Goal: Task Accomplishment & Management: Use online tool/utility

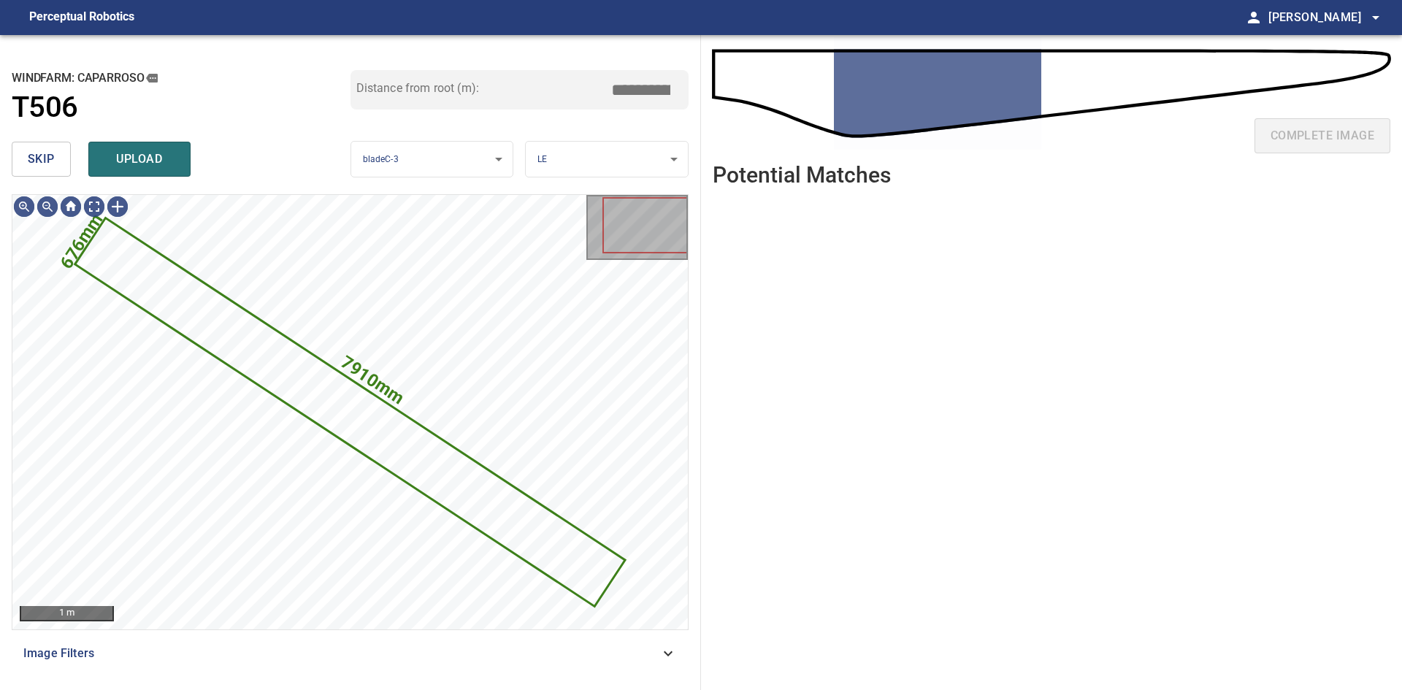
click at [49, 150] on span "skip" at bounding box center [41, 159] width 27 height 20
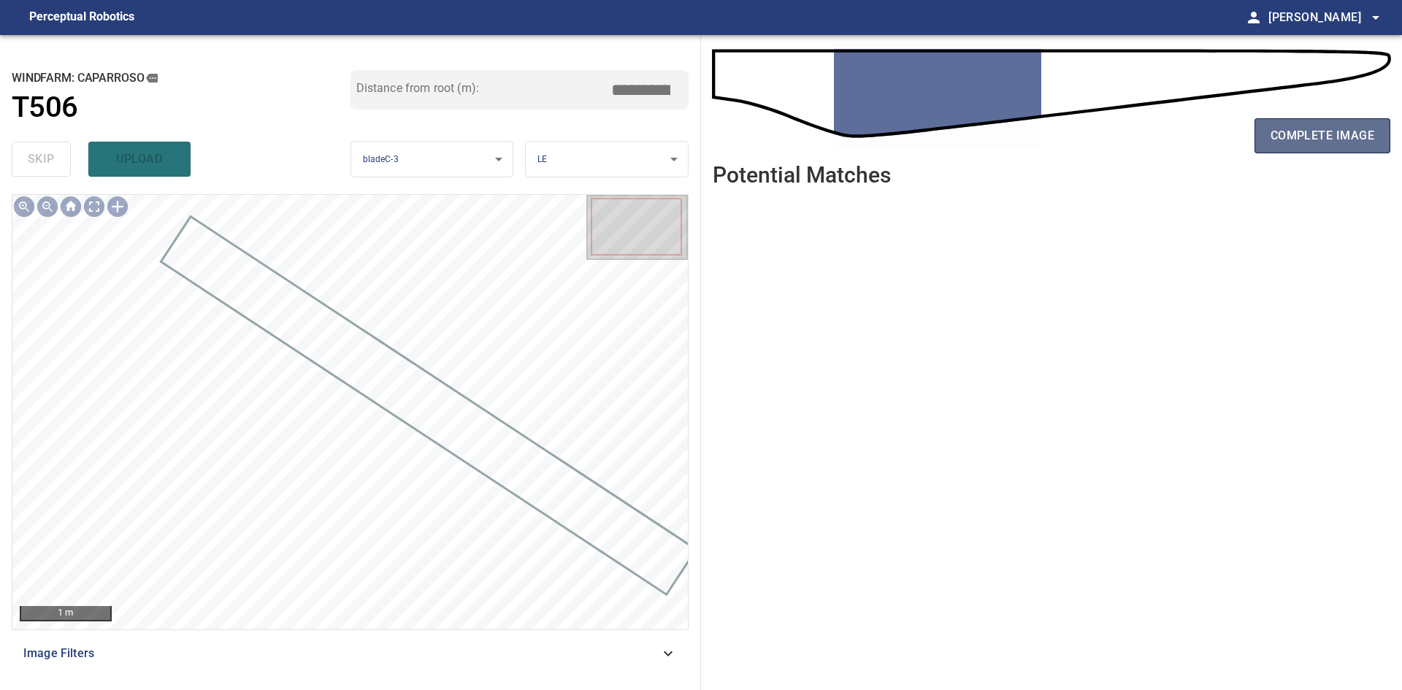
click at [1299, 138] on span "complete image" at bounding box center [1322, 136] width 104 height 20
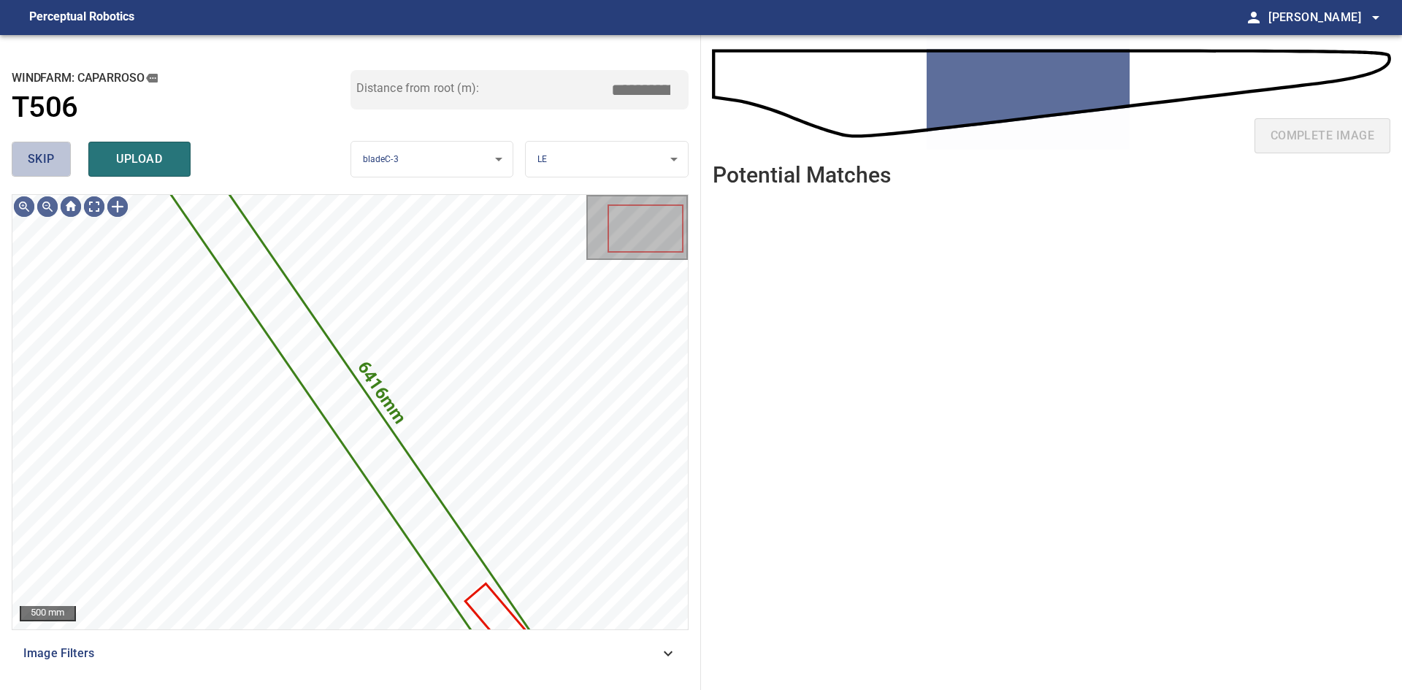
click at [61, 163] on button "skip" at bounding box center [41, 159] width 59 height 35
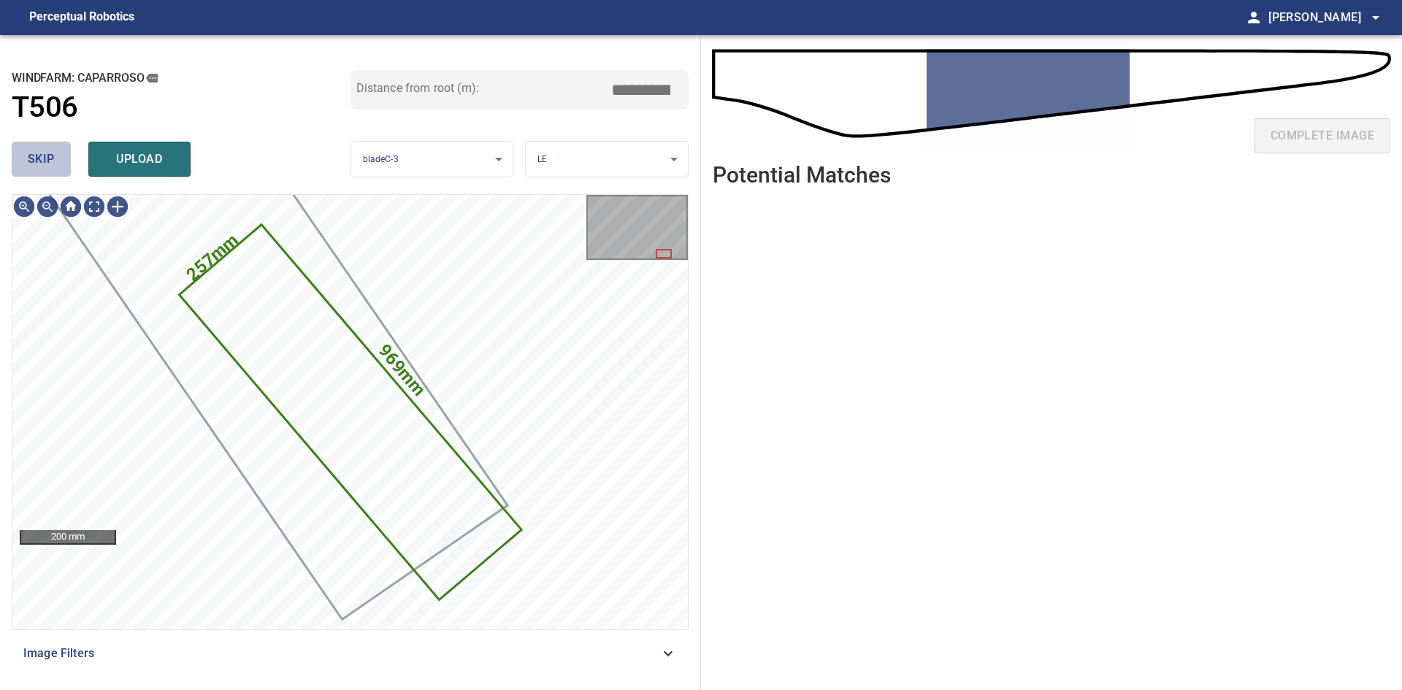
click at [46, 155] on span "skip" at bounding box center [41, 159] width 27 height 20
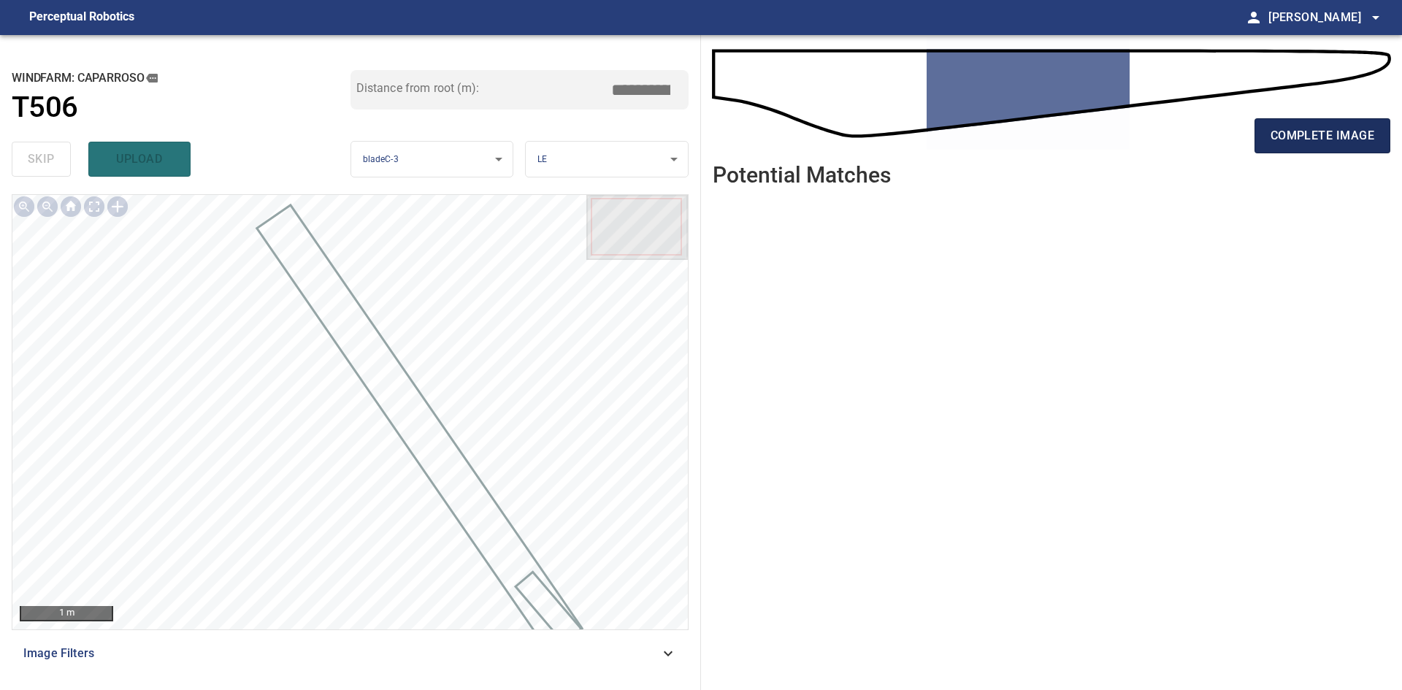
click at [1350, 136] on span "complete image" at bounding box center [1322, 136] width 104 height 20
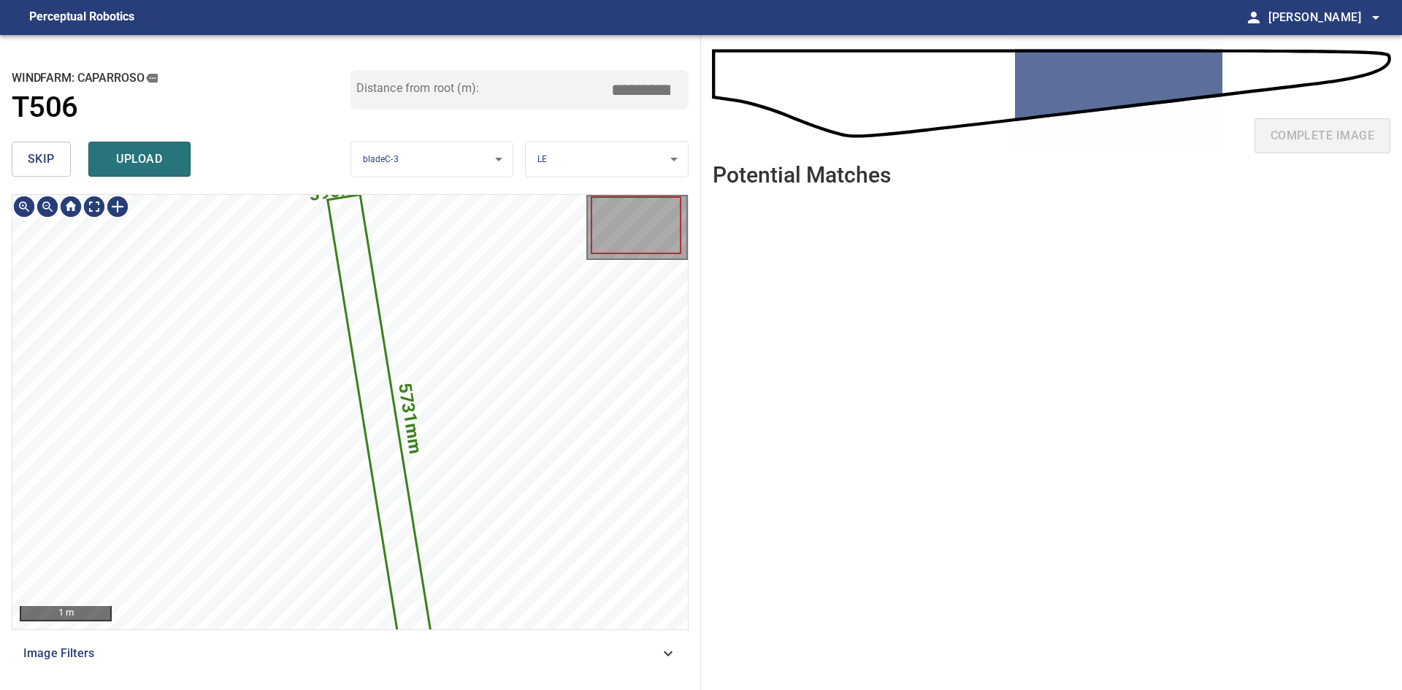
click at [27, 150] on button "skip" at bounding box center [41, 159] width 59 height 35
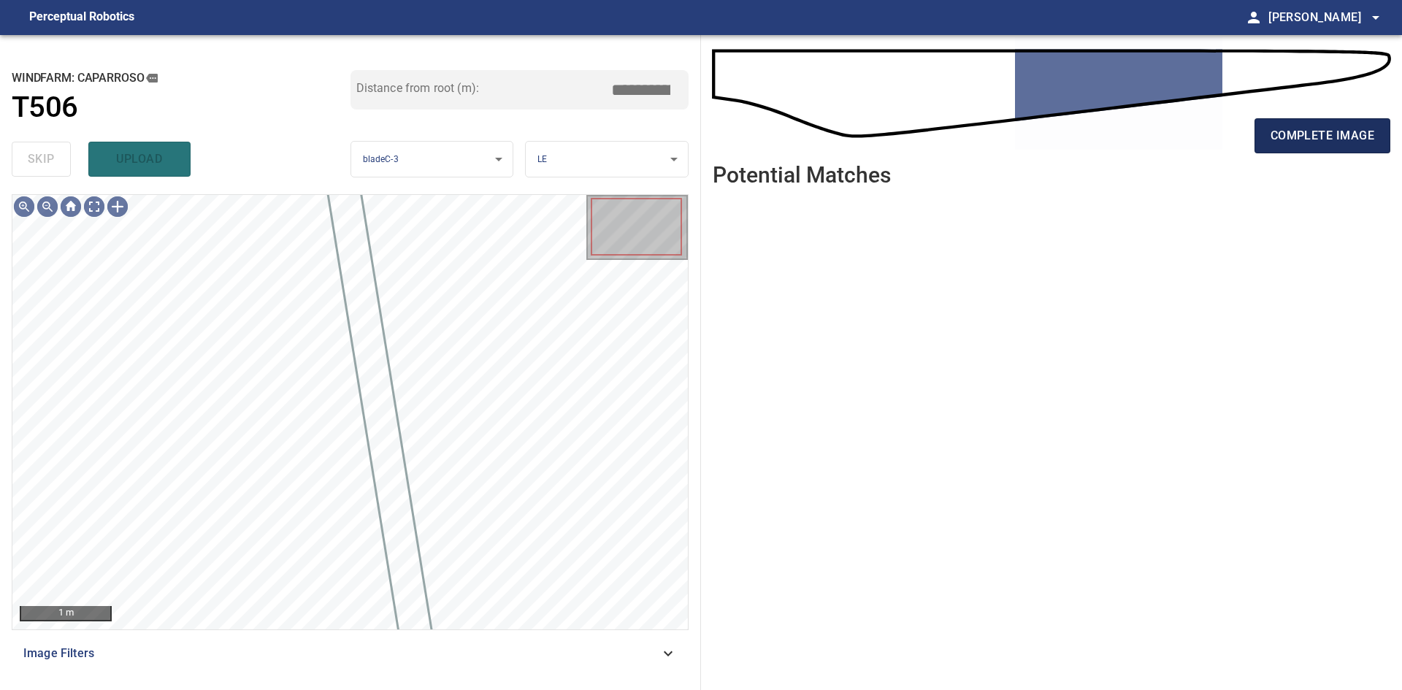
click at [1316, 137] on span "complete image" at bounding box center [1322, 136] width 104 height 20
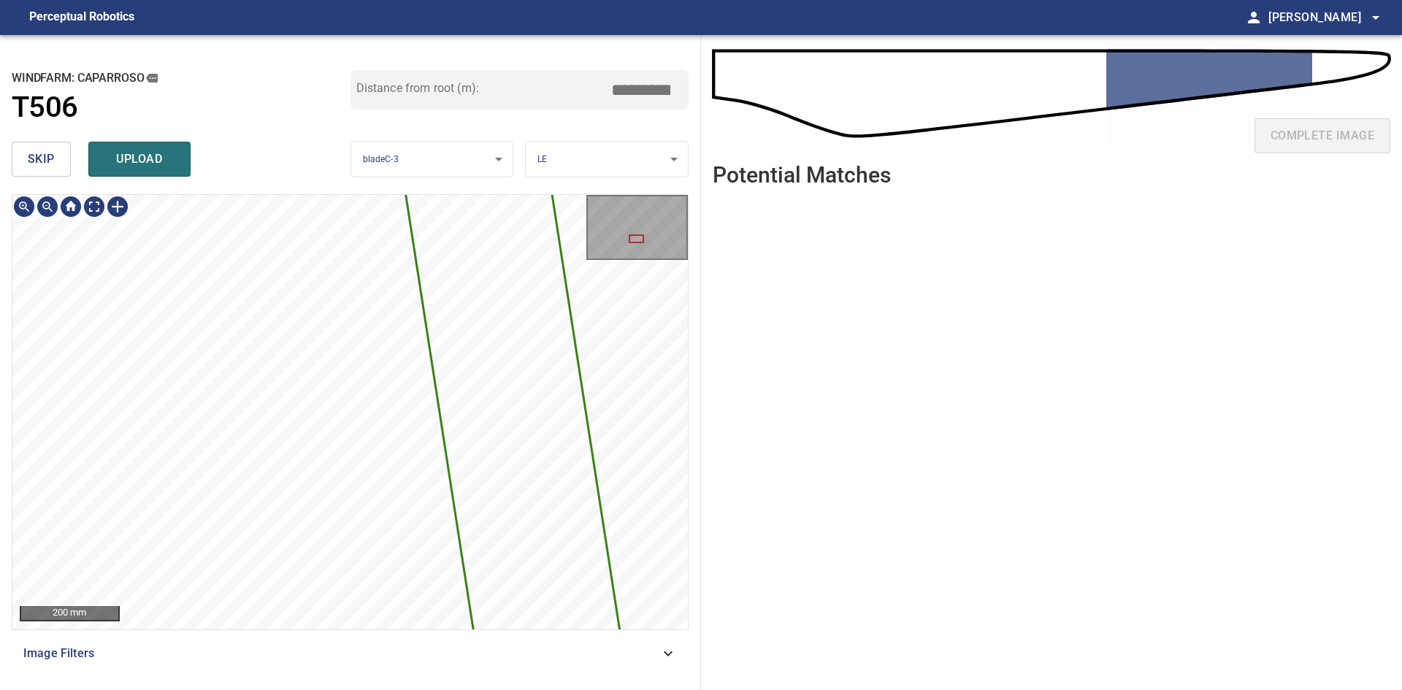
click at [329, 183] on div "**********" at bounding box center [350, 362] width 701 height 655
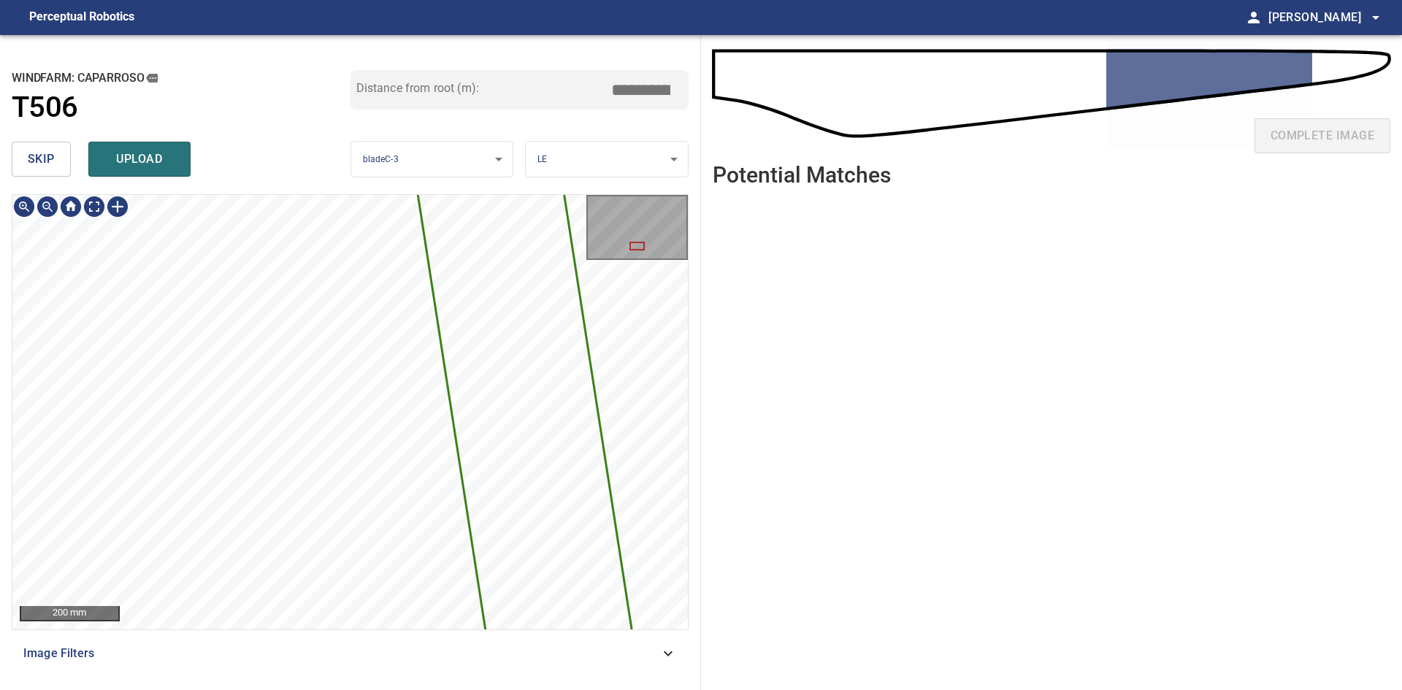
click at [388, 631] on div "5403mm 335mm 200 mm Image Filters" at bounding box center [350, 436] width 677 height 484
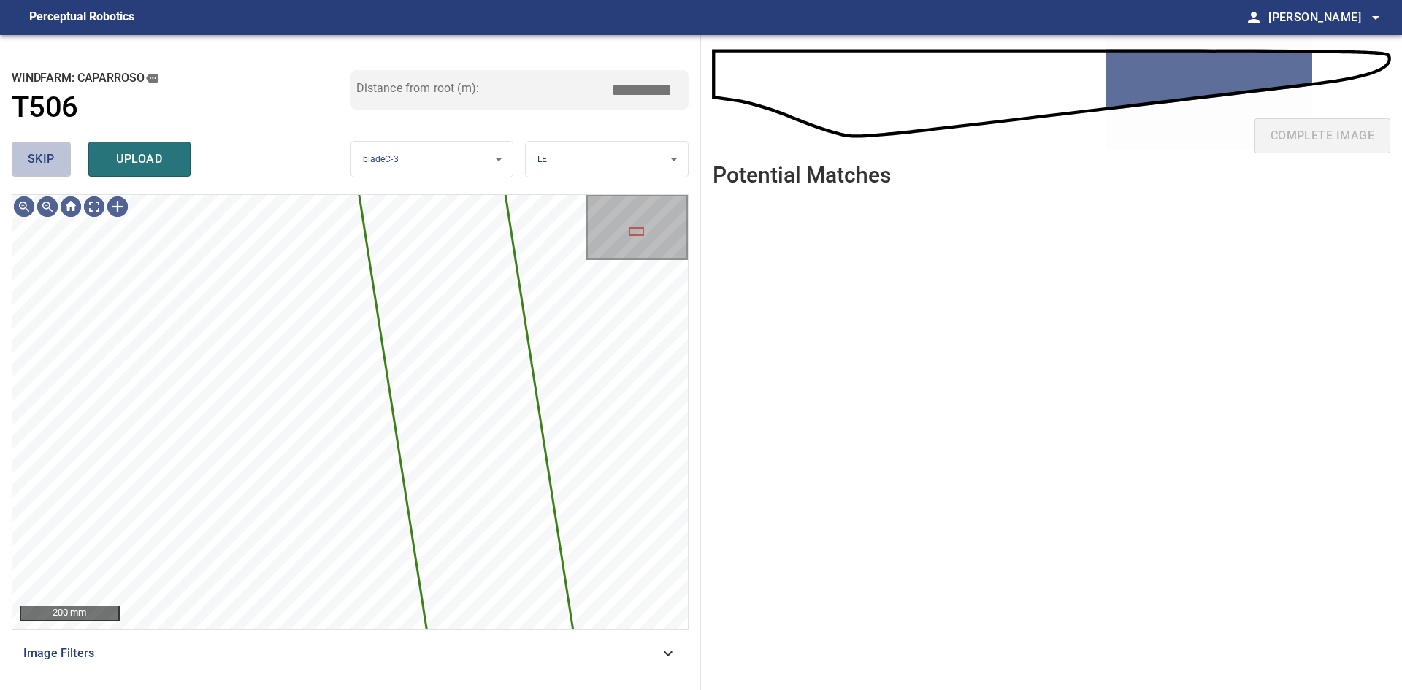
click at [52, 158] on span "skip" at bounding box center [41, 159] width 27 height 20
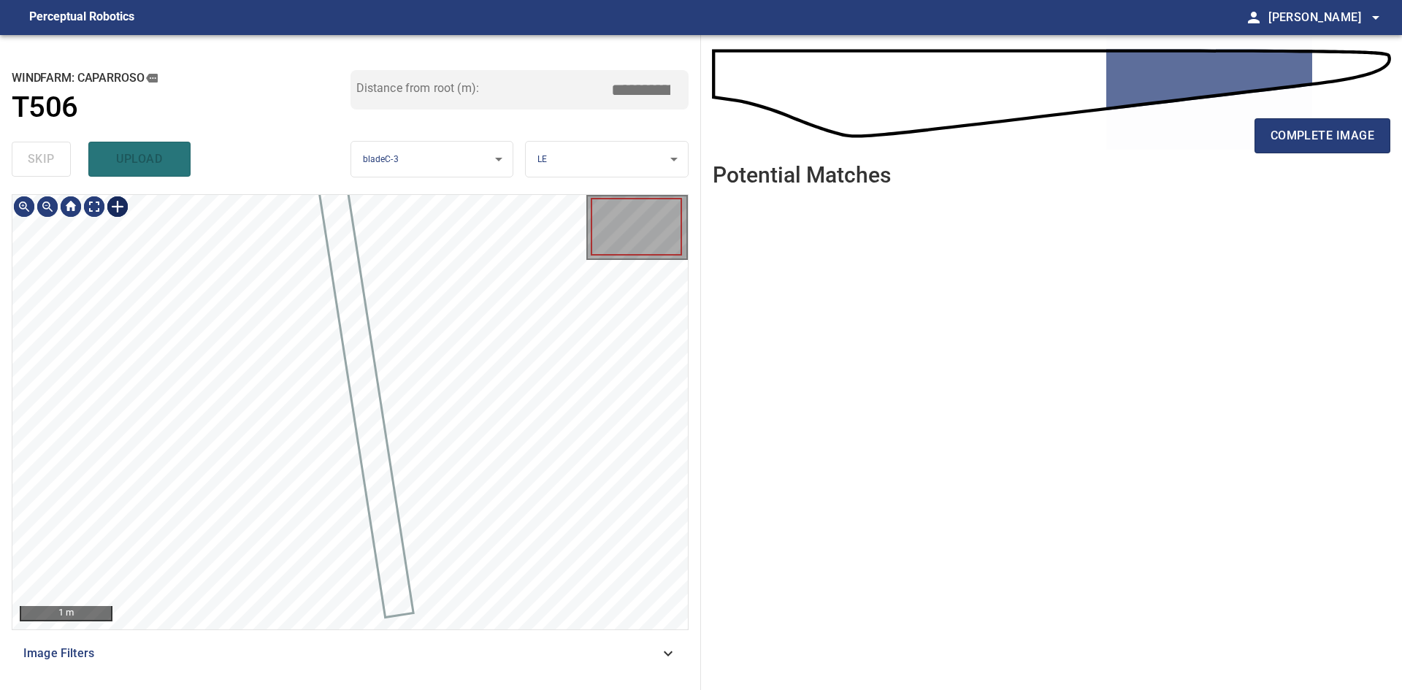
click at [118, 207] on div at bounding box center [117, 206] width 23 height 23
click at [347, 463] on div at bounding box center [349, 412] width 675 height 434
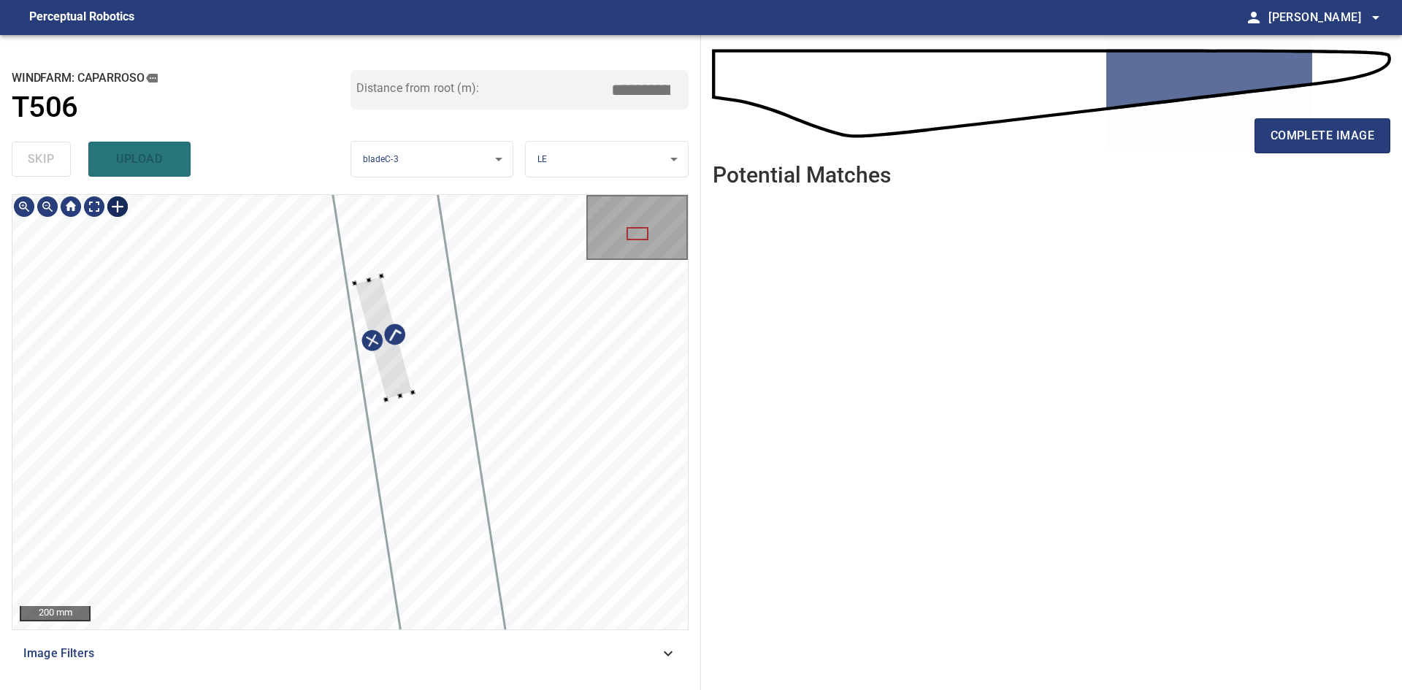
click at [389, 305] on div at bounding box center [383, 337] width 58 height 123
click at [396, 413] on div at bounding box center [398, 413] width 5 height 5
click at [391, 361] on div at bounding box center [389, 344] width 27 height 135
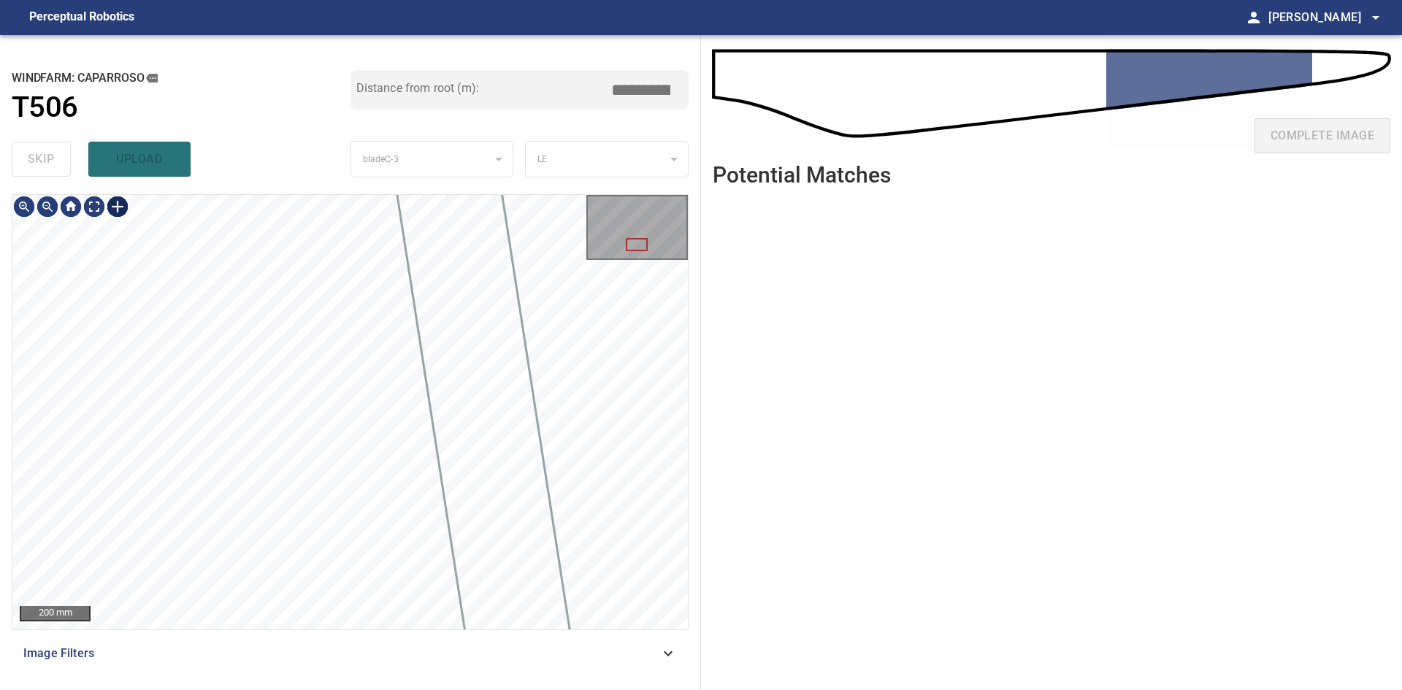
click at [115, 204] on div at bounding box center [117, 206] width 23 height 23
click at [329, 530] on div at bounding box center [349, 412] width 675 height 434
click at [310, 420] on div at bounding box center [310, 417] width 5 height 5
click at [464, 405] on div at bounding box center [349, 412] width 675 height 434
click at [473, 499] on div at bounding box center [471, 501] width 5 height 5
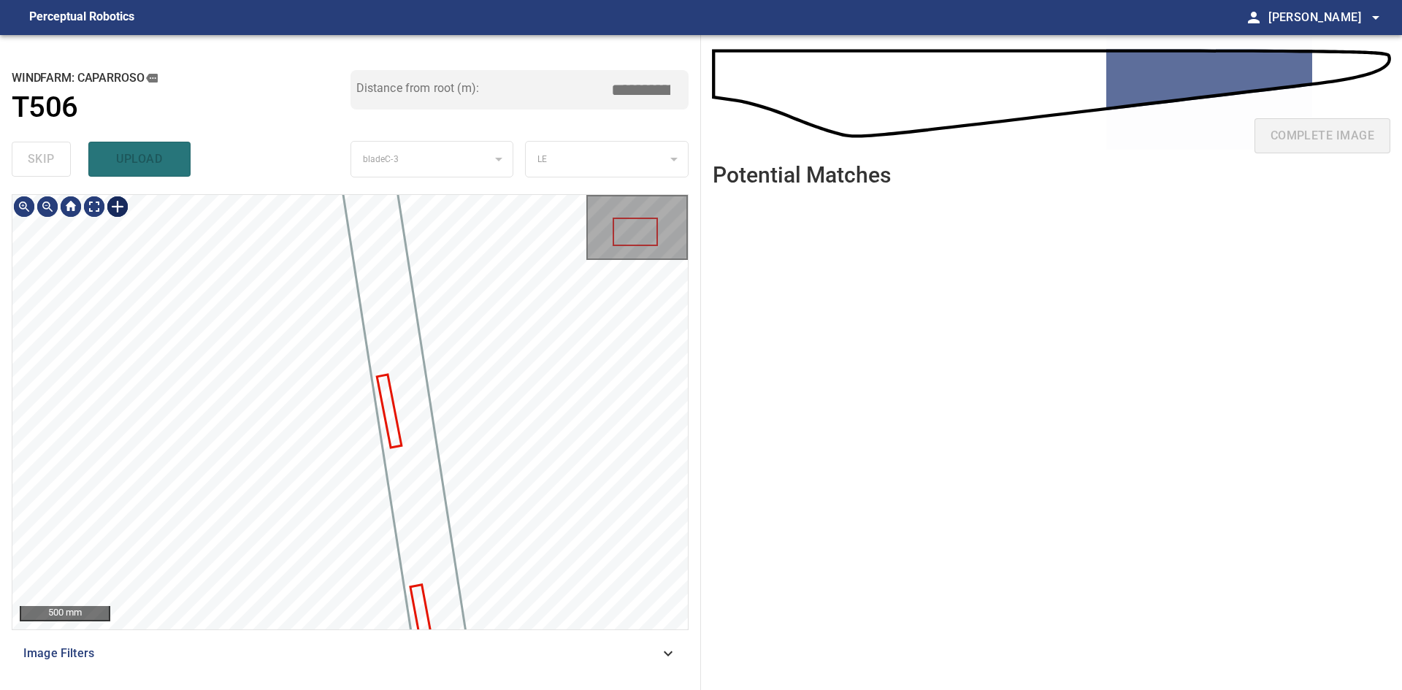
click at [119, 208] on div at bounding box center [117, 206] width 23 height 23
click at [324, 441] on div at bounding box center [349, 412] width 675 height 434
click at [423, 417] on div at bounding box center [349, 412] width 675 height 434
click at [414, 406] on div at bounding box center [412, 407] width 5 height 5
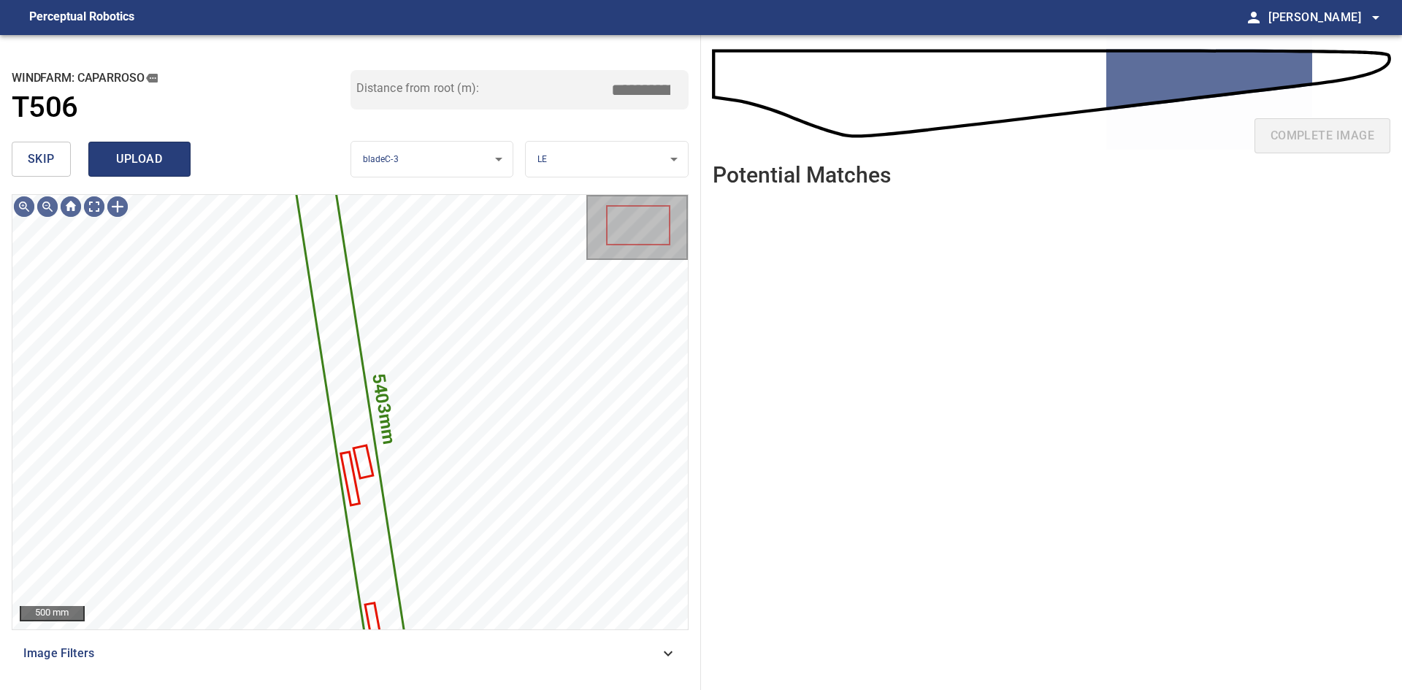
click at [160, 173] on button "upload" at bounding box center [139, 159] width 102 height 35
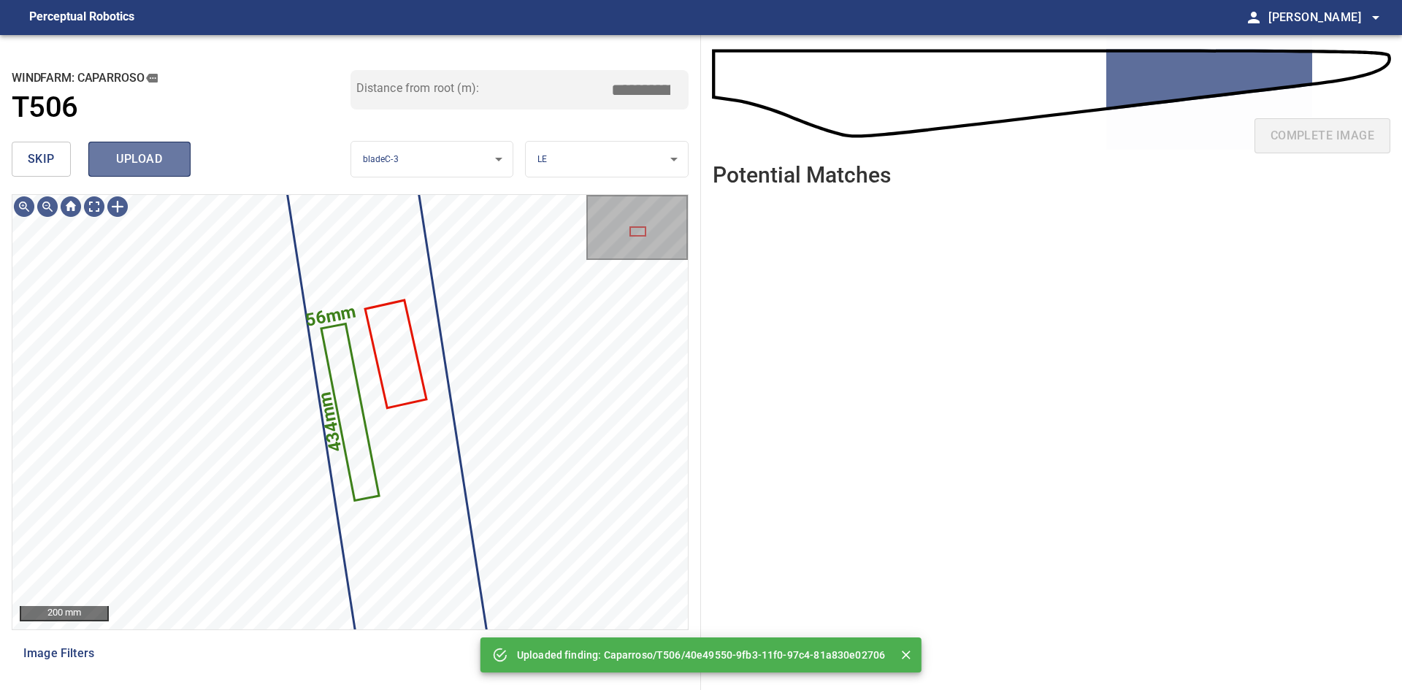
click at [109, 142] on button "upload" at bounding box center [139, 159] width 102 height 35
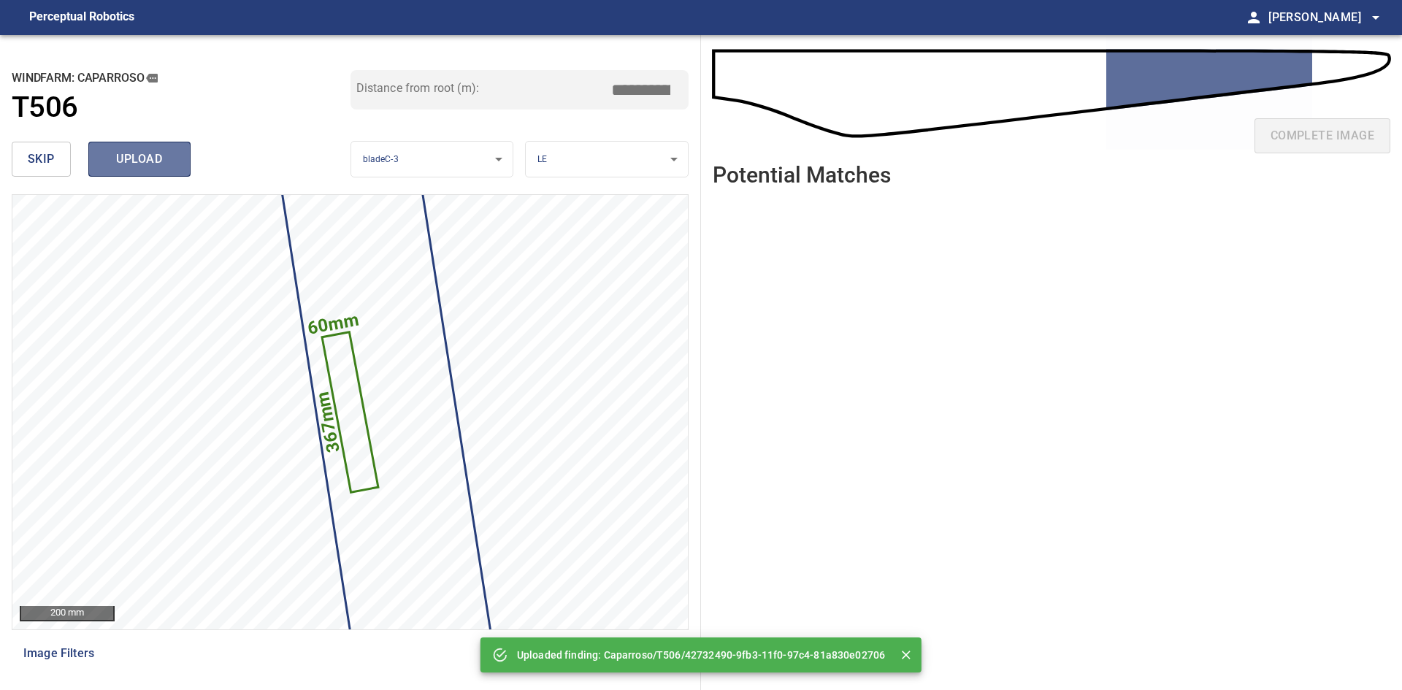
click at [160, 164] on span "upload" at bounding box center [139, 159] width 70 height 20
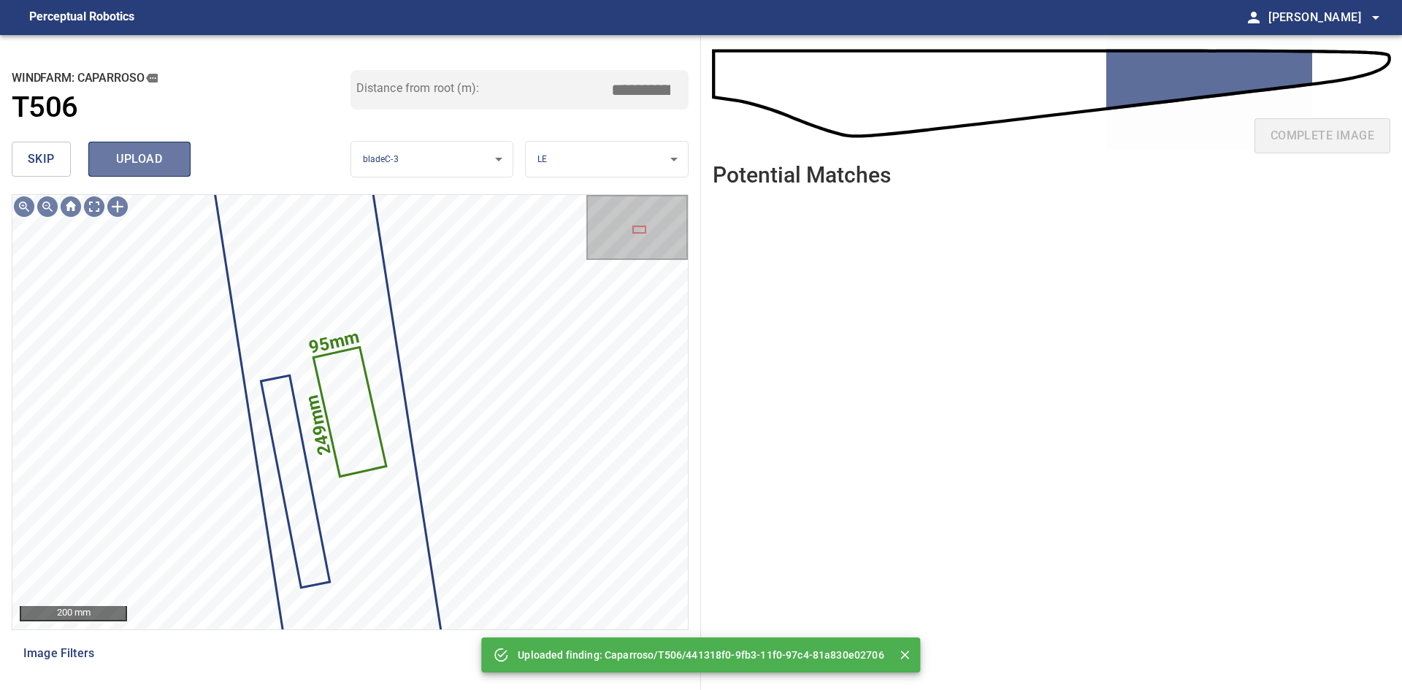
click at [153, 160] on span "upload" at bounding box center [139, 159] width 70 height 20
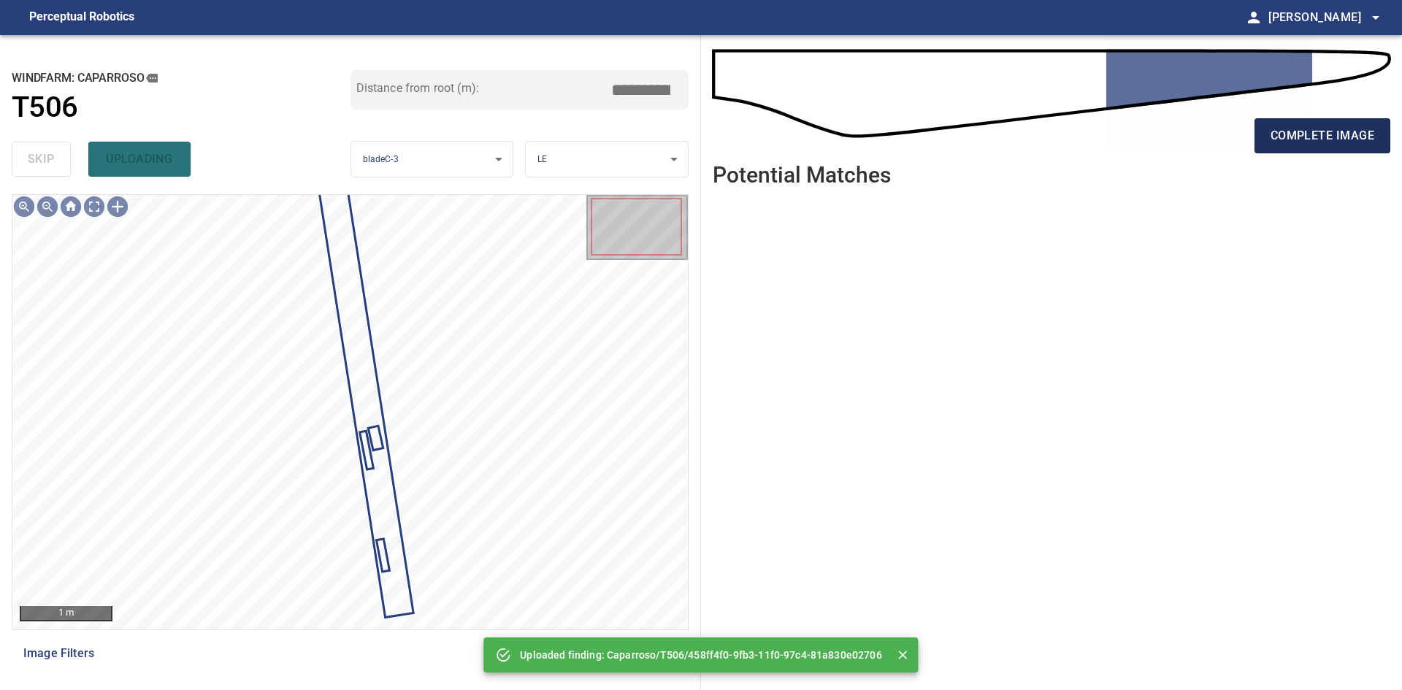
click at [1316, 150] on button "complete image" at bounding box center [1322, 135] width 136 height 35
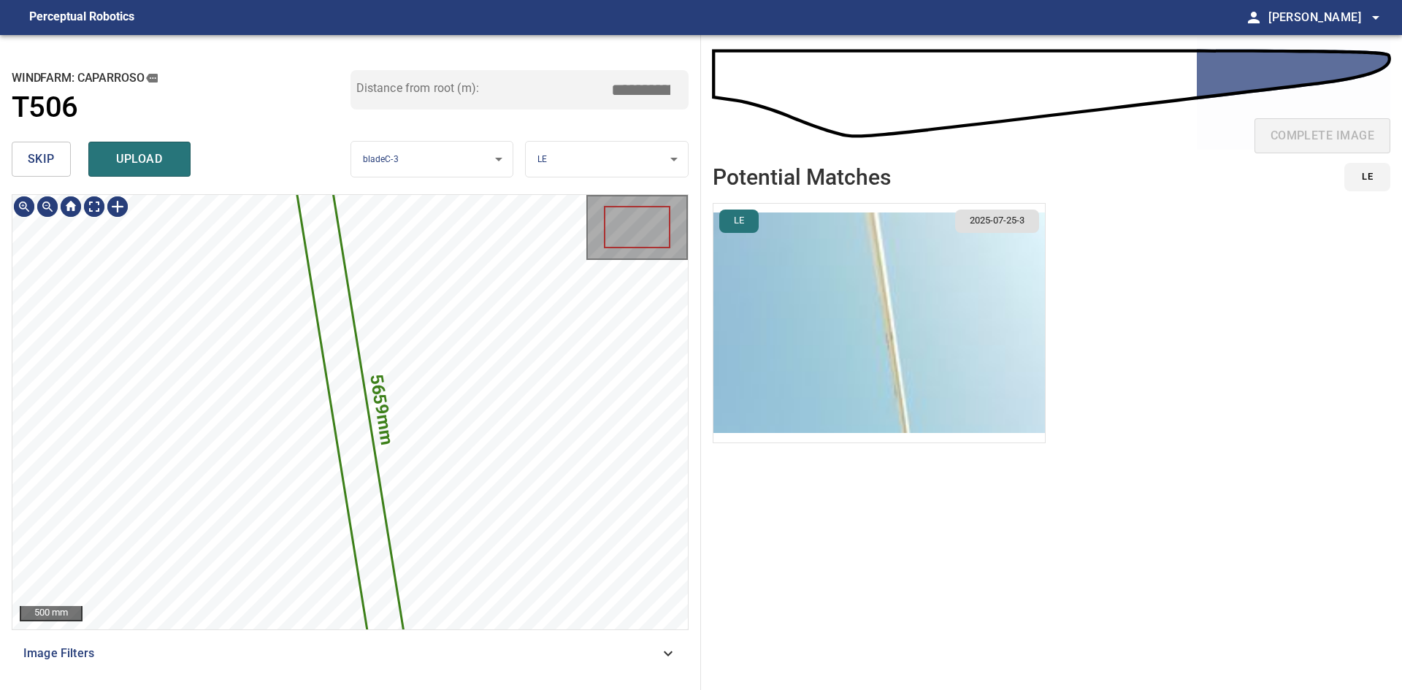
click at [47, 162] on span "skip" at bounding box center [41, 159] width 27 height 20
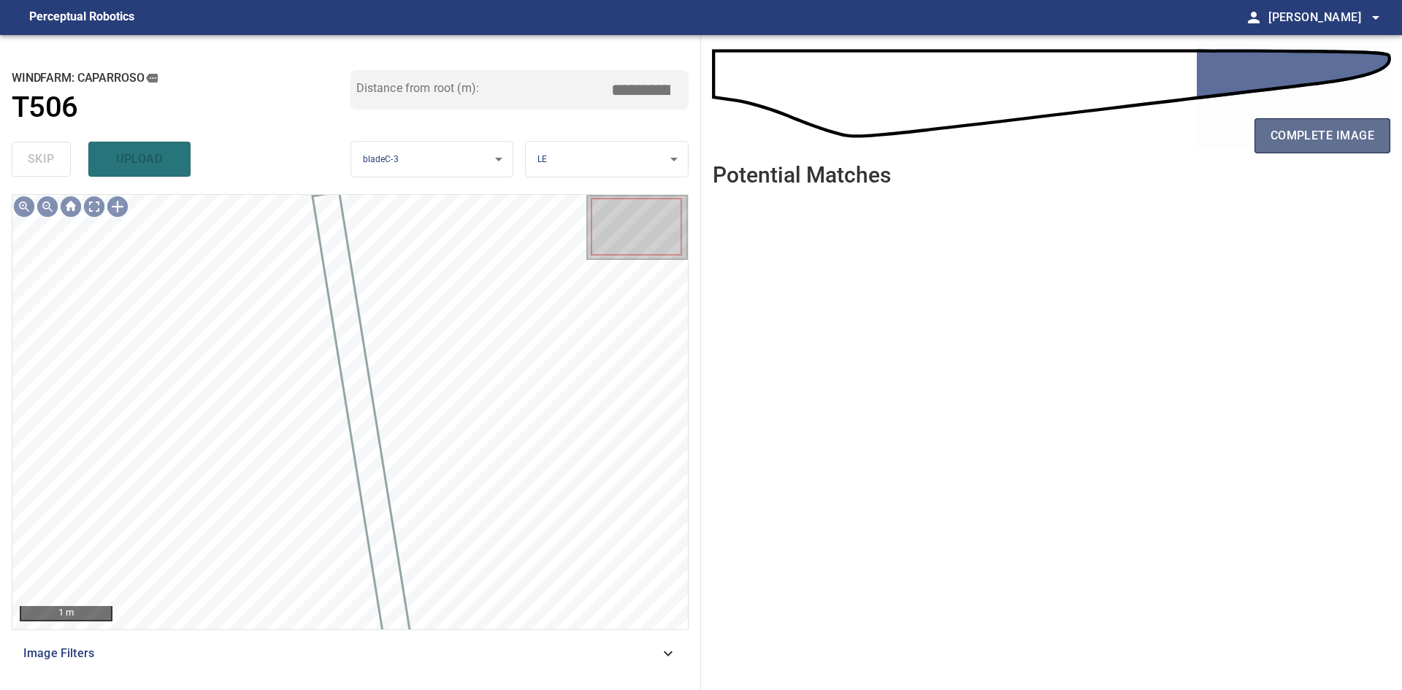
click at [1332, 142] on span "complete image" at bounding box center [1322, 136] width 104 height 20
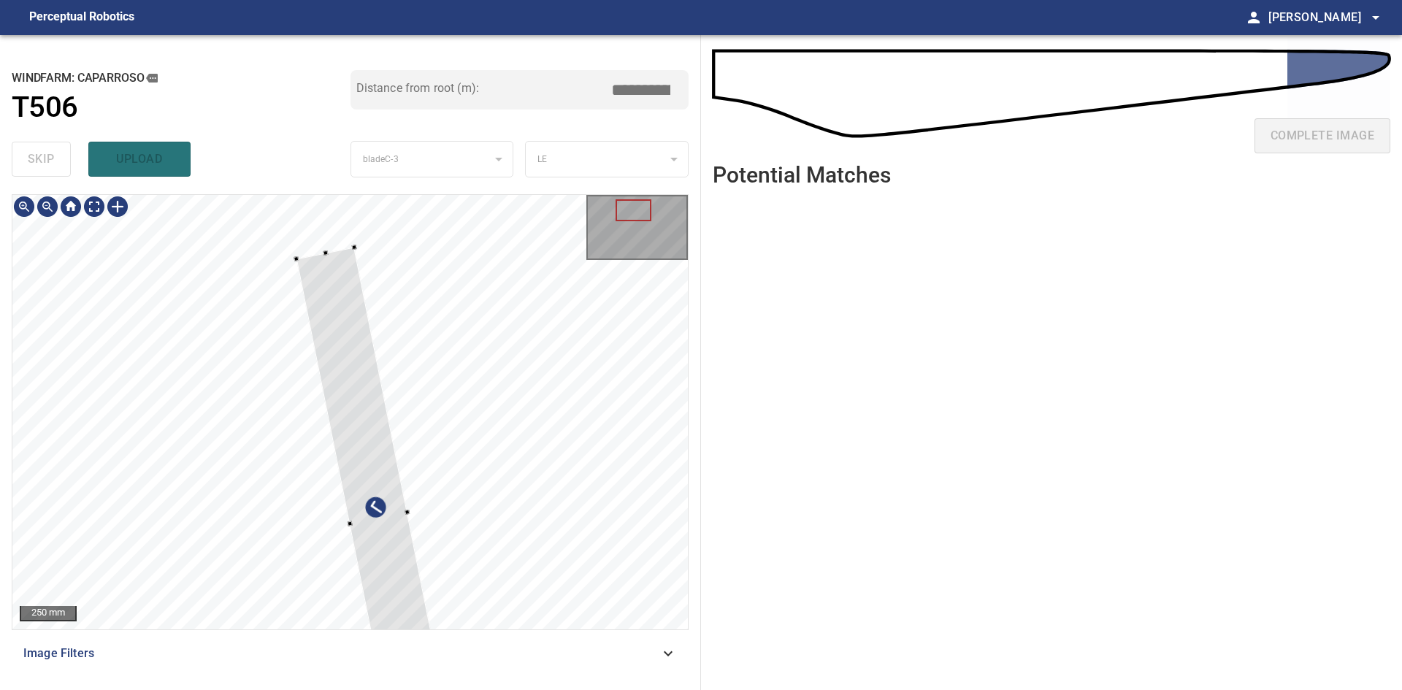
click at [394, 472] on div at bounding box center [378, 518] width 164 height 543
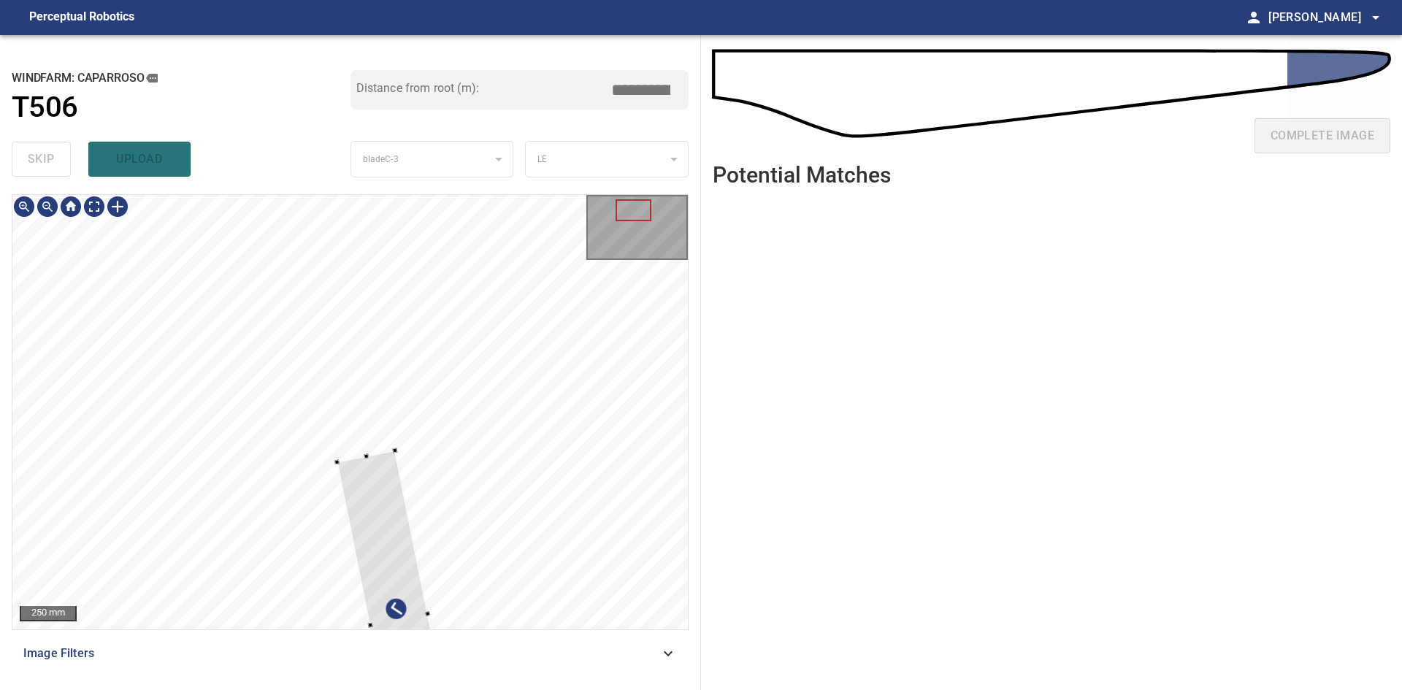
click at [361, 469] on div at bounding box center [398, 619] width 123 height 339
click at [337, 396] on div at bounding box center [368, 483] width 122 height 333
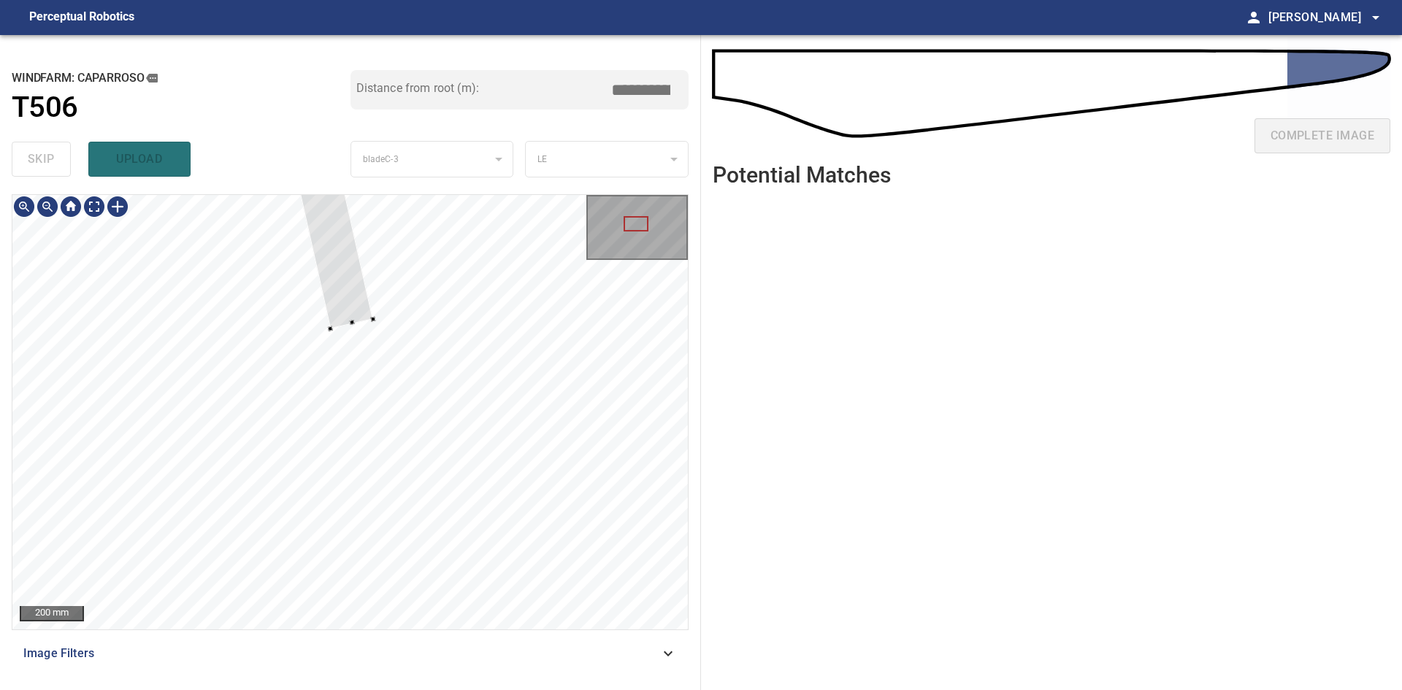
click at [331, 323] on div at bounding box center [311, 138] width 126 height 380
click at [347, 350] on div at bounding box center [310, 195] width 126 height 380
click at [336, 368] on div at bounding box center [311, 190] width 117 height 370
click at [347, 358] on div at bounding box center [315, 209] width 115 height 366
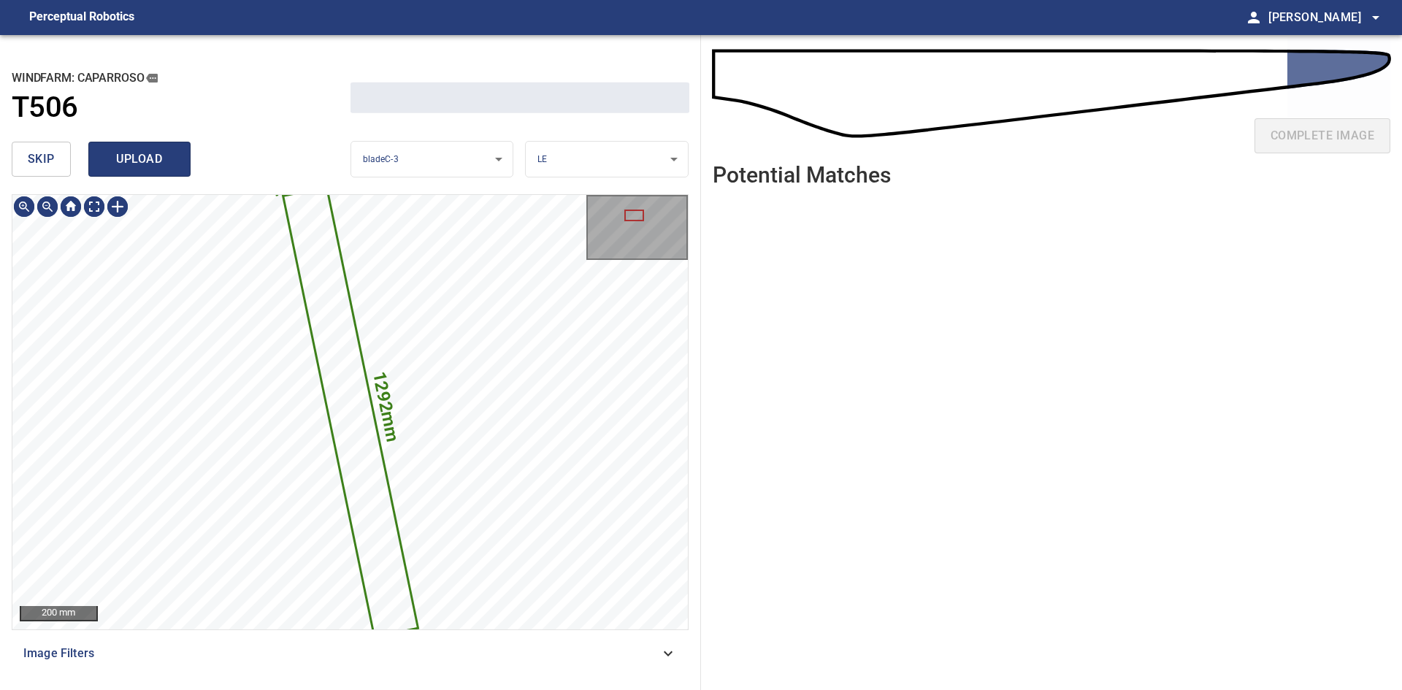
click at [162, 167] on span "upload" at bounding box center [139, 159] width 70 height 20
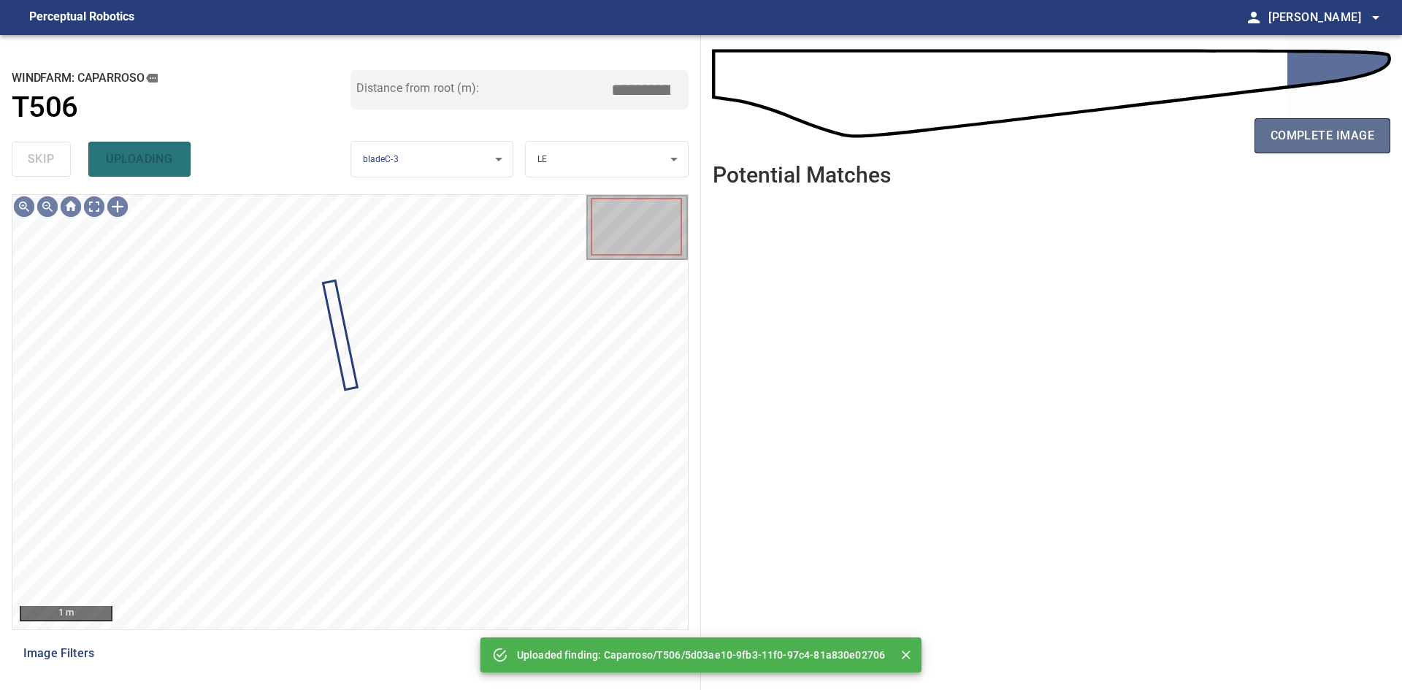
click at [1317, 121] on button "complete image" at bounding box center [1322, 135] width 136 height 35
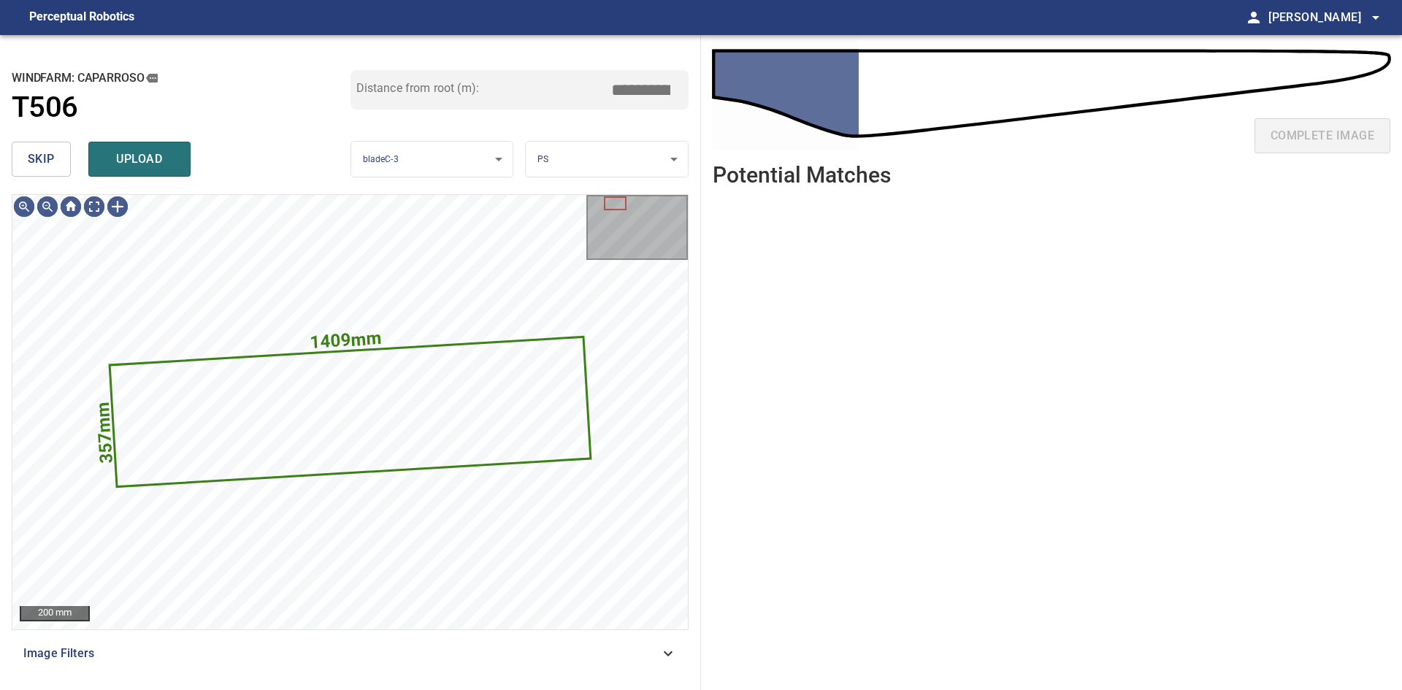
click at [34, 153] on span "skip" at bounding box center [41, 159] width 27 height 20
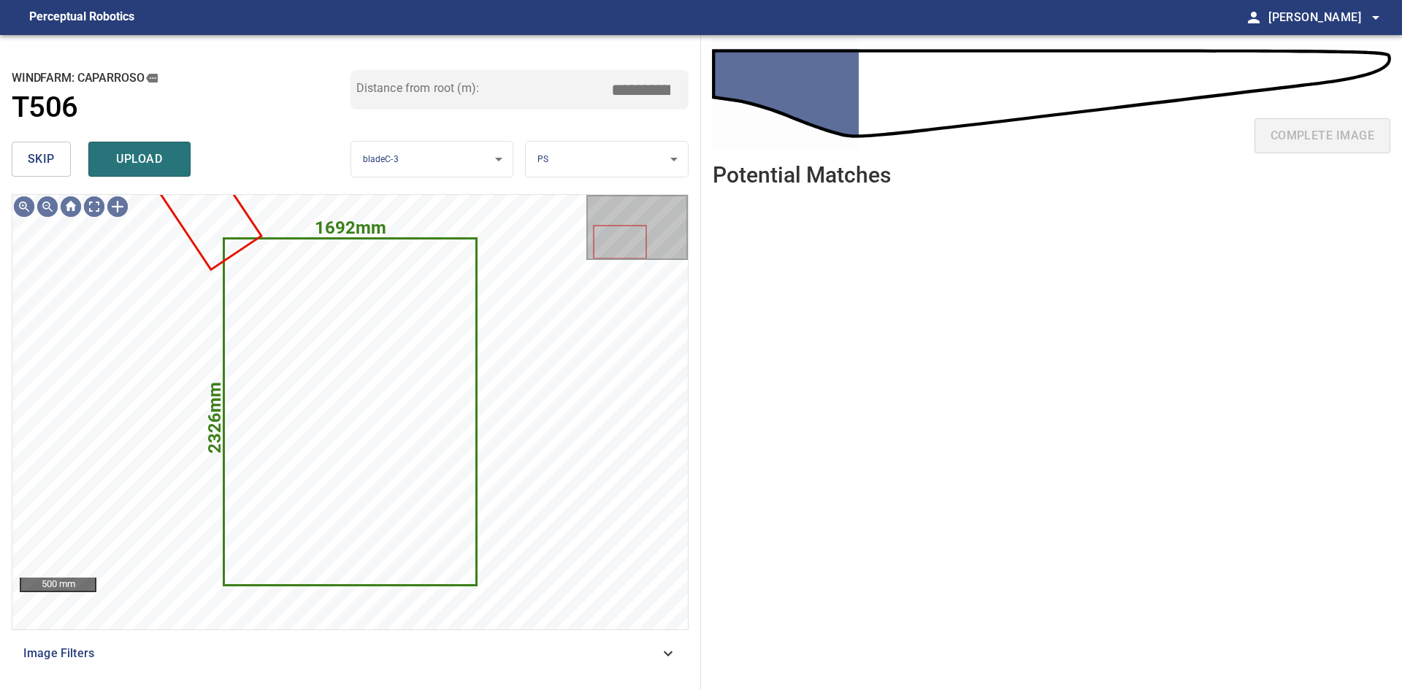
click at [34, 153] on span "skip" at bounding box center [41, 159] width 27 height 20
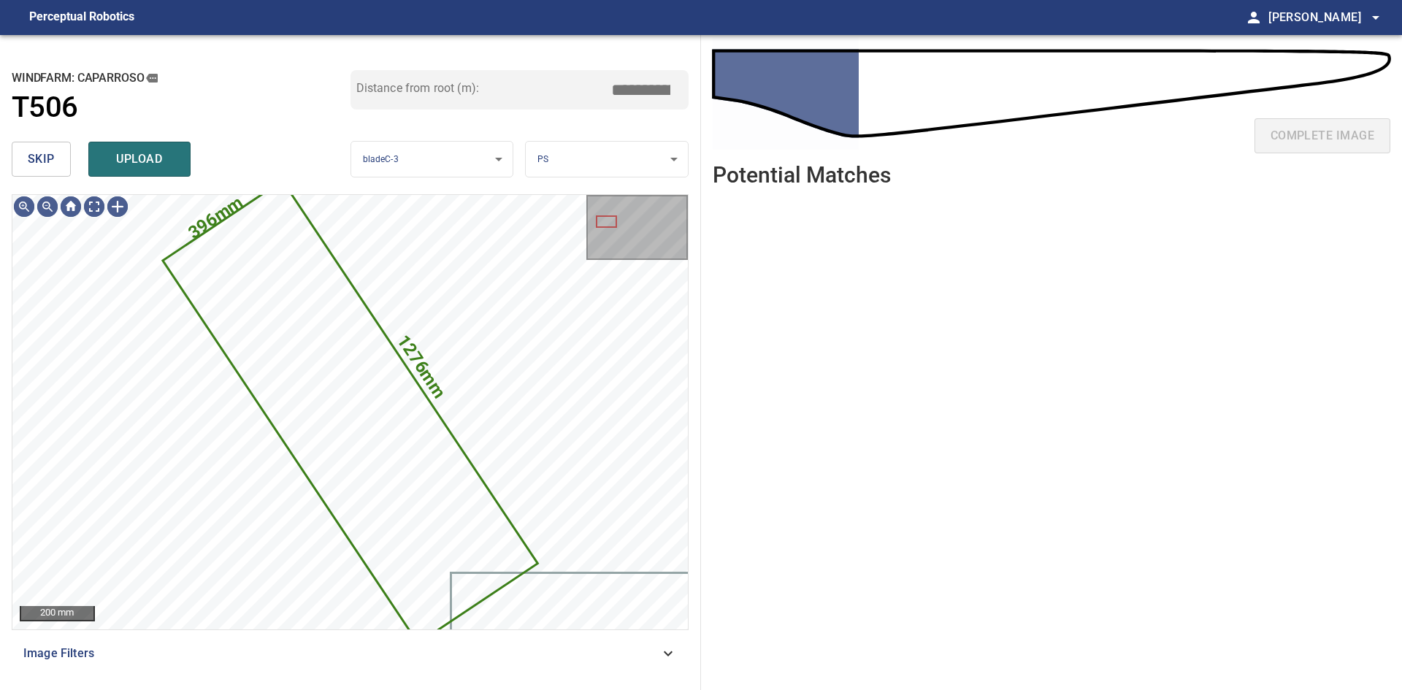
click at [34, 153] on span "skip" at bounding box center [41, 159] width 27 height 20
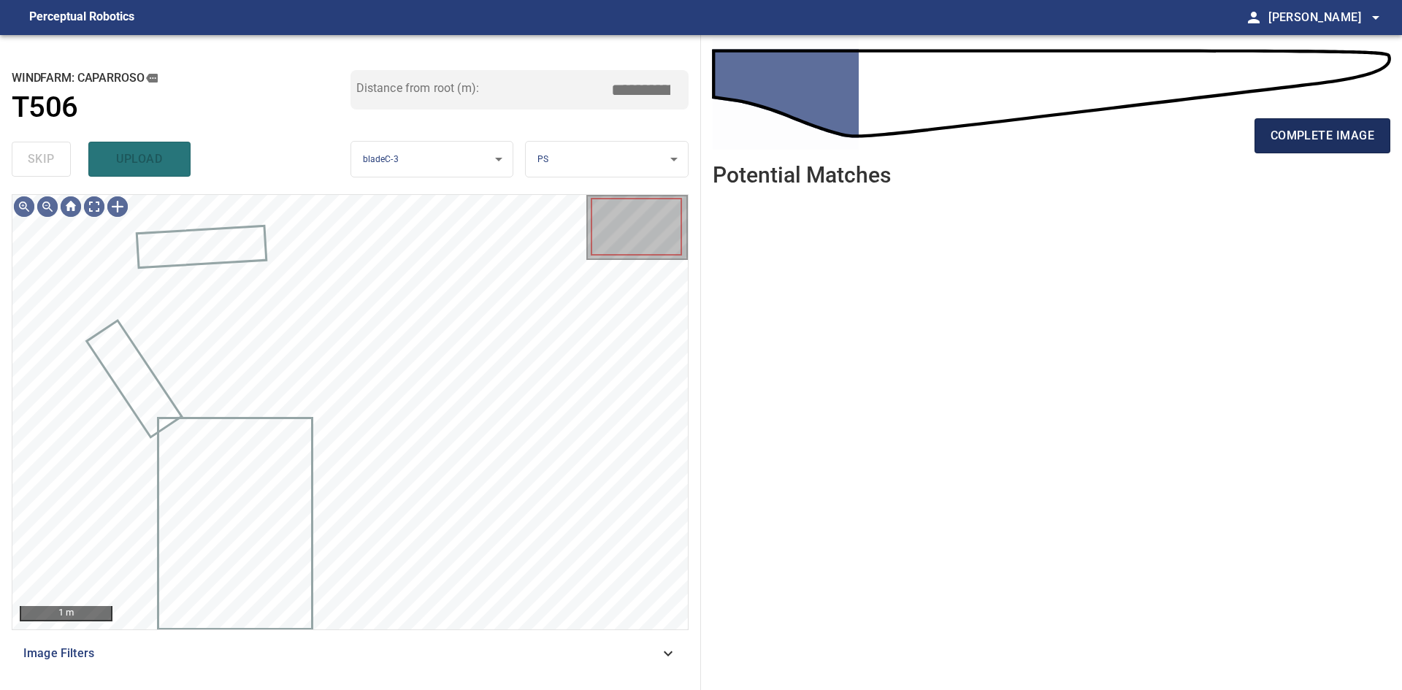
click at [1353, 147] on button "complete image" at bounding box center [1322, 135] width 136 height 35
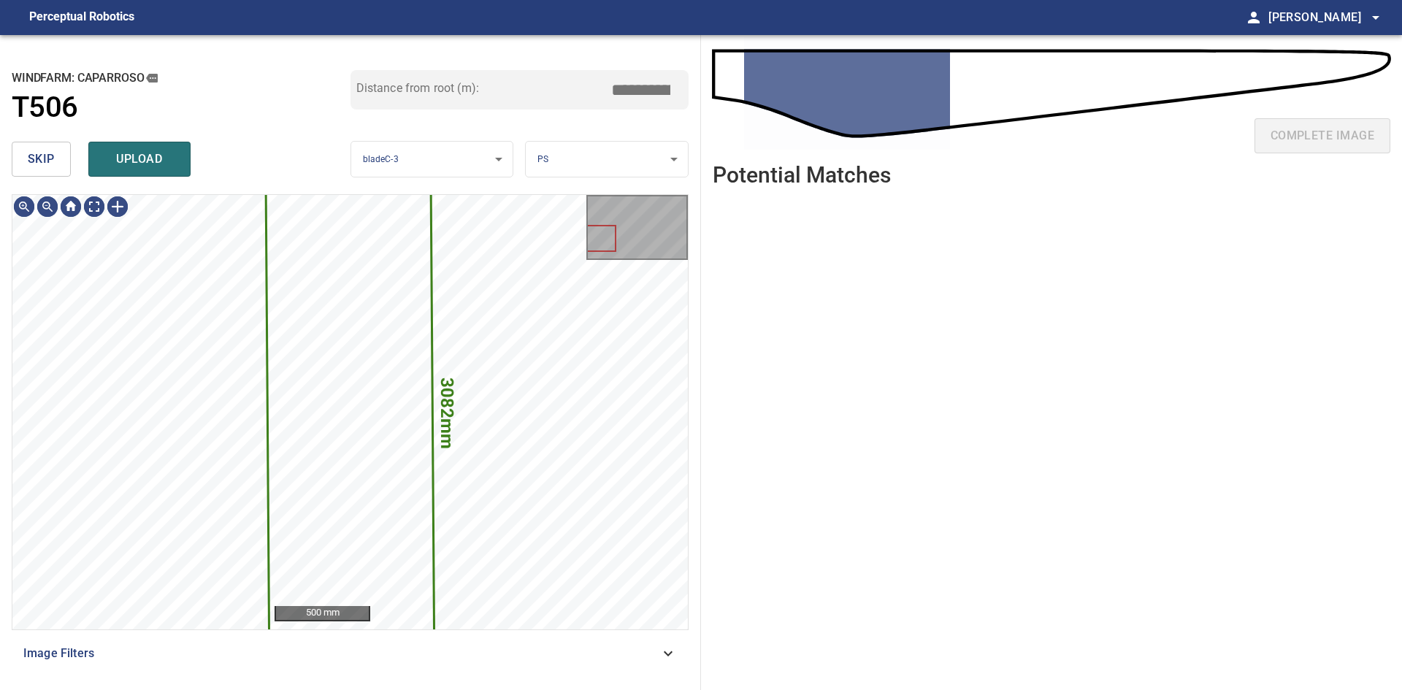
click at [45, 167] on span "skip" at bounding box center [41, 159] width 27 height 20
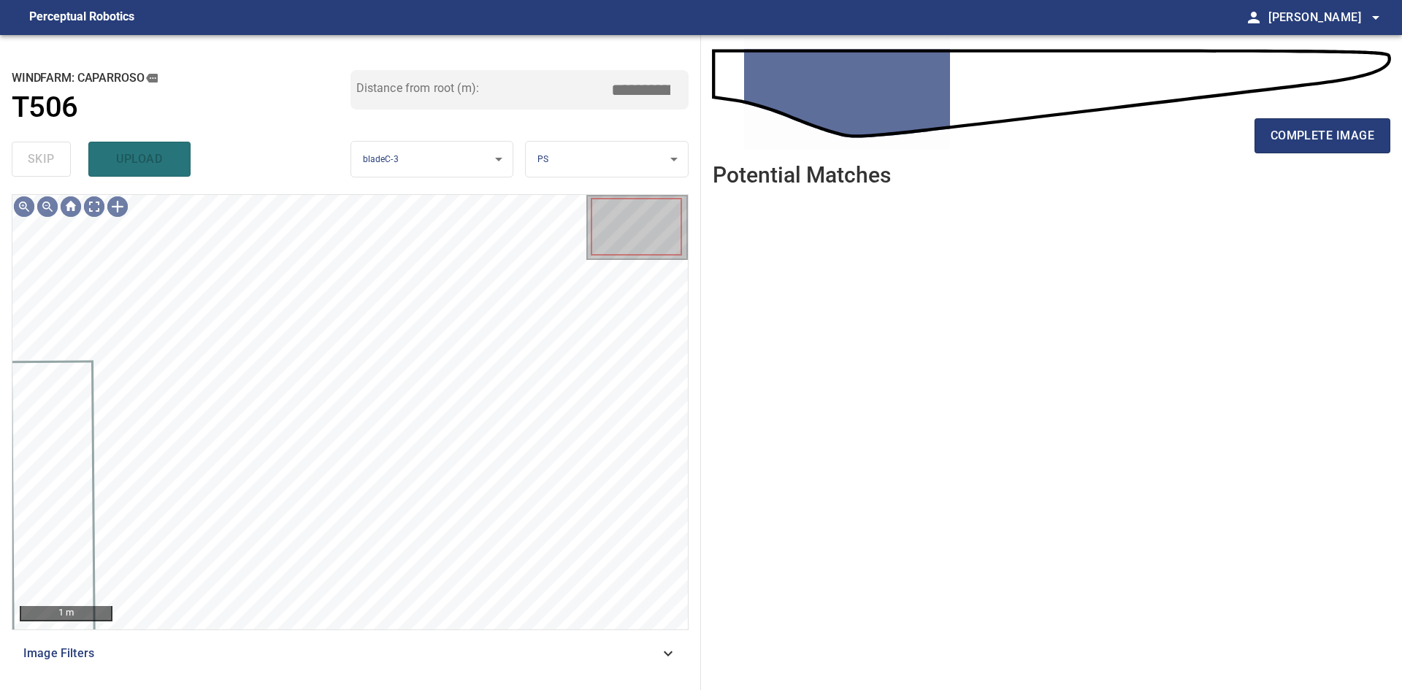
click at [1367, 117] on div "complete image" at bounding box center [1051, 141] width 677 height 58
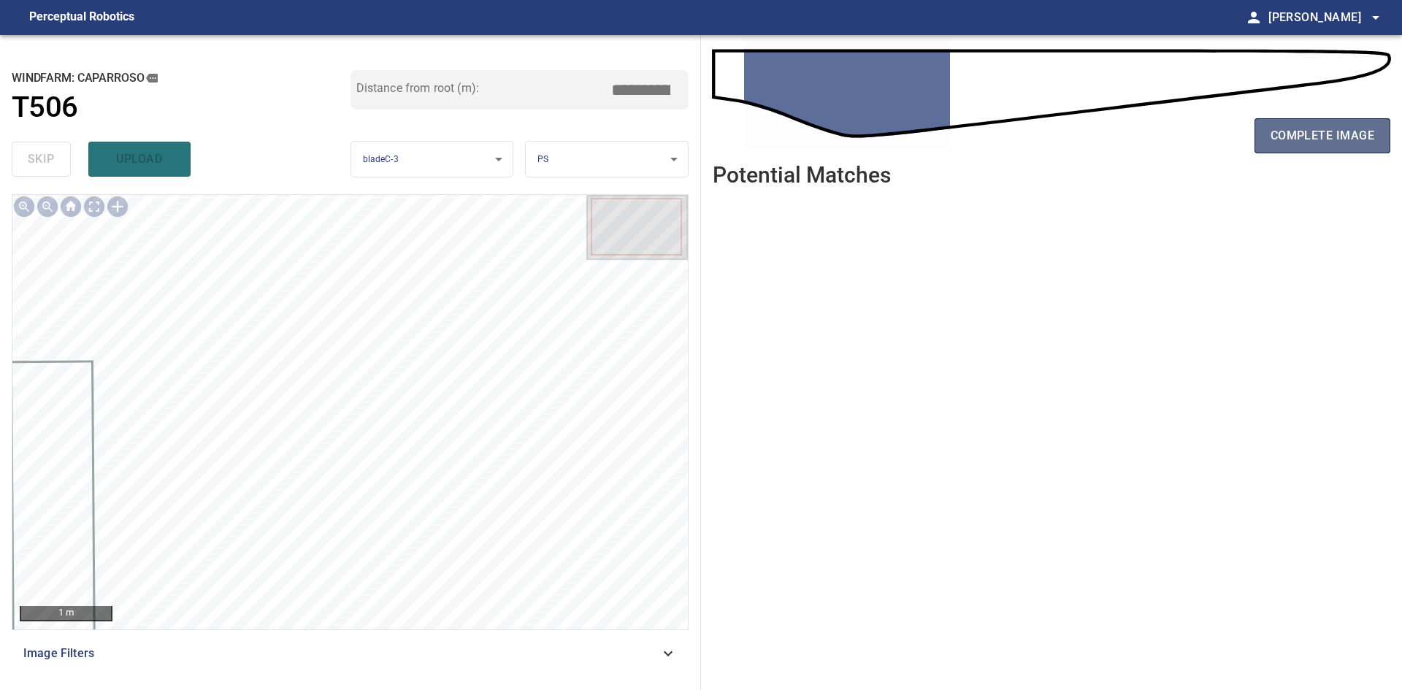
click at [1356, 144] on span "complete image" at bounding box center [1322, 136] width 104 height 20
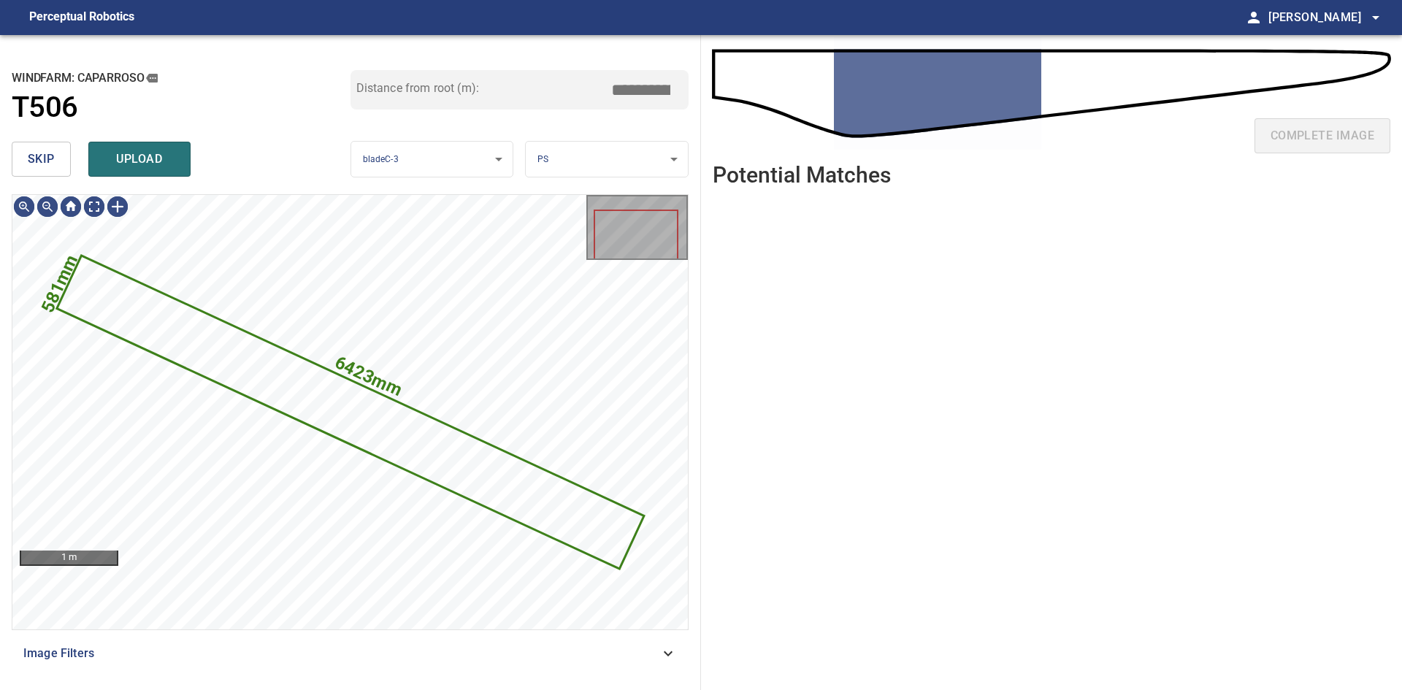
click at [40, 155] on span "skip" at bounding box center [41, 159] width 27 height 20
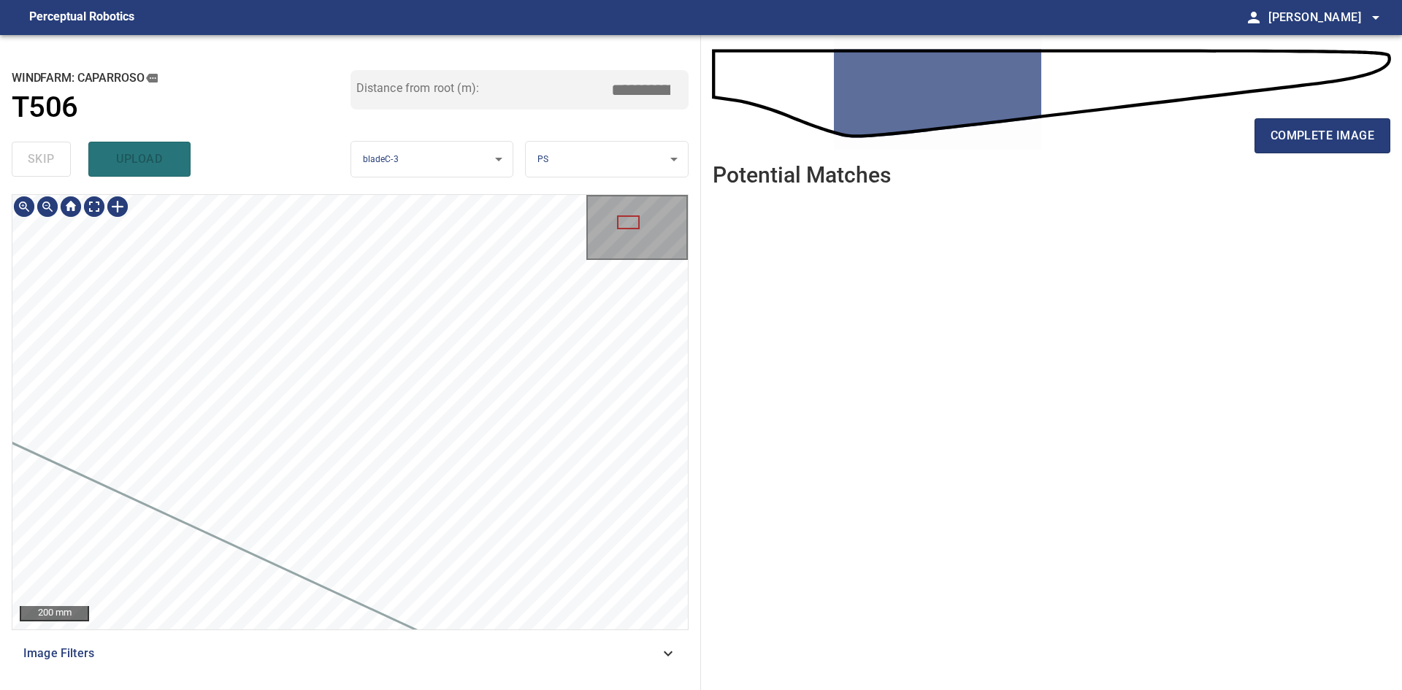
click at [0, 220] on div "**********" at bounding box center [350, 362] width 701 height 655
click at [7, 197] on div "**********" at bounding box center [350, 362] width 701 height 655
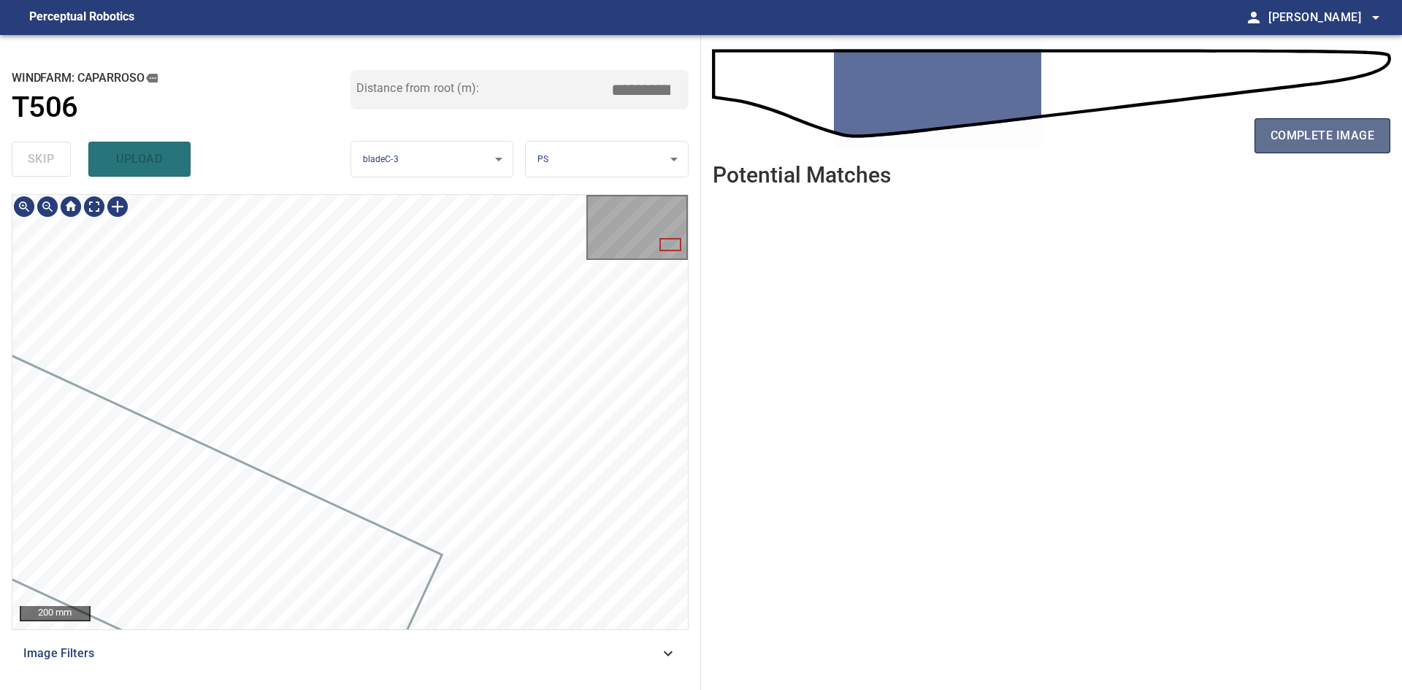
drag, startPoint x: 1348, startPoint y: 138, endPoint x: 1335, endPoint y: 140, distance: 13.3
click at [1335, 140] on span "complete image" at bounding box center [1322, 136] width 104 height 20
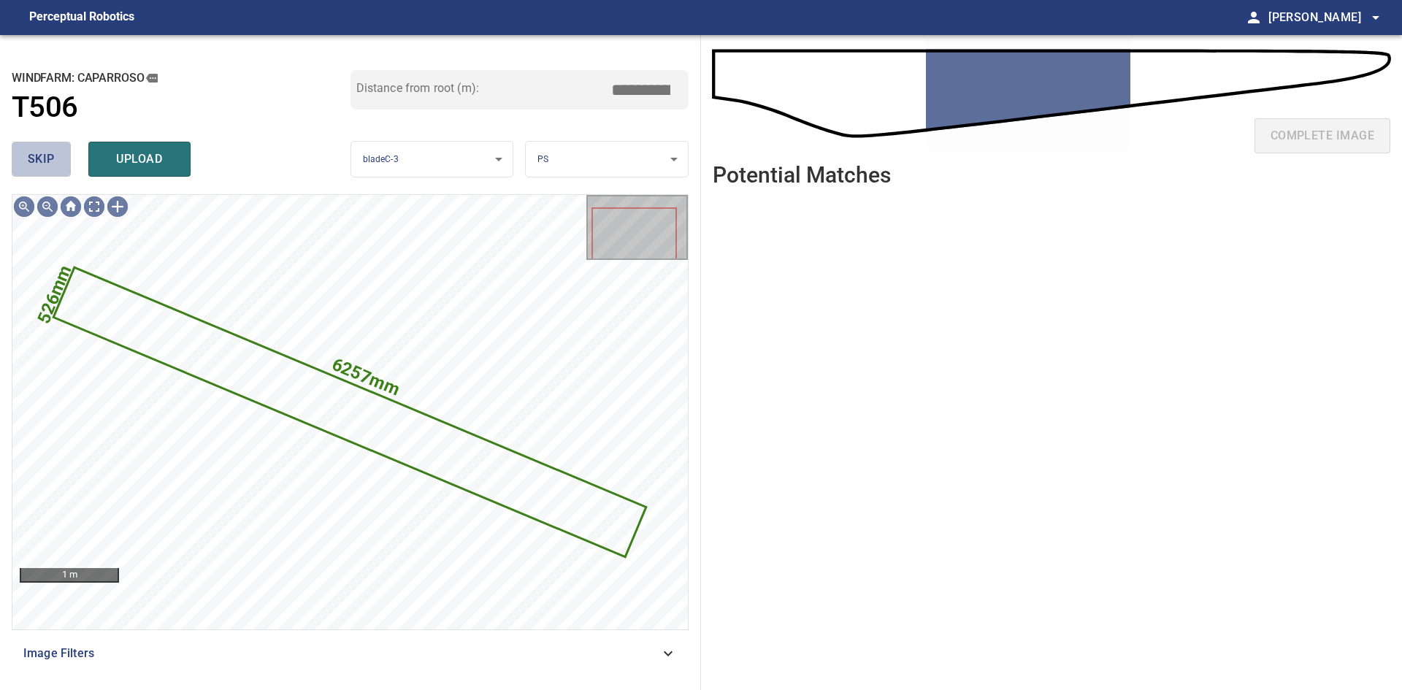
click at [42, 148] on button "skip" at bounding box center [41, 159] width 59 height 35
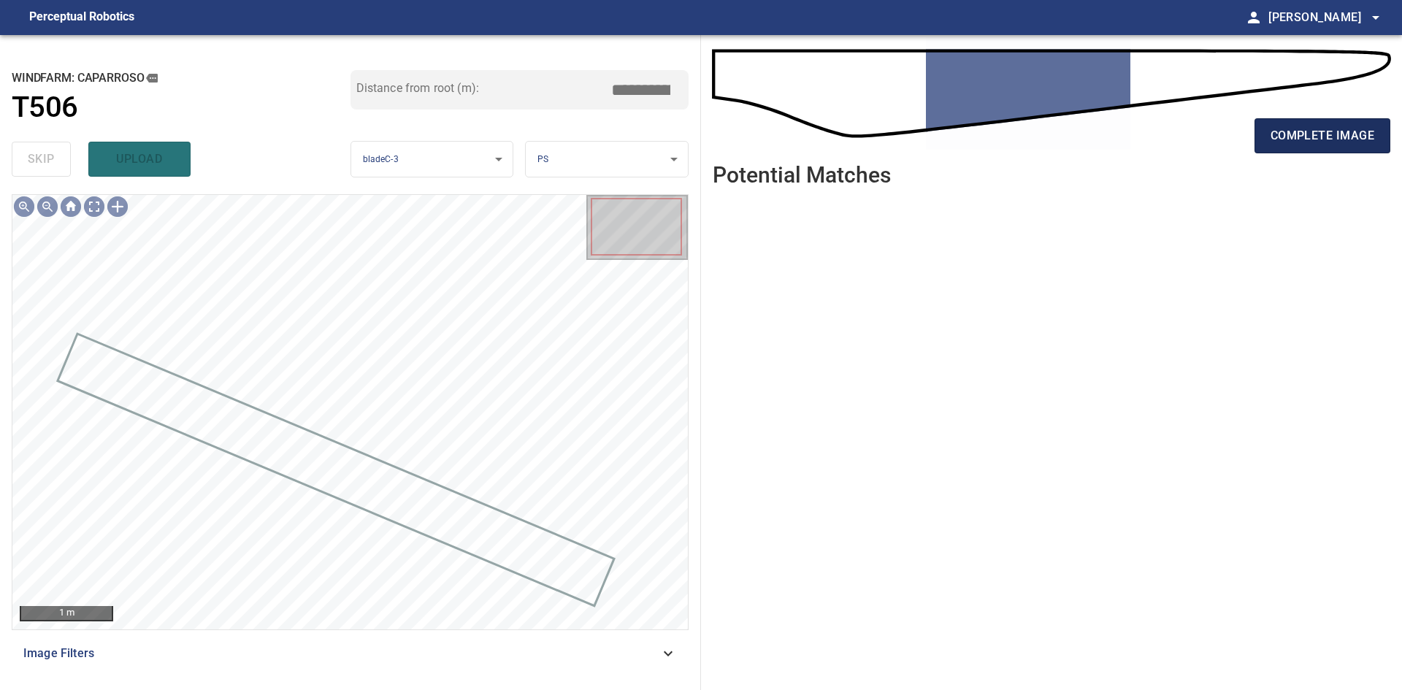
click at [1291, 132] on span "complete image" at bounding box center [1322, 136] width 104 height 20
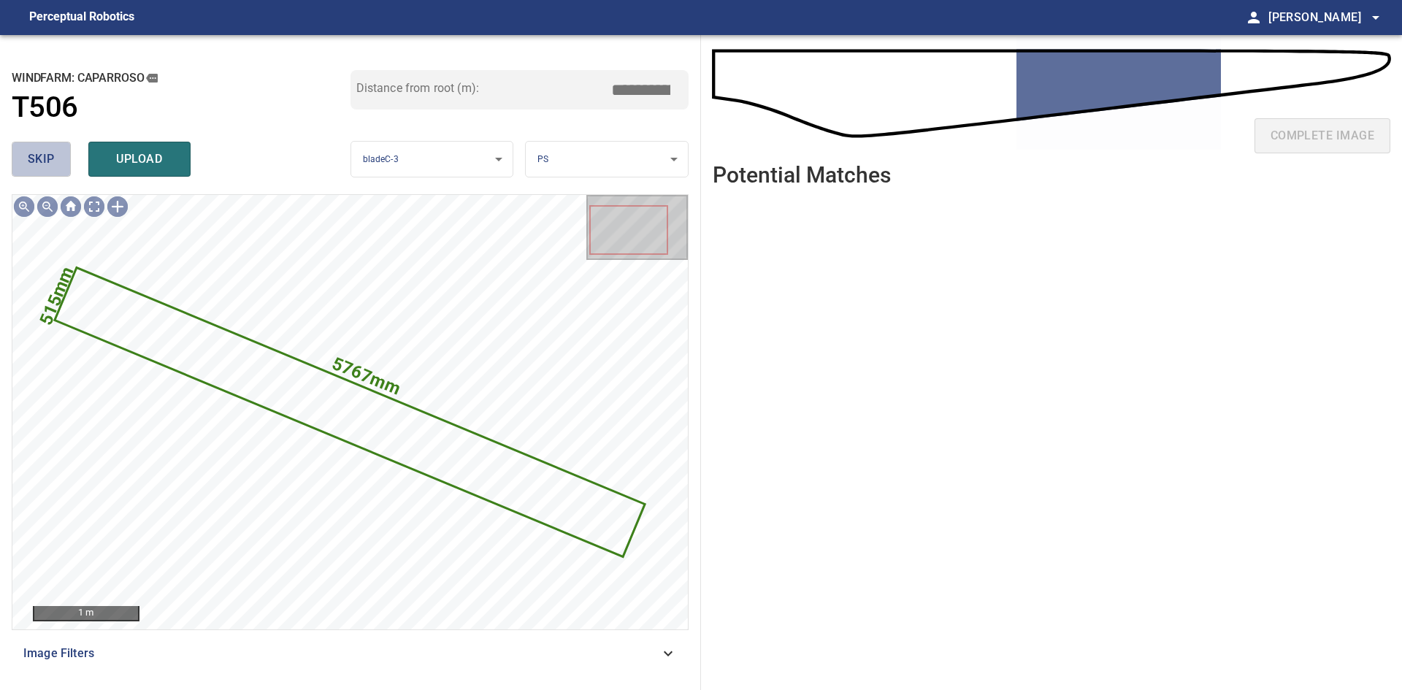
click at [31, 155] on span "skip" at bounding box center [41, 159] width 27 height 20
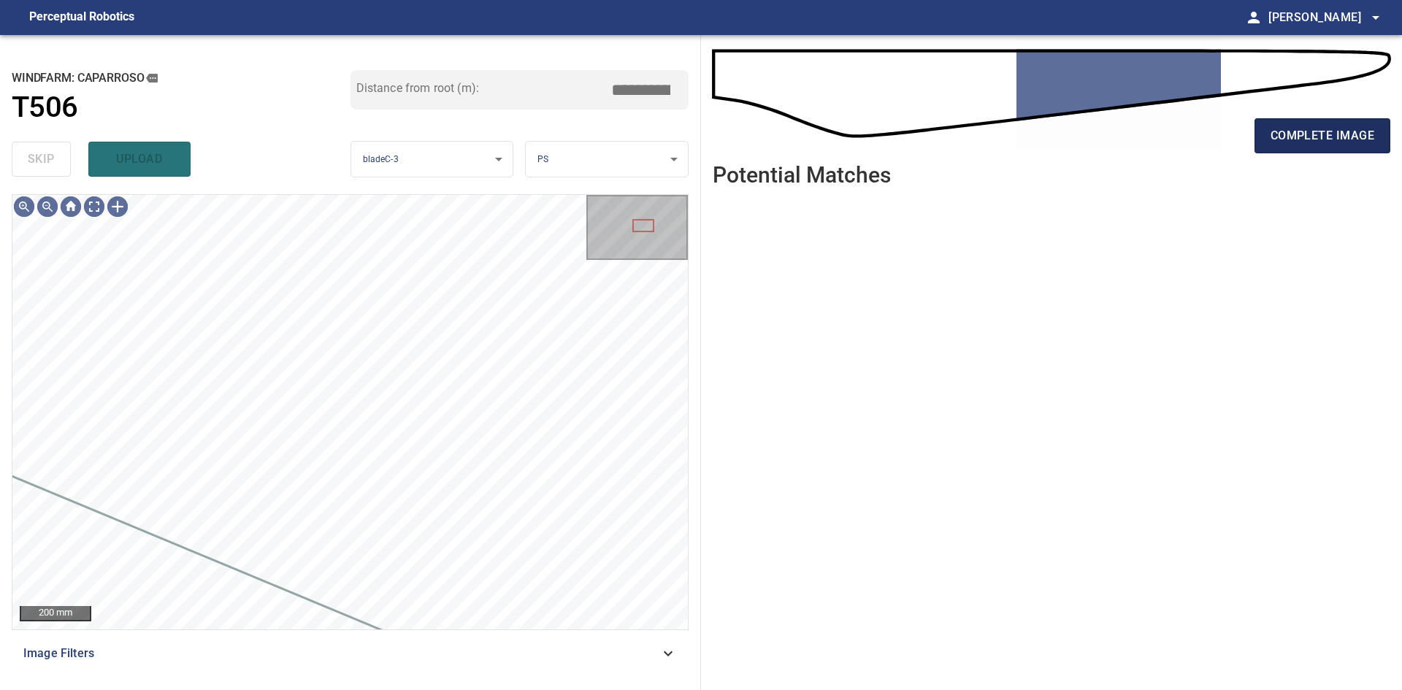
click at [1325, 129] on span "complete image" at bounding box center [1322, 136] width 104 height 20
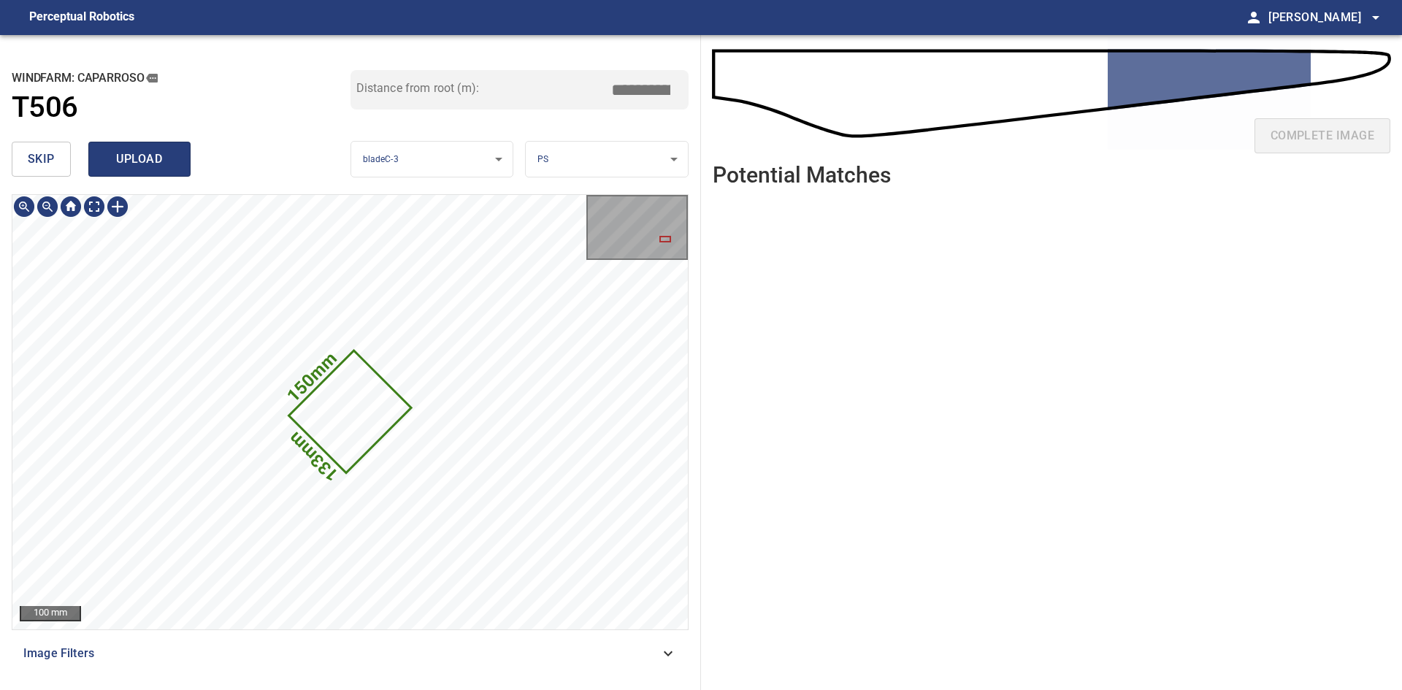
click at [153, 158] on span "upload" at bounding box center [139, 159] width 70 height 20
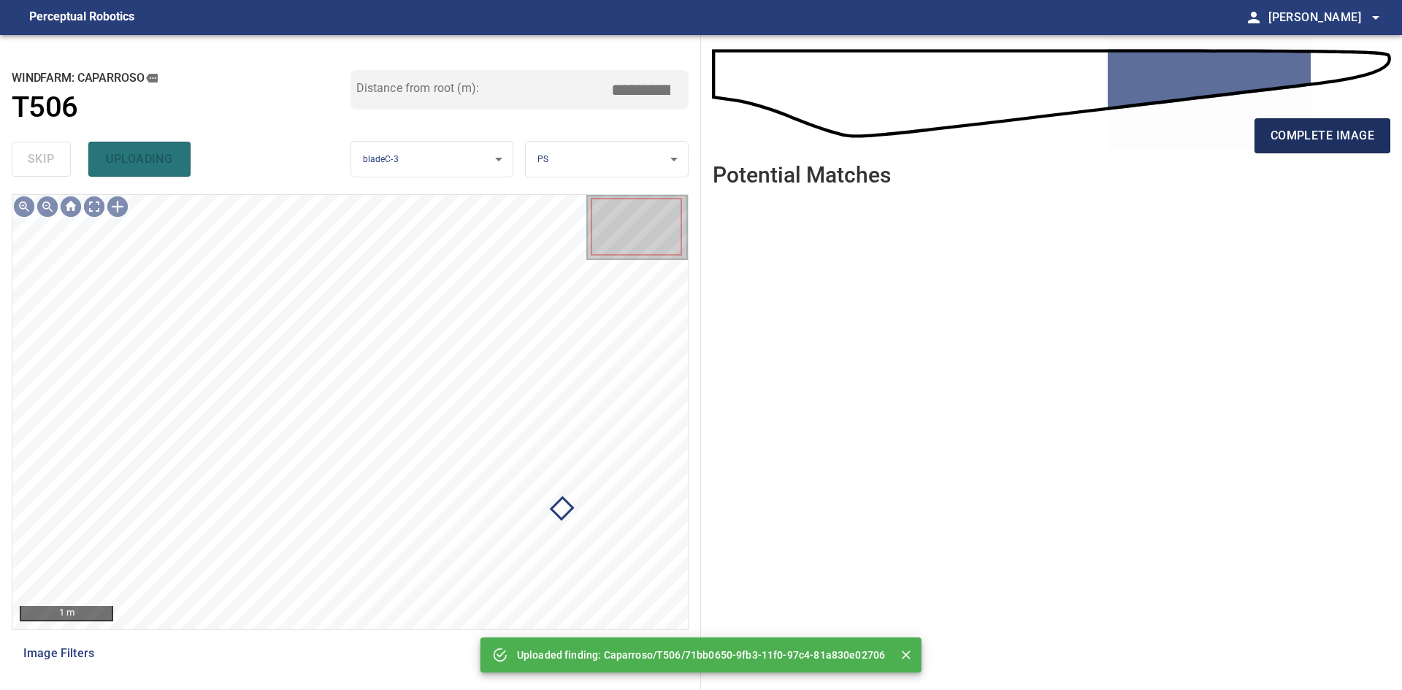
click at [1323, 128] on span "complete image" at bounding box center [1322, 136] width 104 height 20
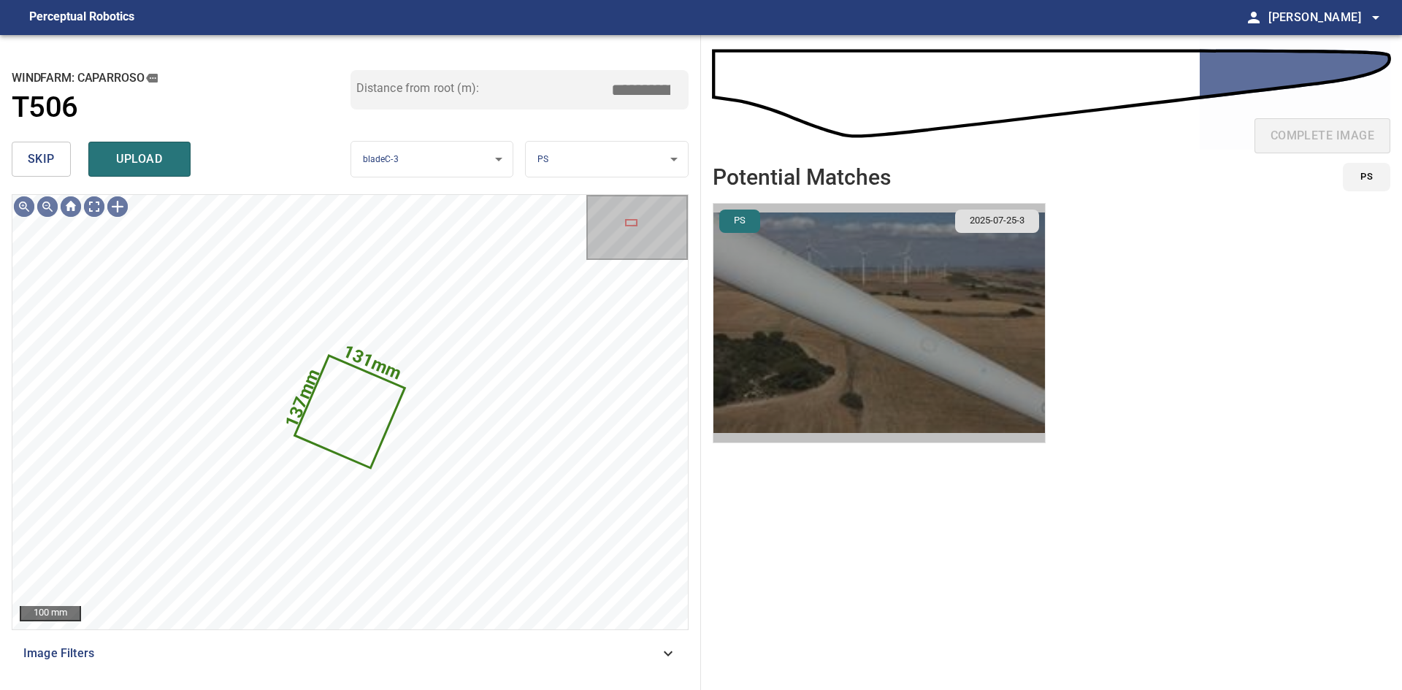
click at [833, 277] on img "button" at bounding box center [878, 323] width 331 height 239
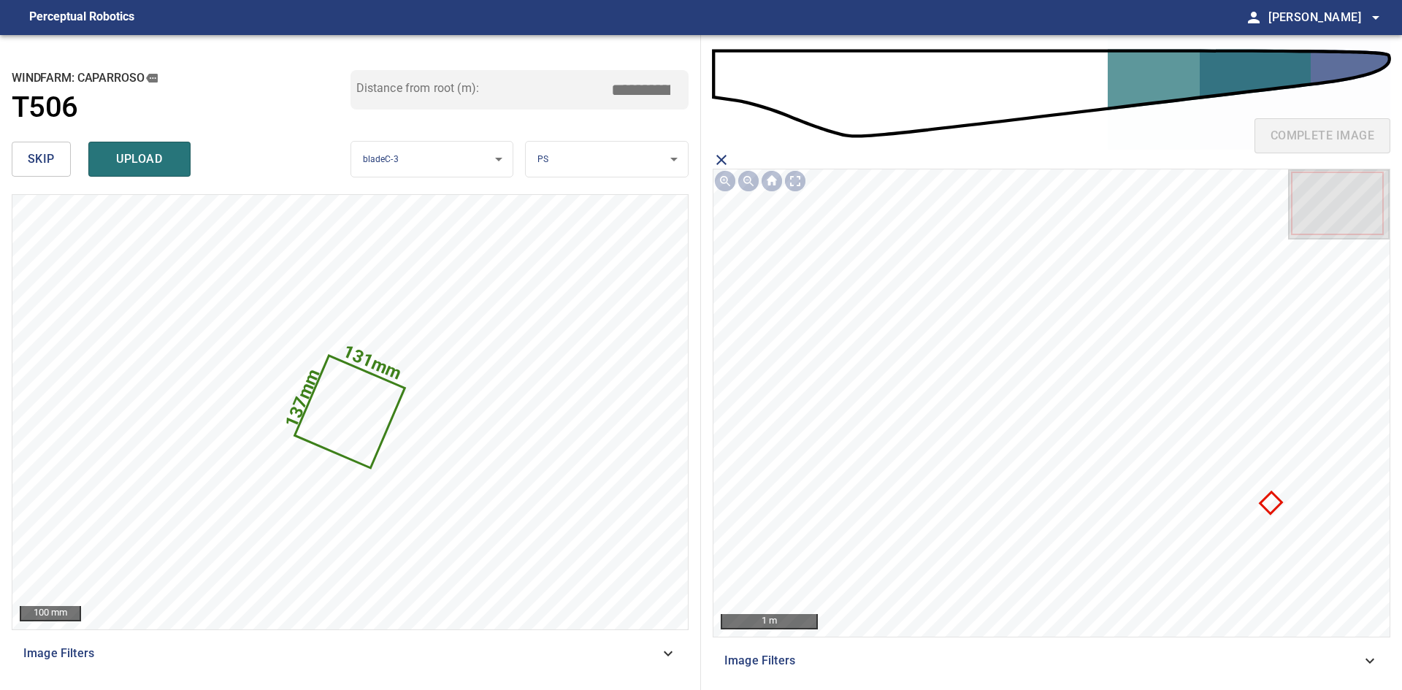
click at [1267, 500] on icon at bounding box center [1270, 503] width 19 height 19
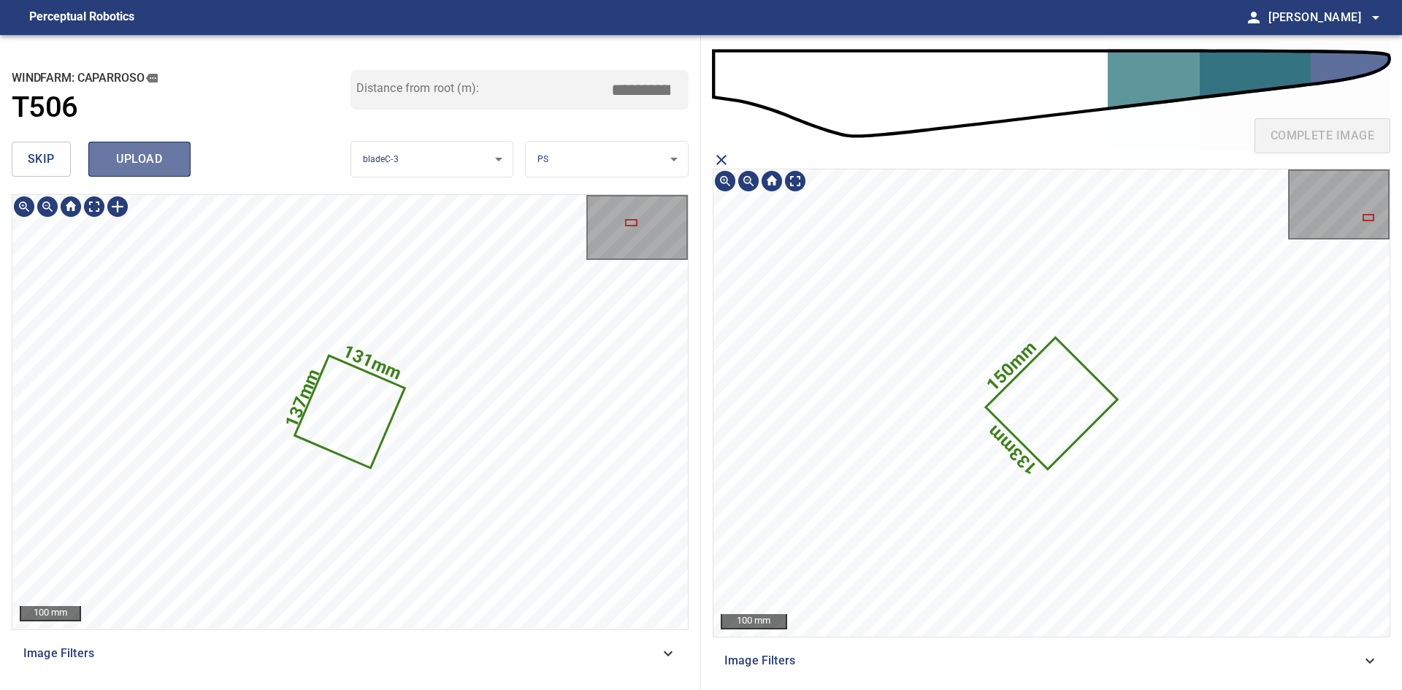
click at [135, 155] on span "upload" at bounding box center [139, 159] width 70 height 20
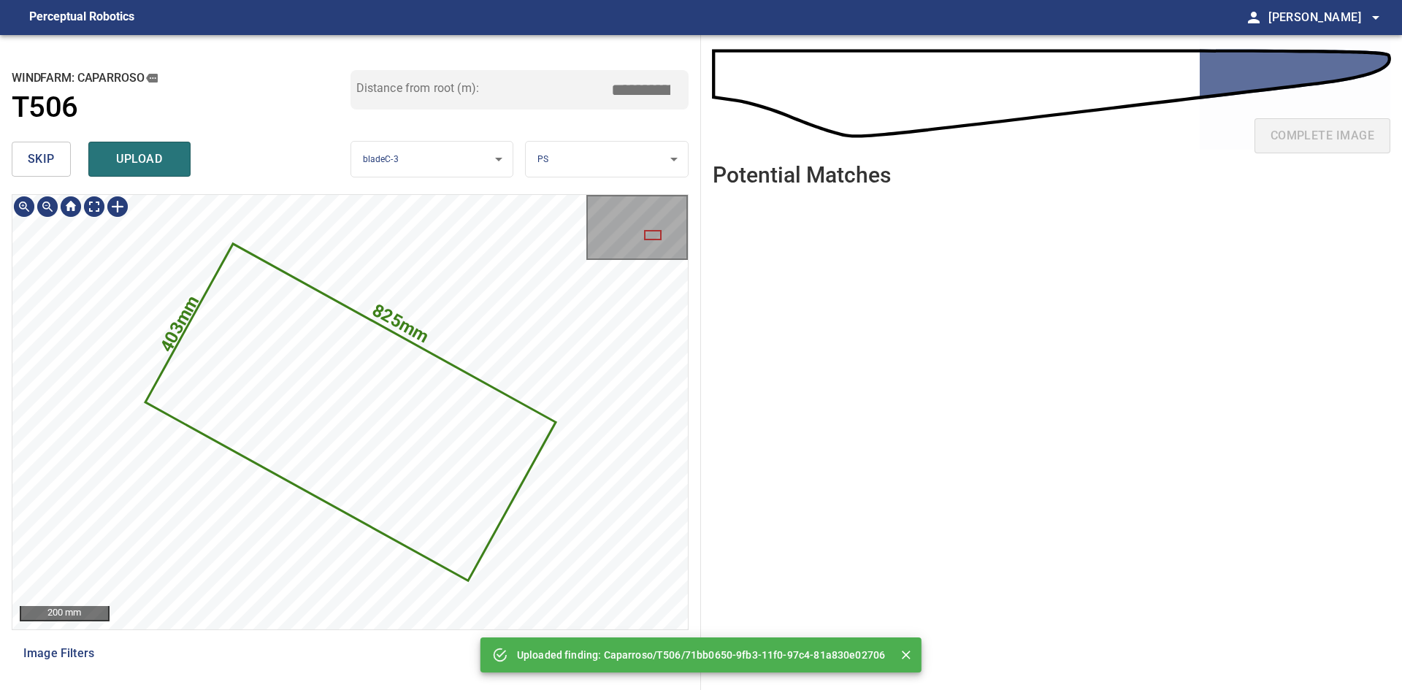
click at [42, 148] on button "skip" at bounding box center [41, 159] width 59 height 35
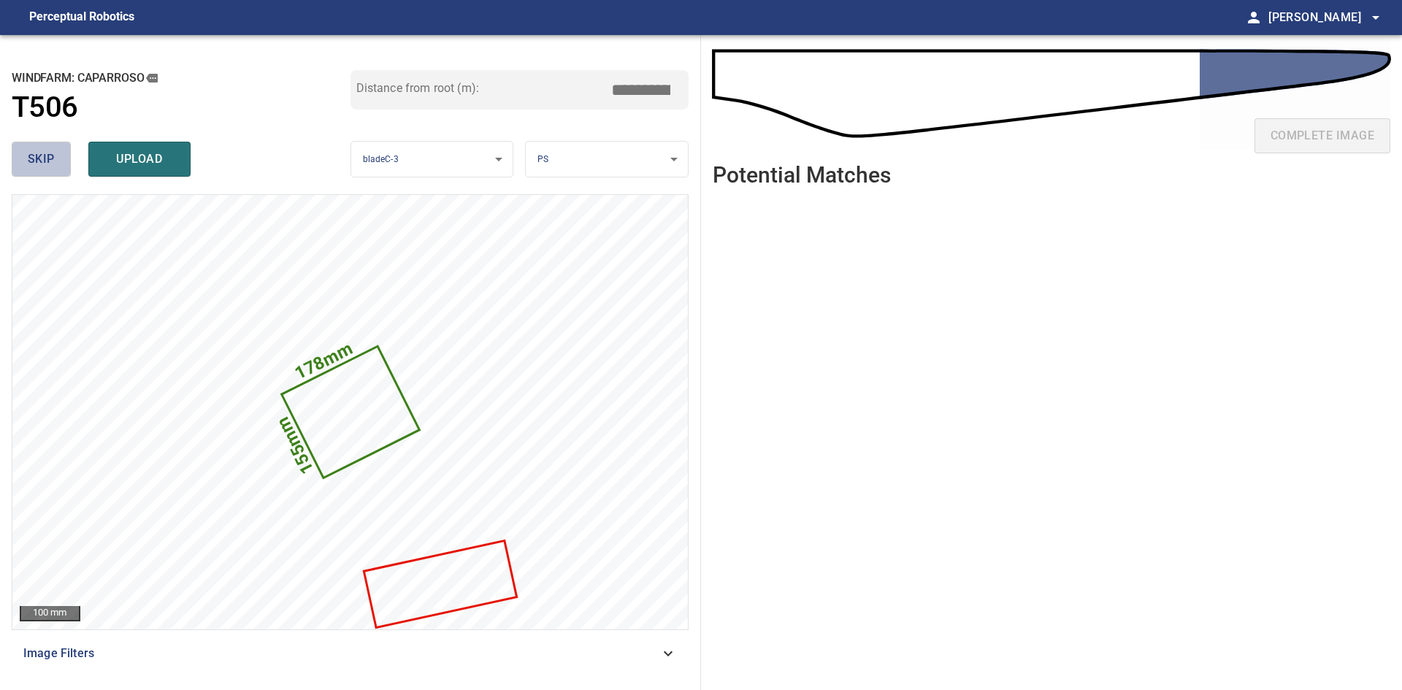
click at [52, 167] on span "skip" at bounding box center [41, 159] width 27 height 20
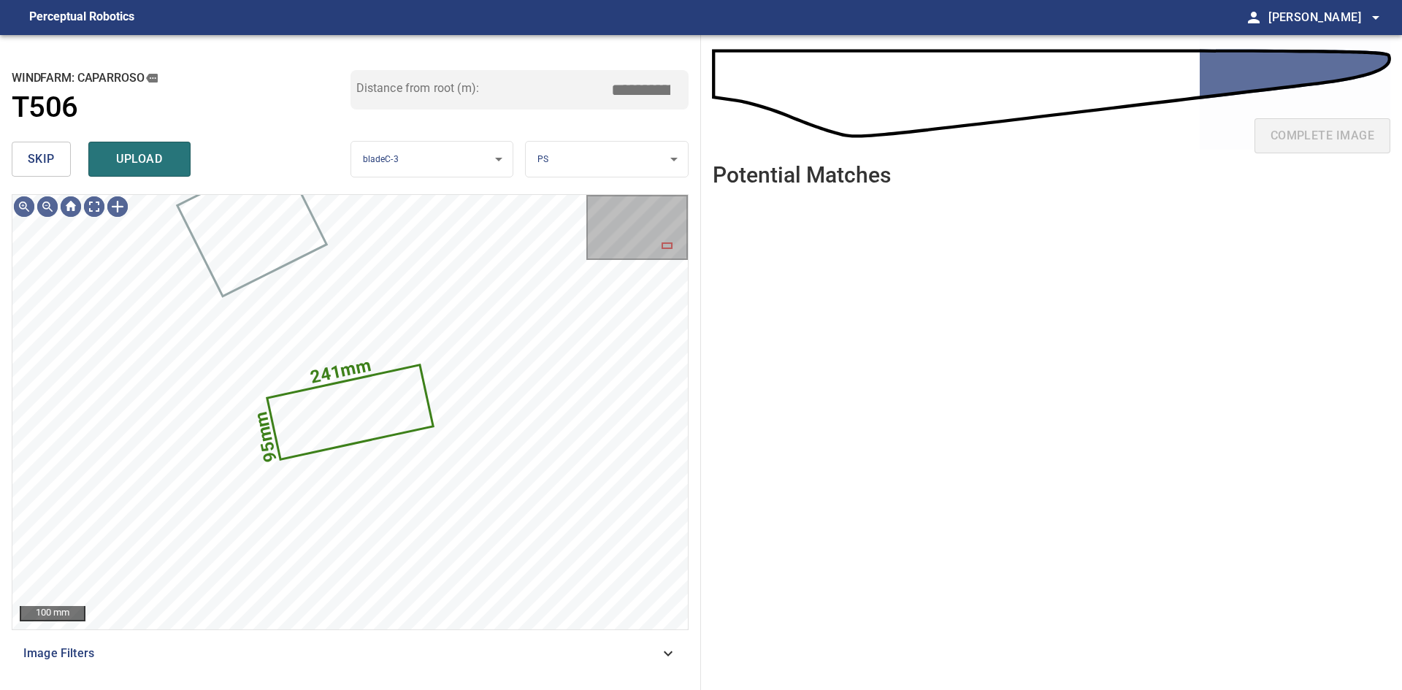
click at [38, 160] on span "skip" at bounding box center [41, 159] width 27 height 20
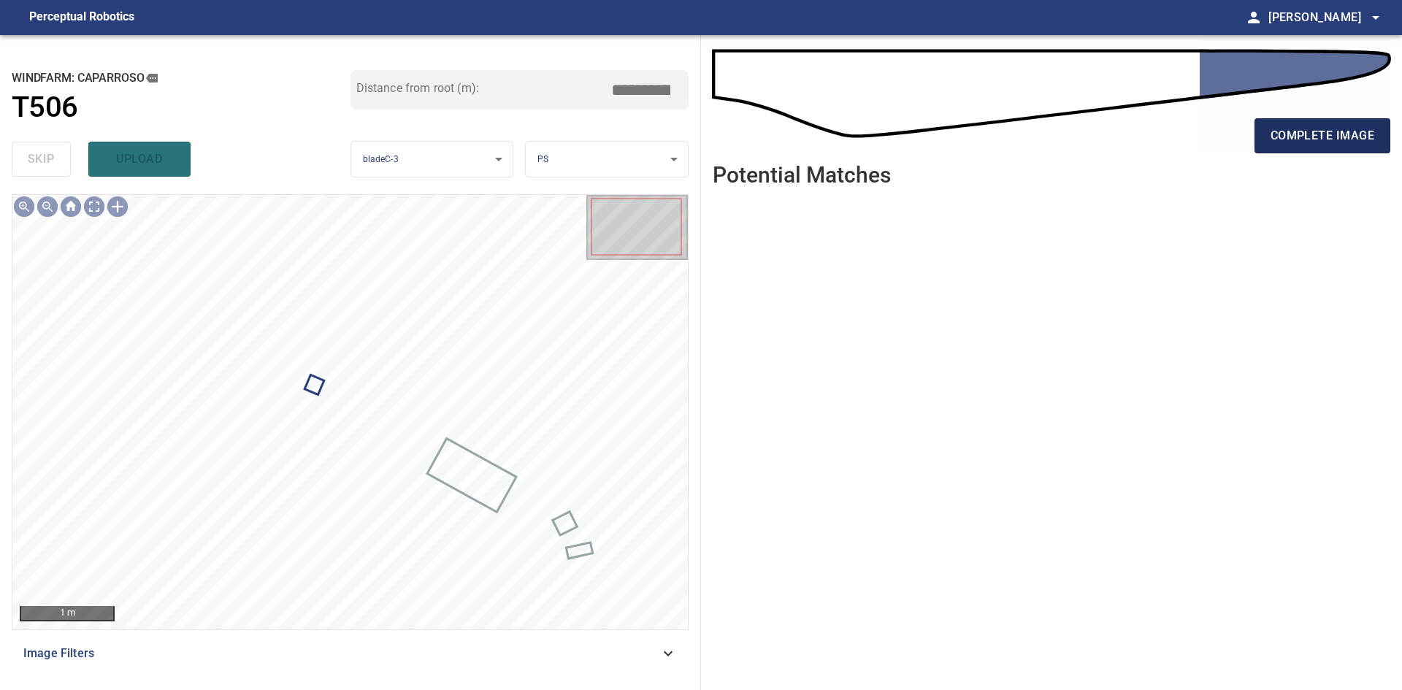
click at [1329, 133] on span "complete image" at bounding box center [1322, 136] width 104 height 20
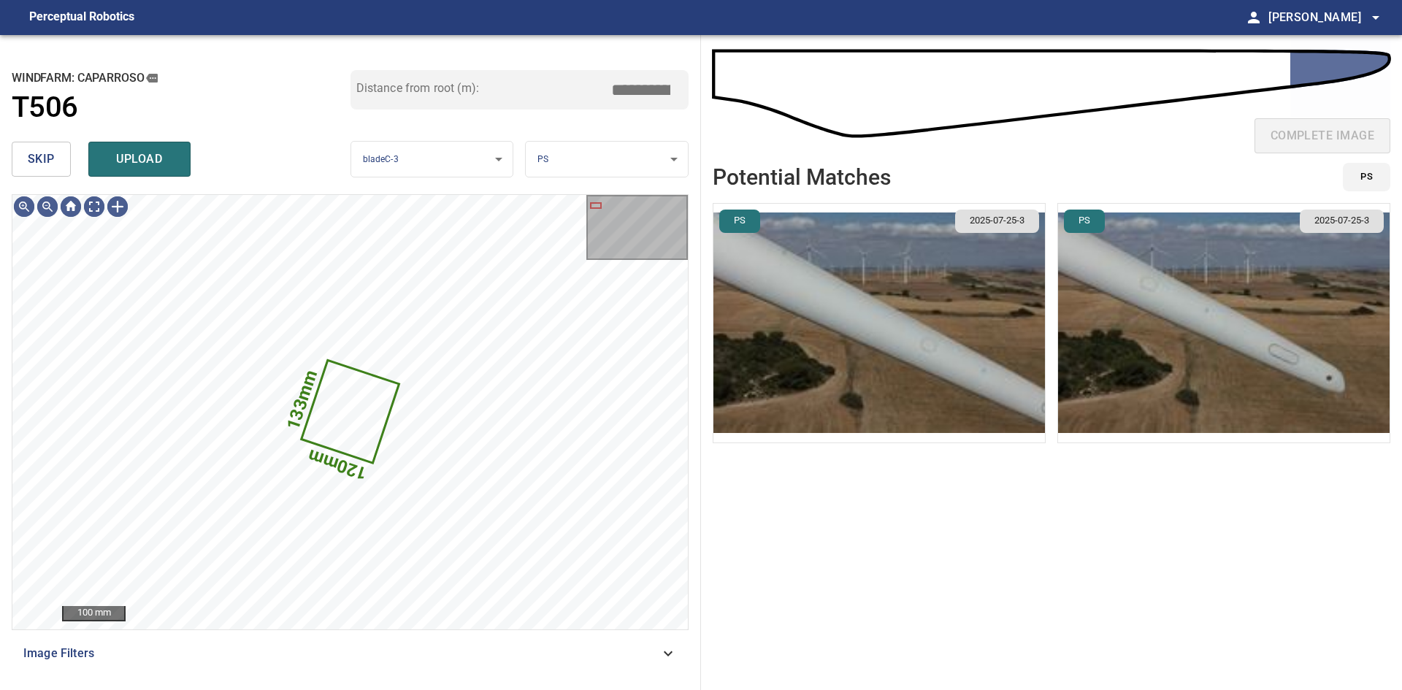
click at [806, 265] on li "PS 2025-07-25-3" at bounding box center [879, 323] width 333 height 240
click at [840, 329] on img "button" at bounding box center [878, 323] width 331 height 239
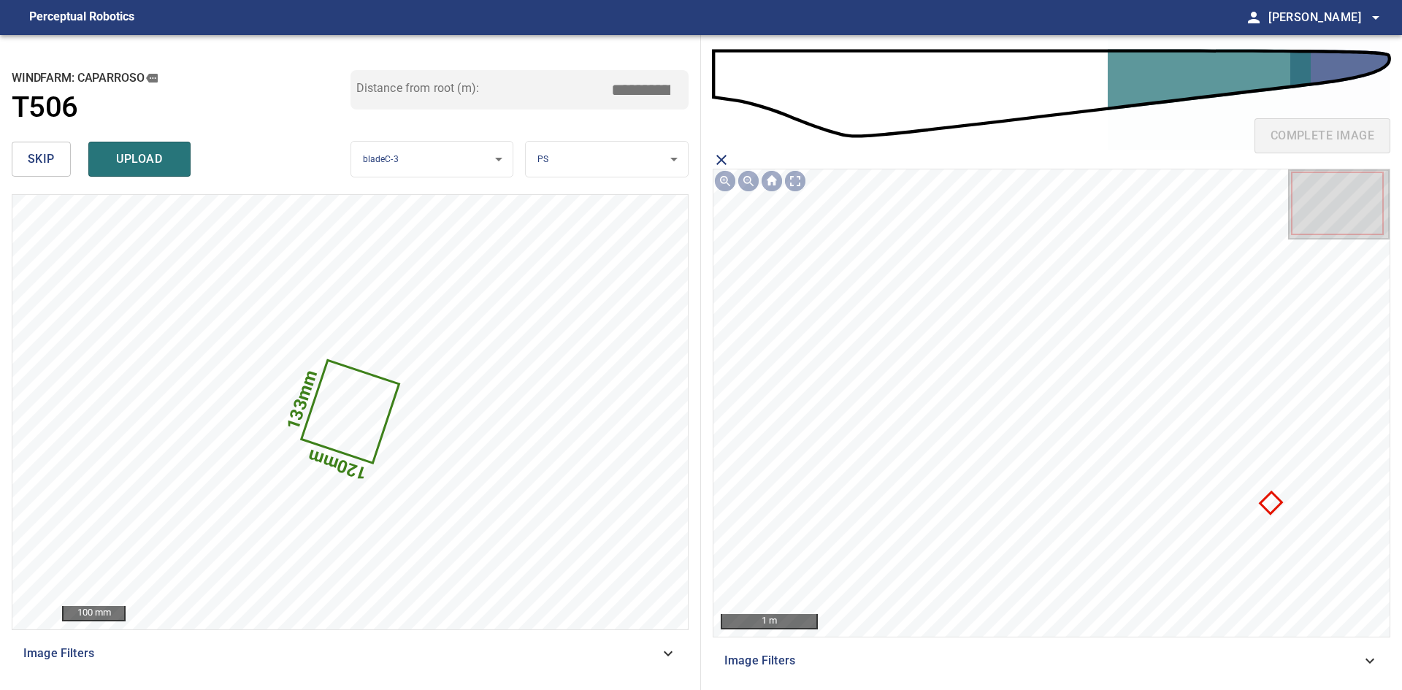
click at [1275, 505] on icon at bounding box center [1270, 503] width 19 height 19
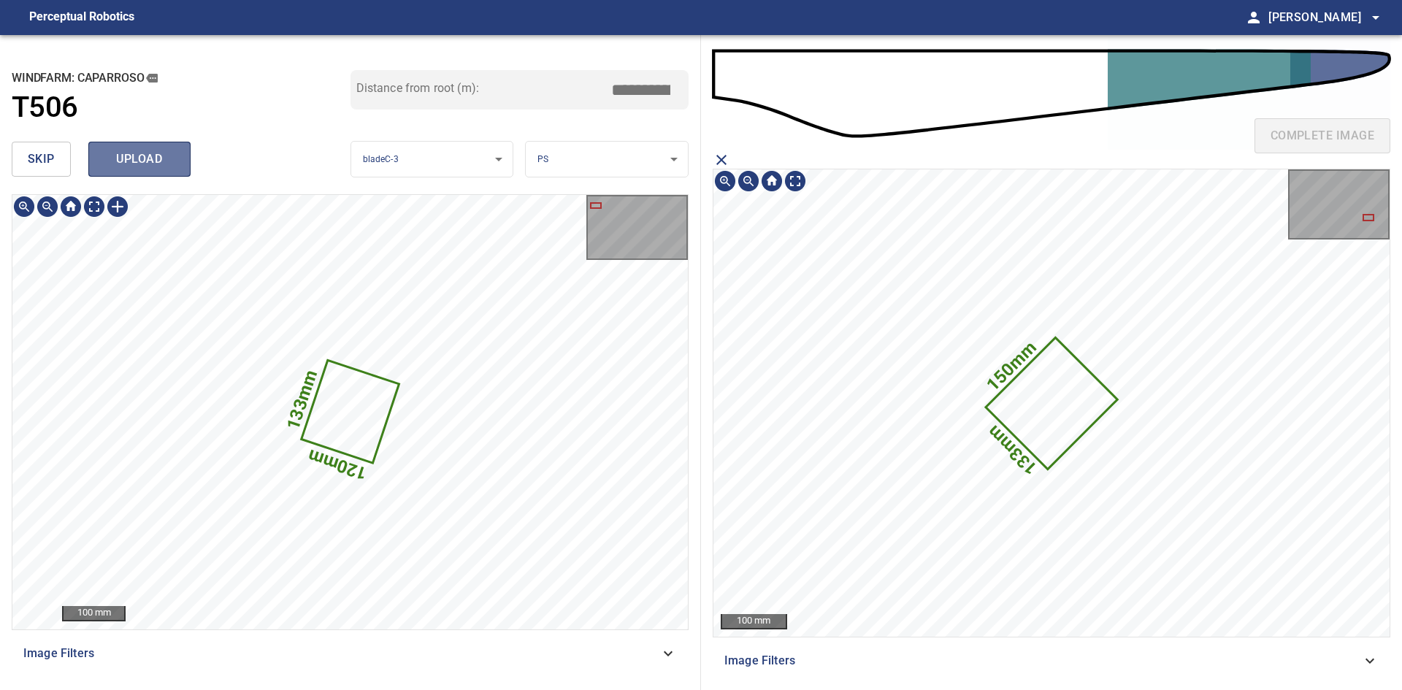
click at [150, 153] on span "upload" at bounding box center [139, 159] width 70 height 20
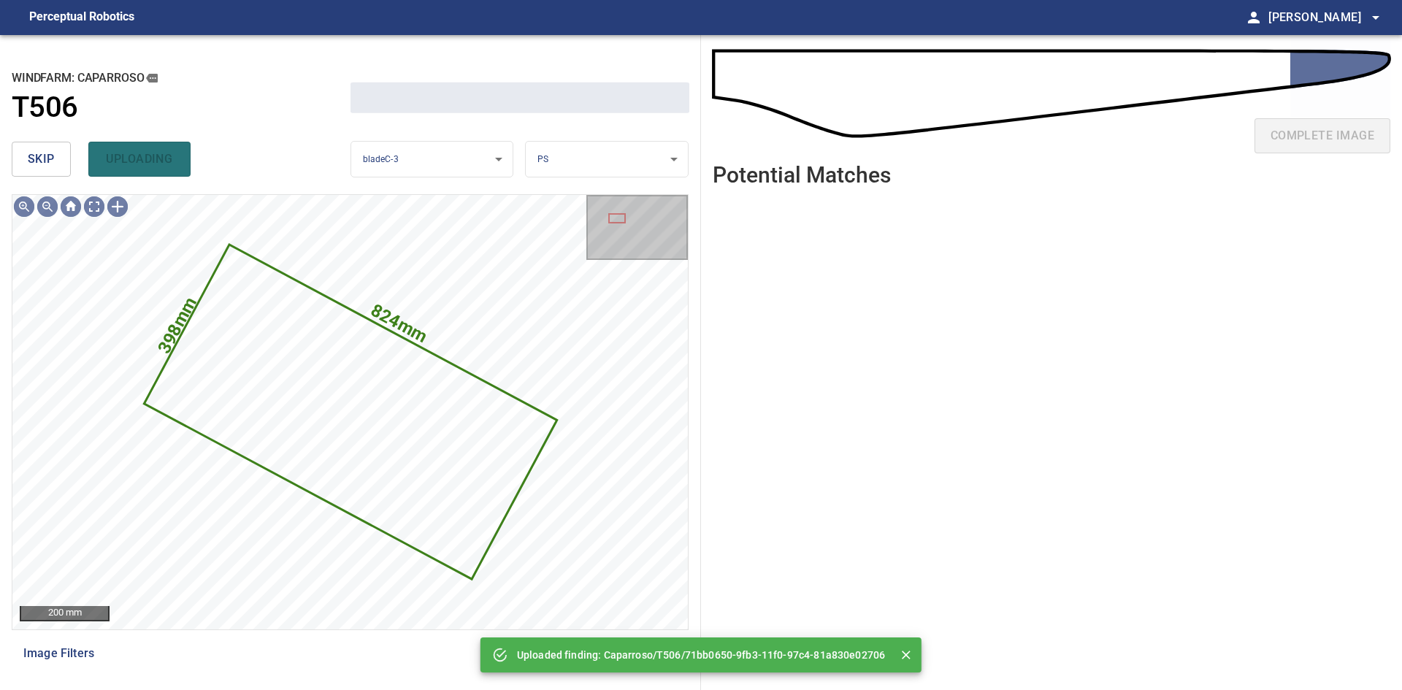
click at [53, 162] on span "skip" at bounding box center [41, 159] width 27 height 20
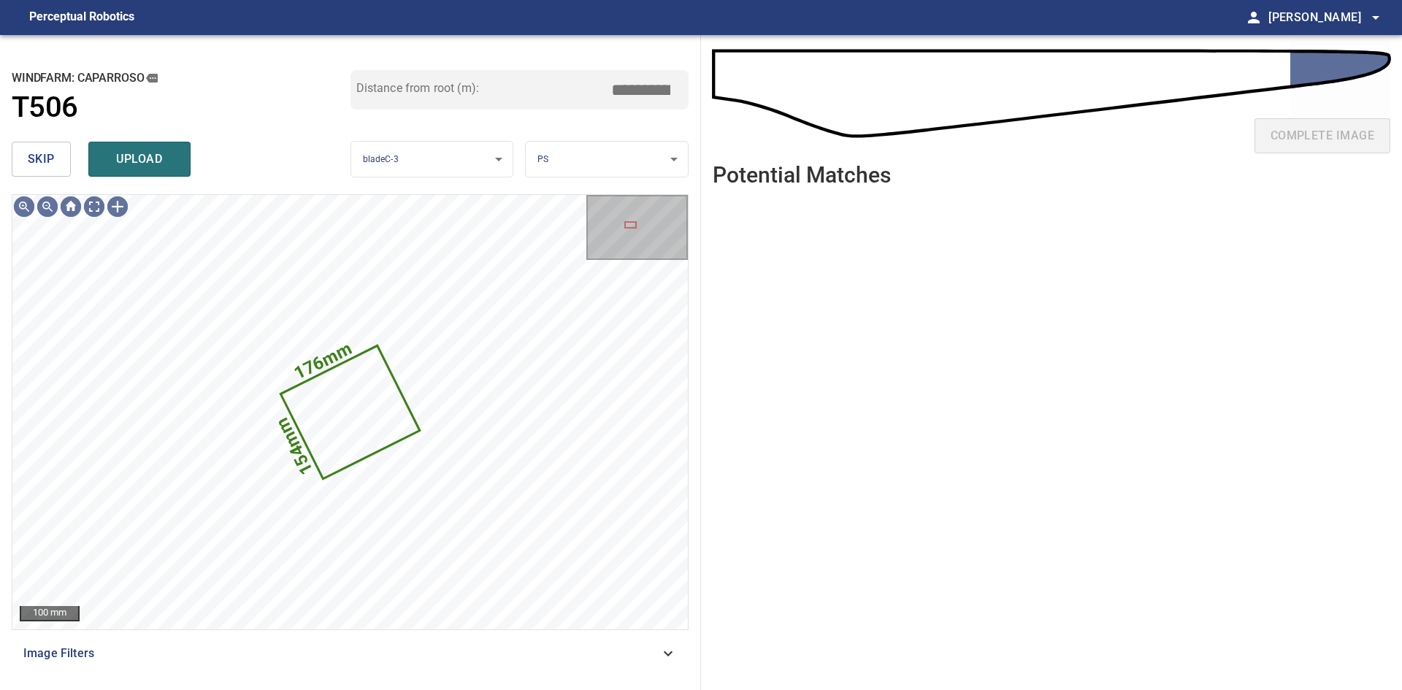
click at [53, 162] on span "skip" at bounding box center [41, 159] width 27 height 20
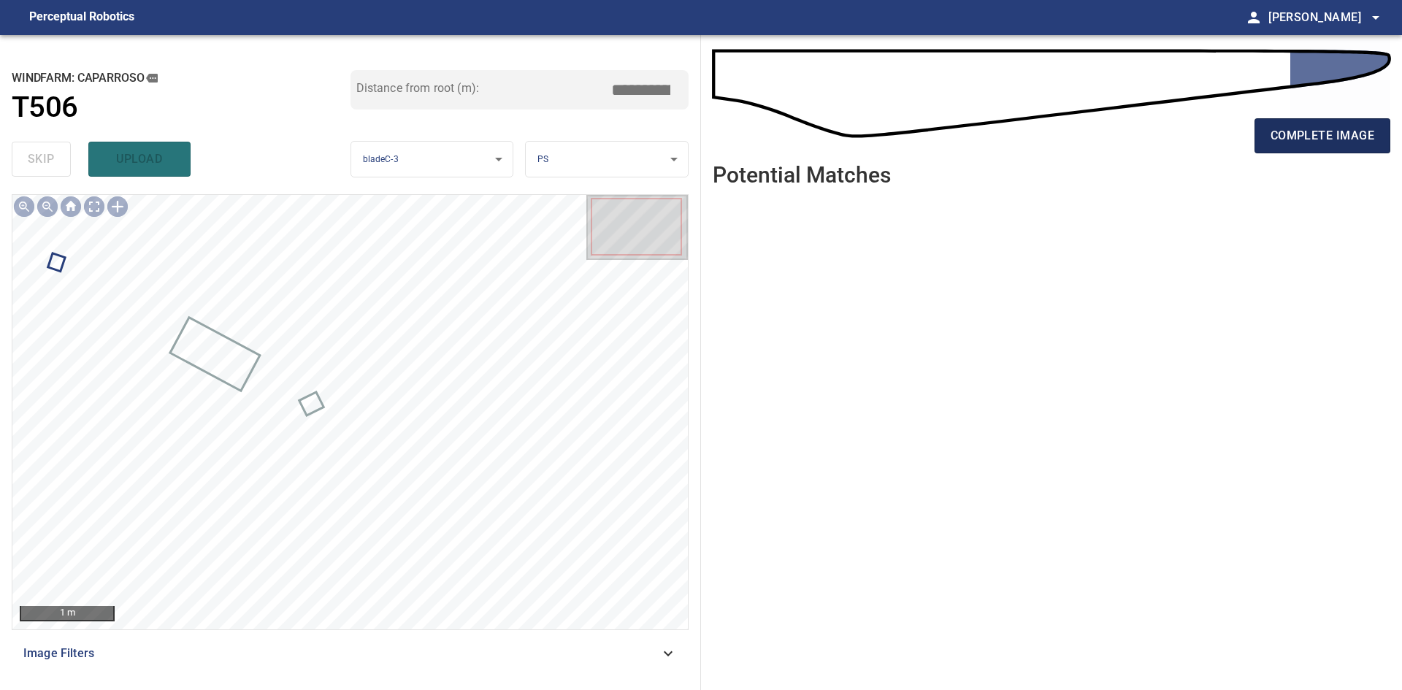
click at [1319, 137] on span "complete image" at bounding box center [1322, 136] width 104 height 20
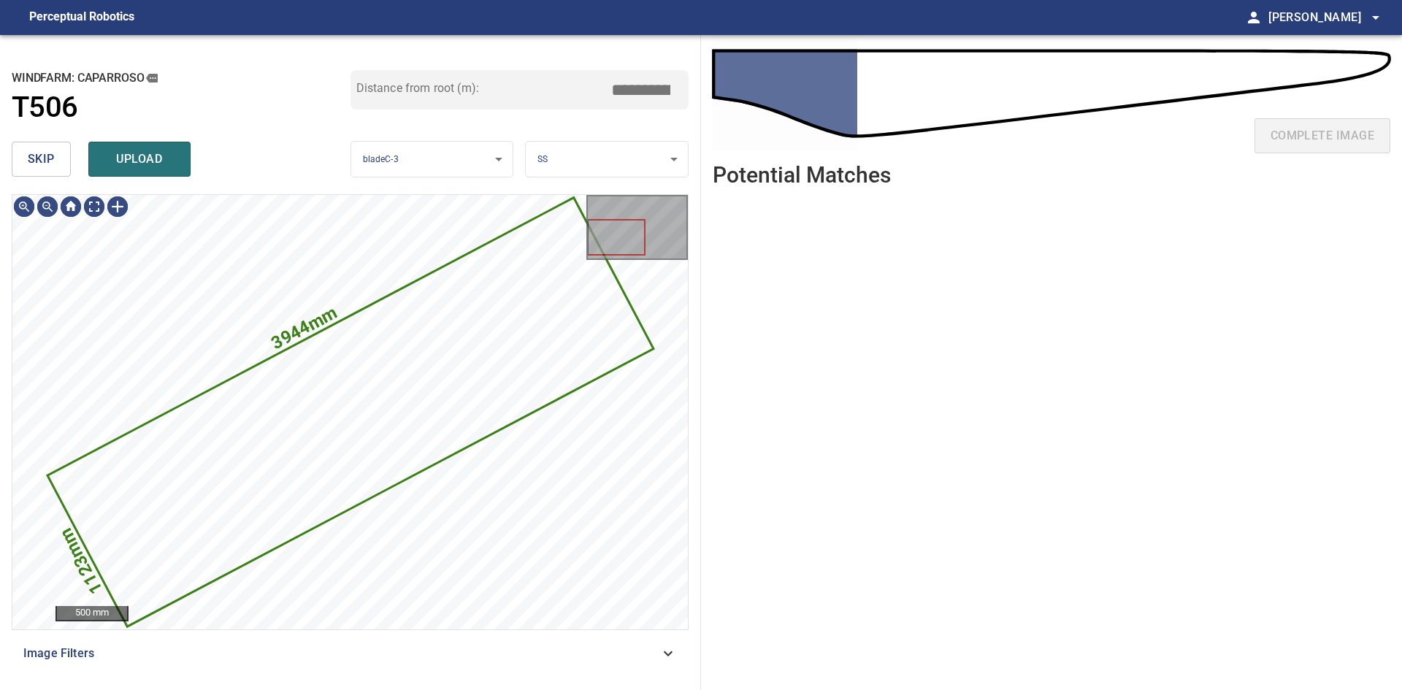
click at [38, 158] on span "skip" at bounding box center [41, 159] width 27 height 20
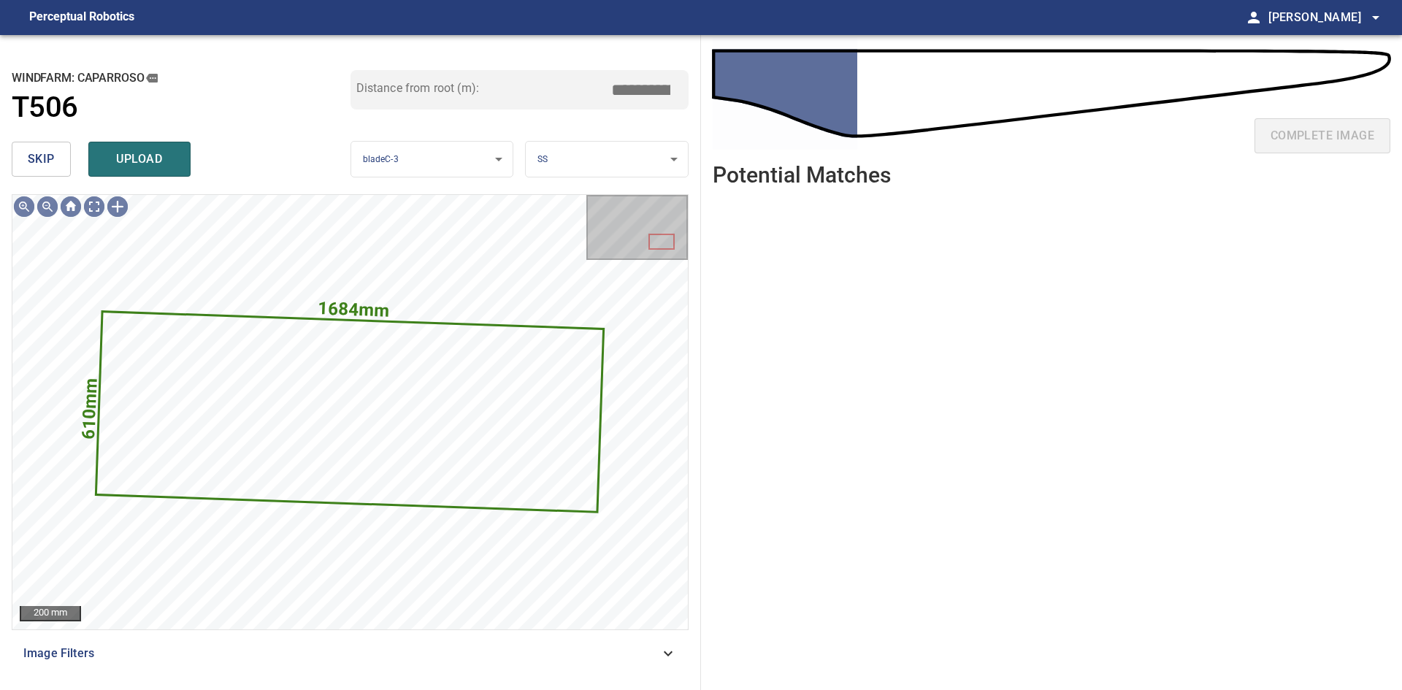
click at [38, 158] on span "skip" at bounding box center [41, 159] width 27 height 20
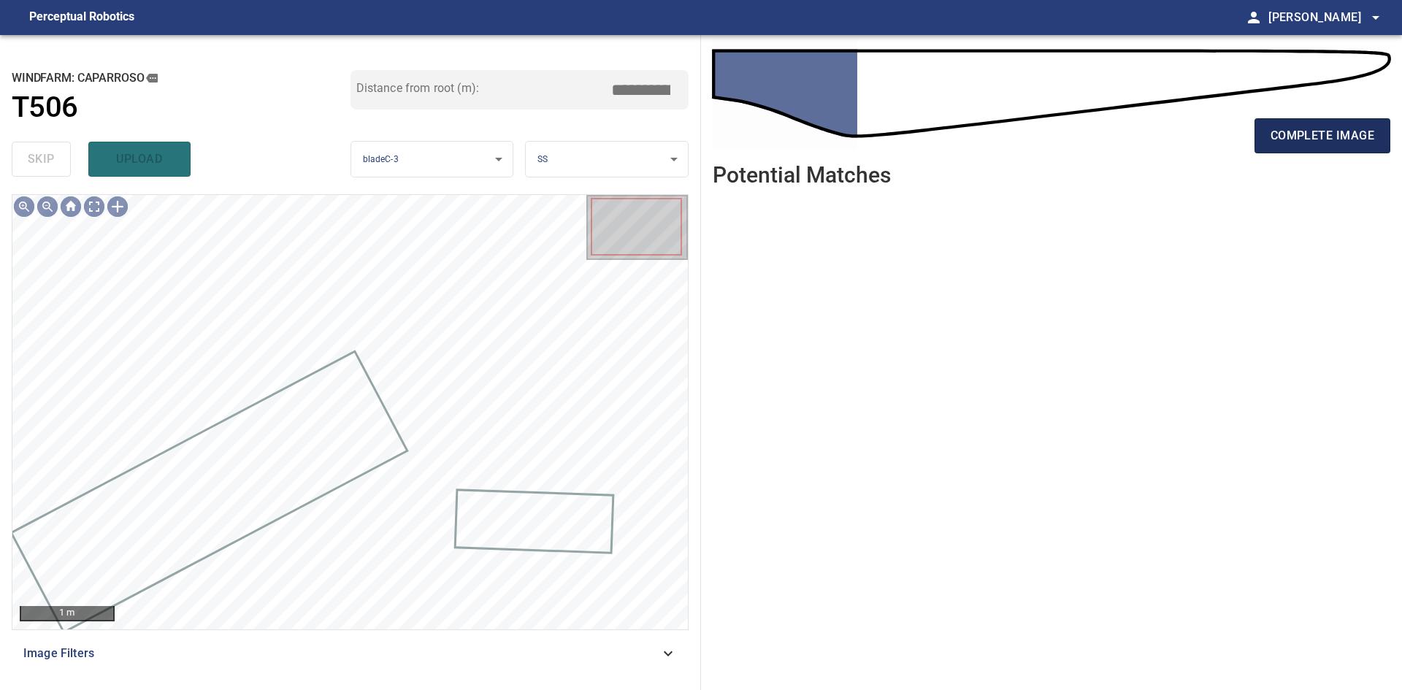
click at [1302, 137] on span "complete image" at bounding box center [1322, 136] width 104 height 20
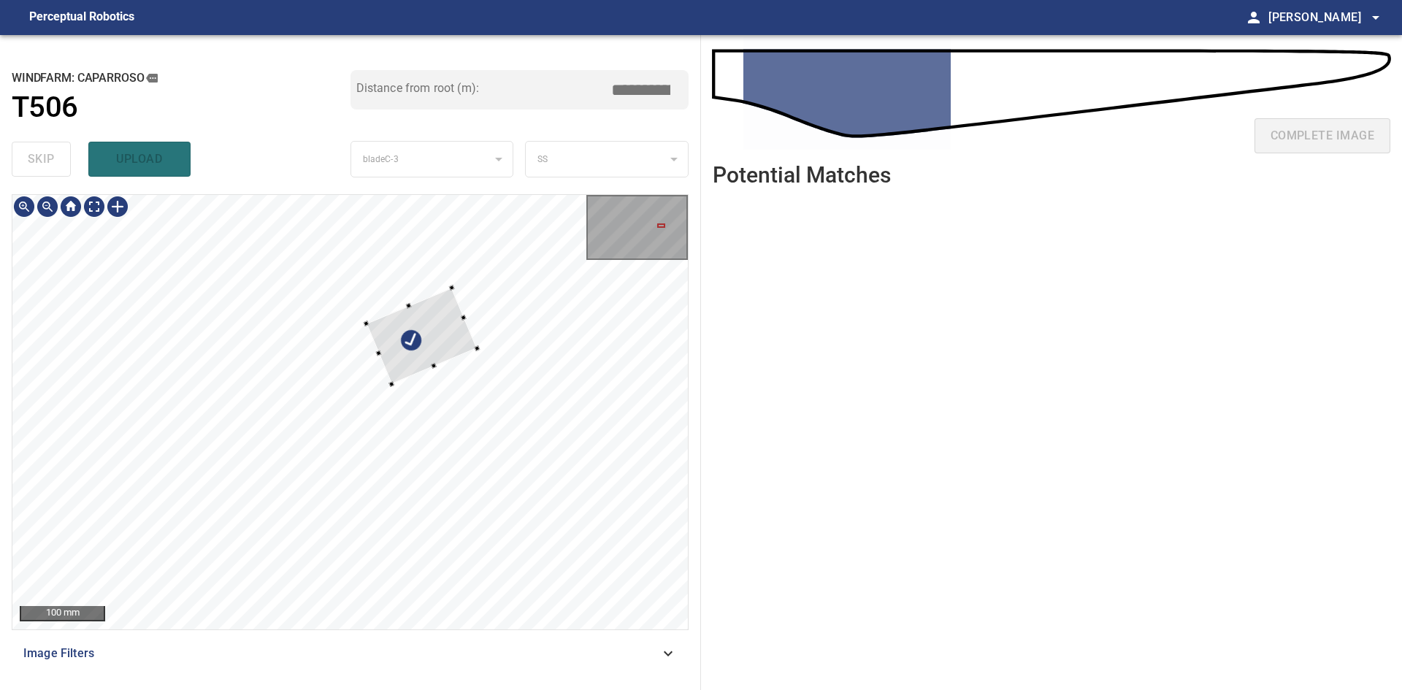
click at [404, 376] on div at bounding box center [421, 336] width 111 height 96
click at [446, 361] on div at bounding box center [425, 366] width 111 height 96
click at [385, 385] on div at bounding box center [420, 354] width 100 height 70
click at [402, 366] on div at bounding box center [429, 350] width 81 height 62
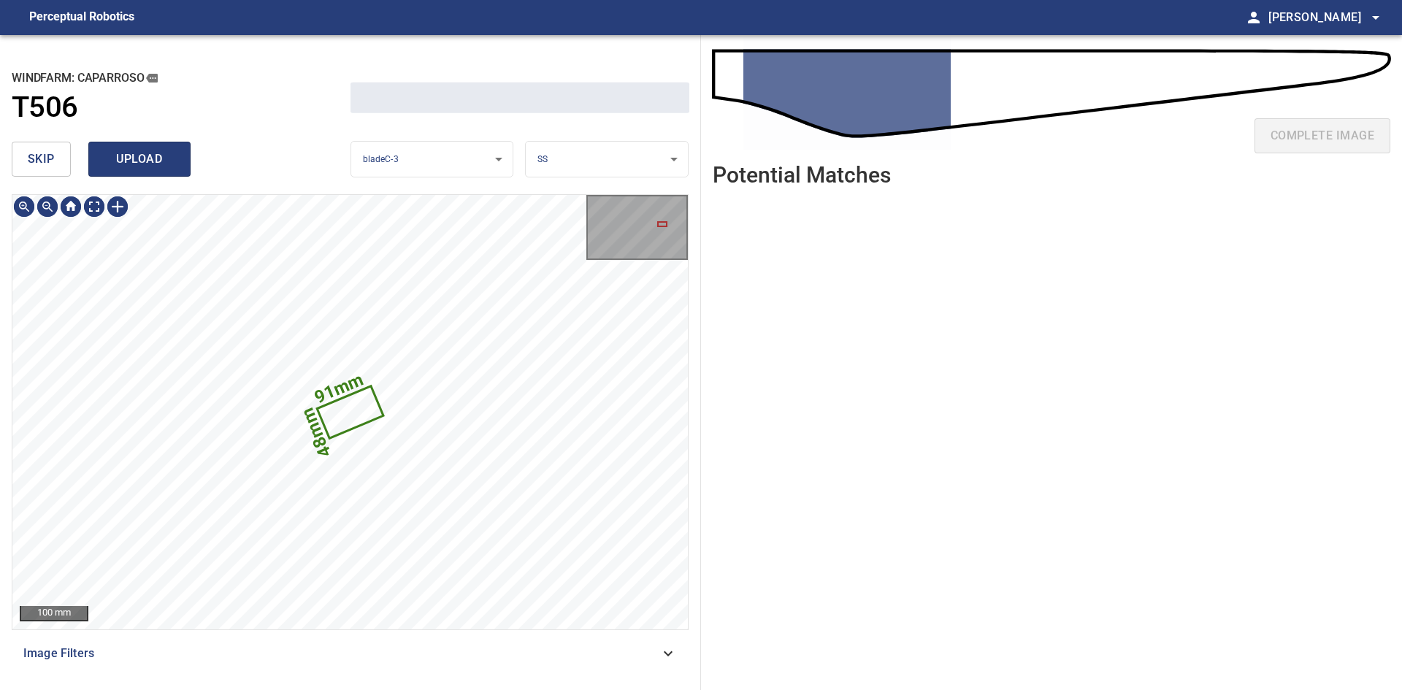
click at [161, 157] on span "upload" at bounding box center [139, 159] width 70 height 20
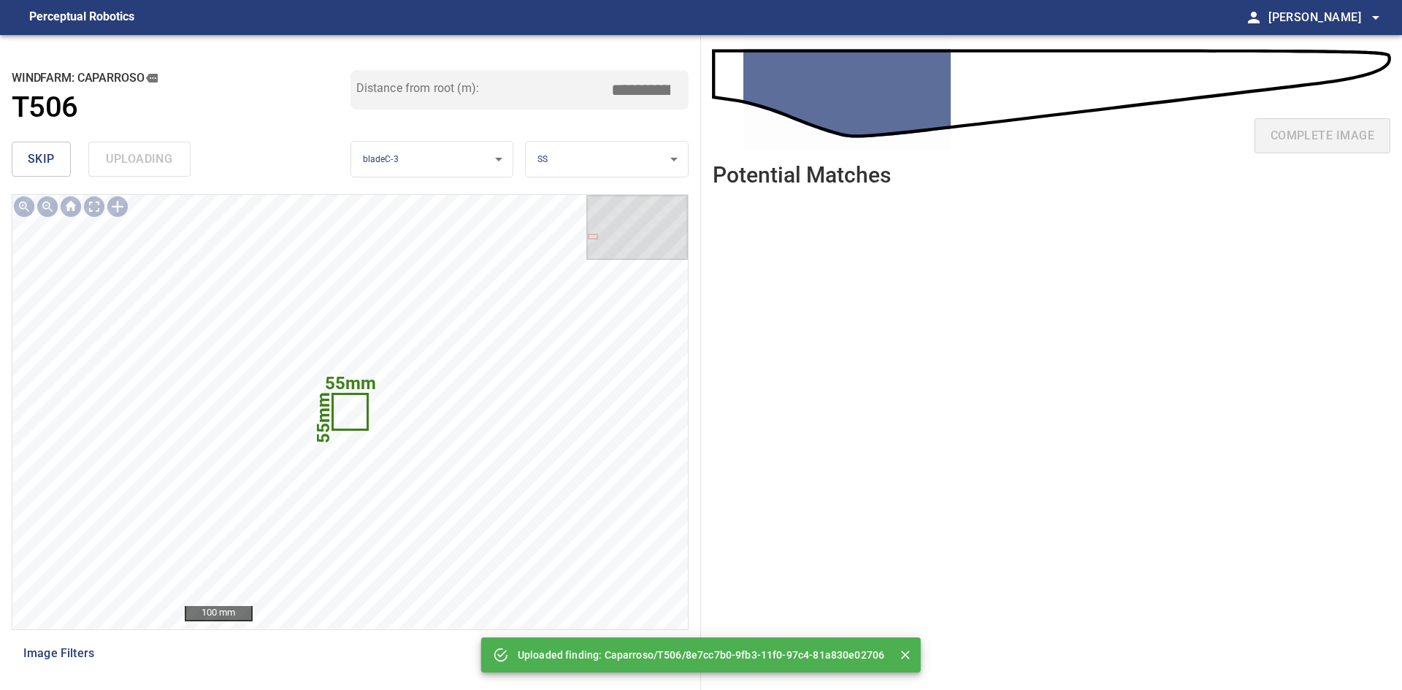
click at [161, 157] on div "skip uploading" at bounding box center [181, 159] width 339 height 47
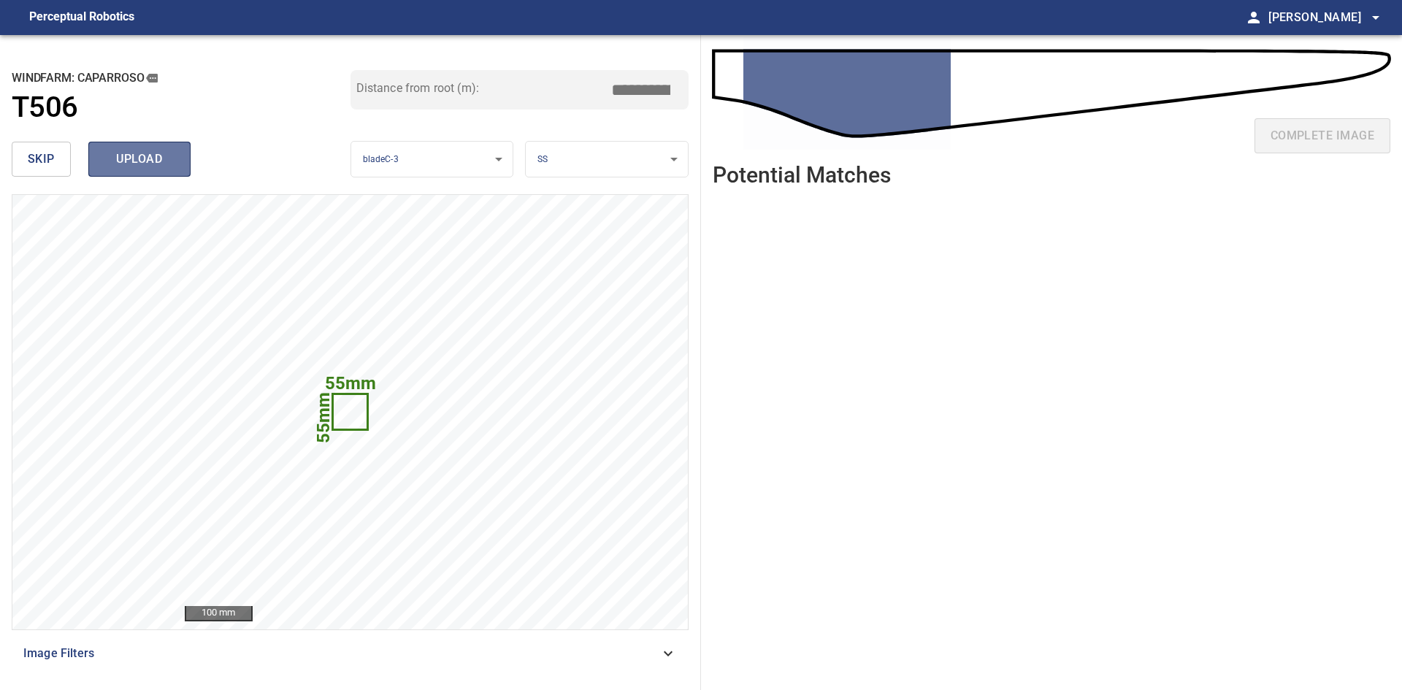
click at [151, 168] on span "upload" at bounding box center [139, 159] width 70 height 20
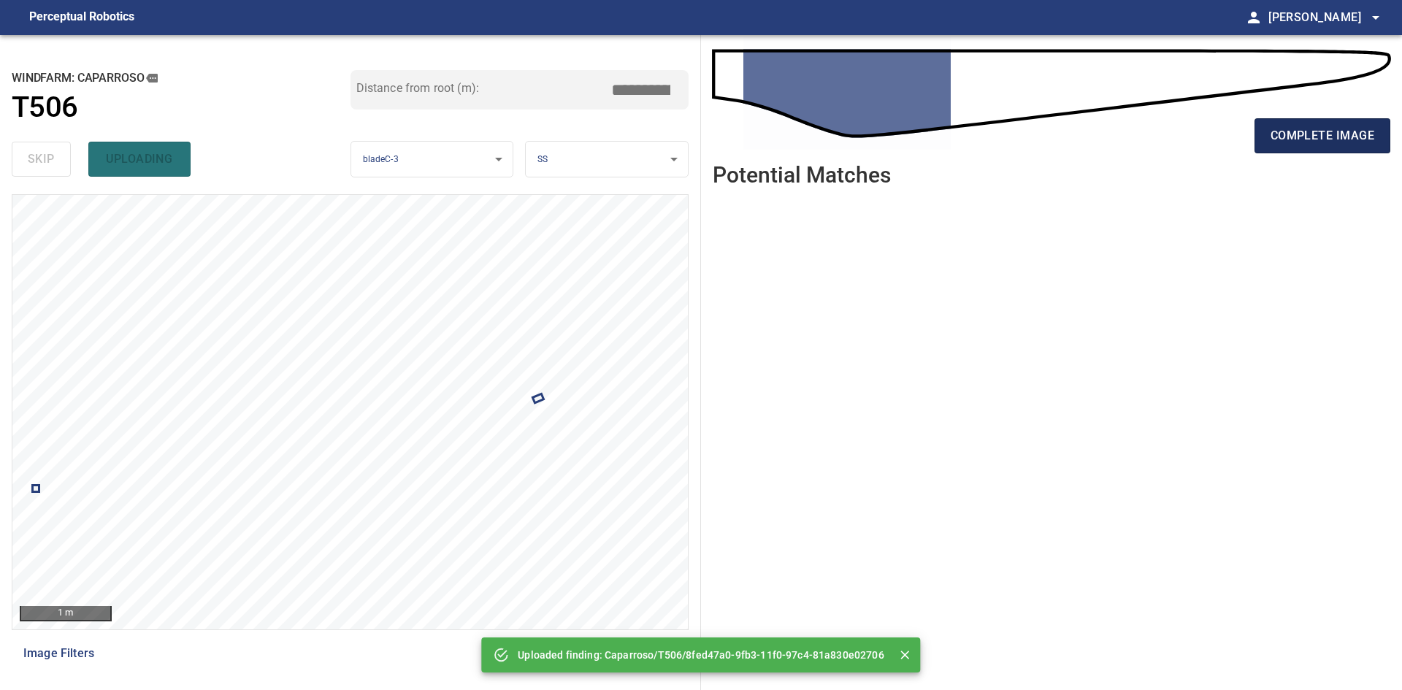
click at [1278, 123] on button "complete image" at bounding box center [1322, 135] width 136 height 35
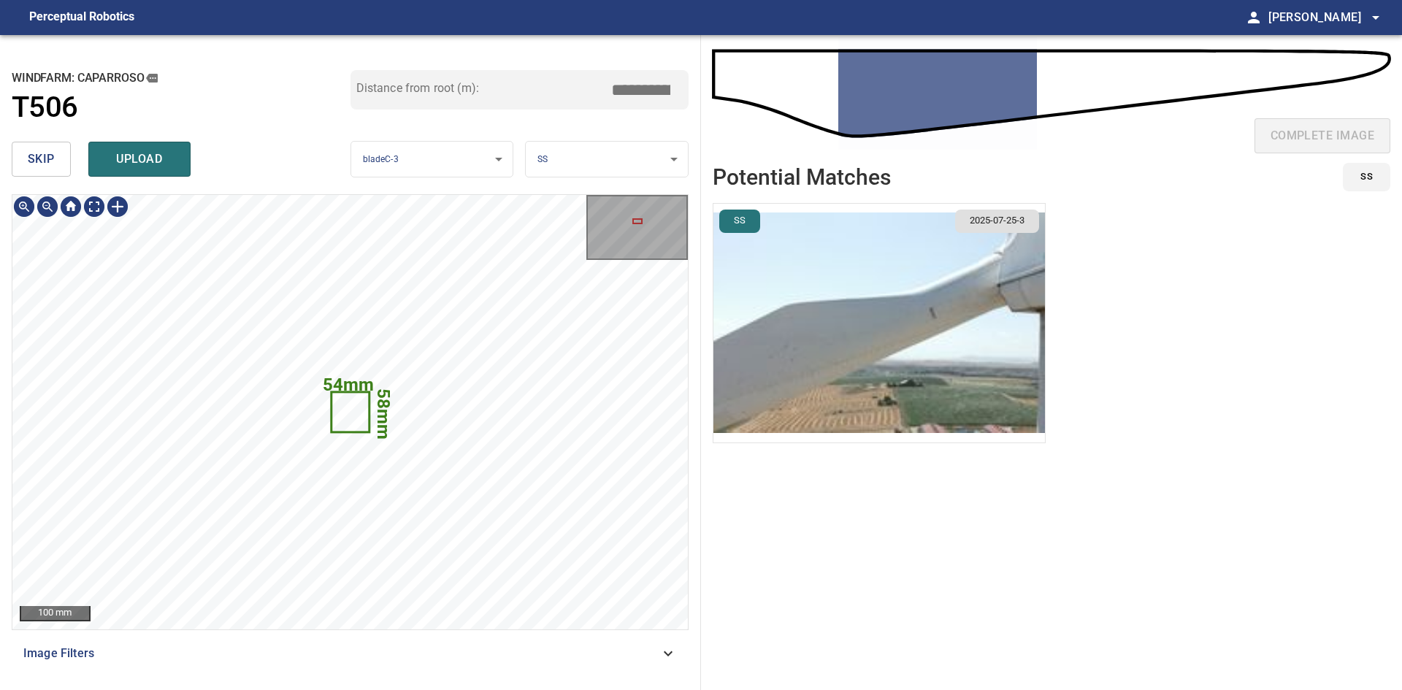
click at [916, 287] on img "button" at bounding box center [878, 323] width 331 height 239
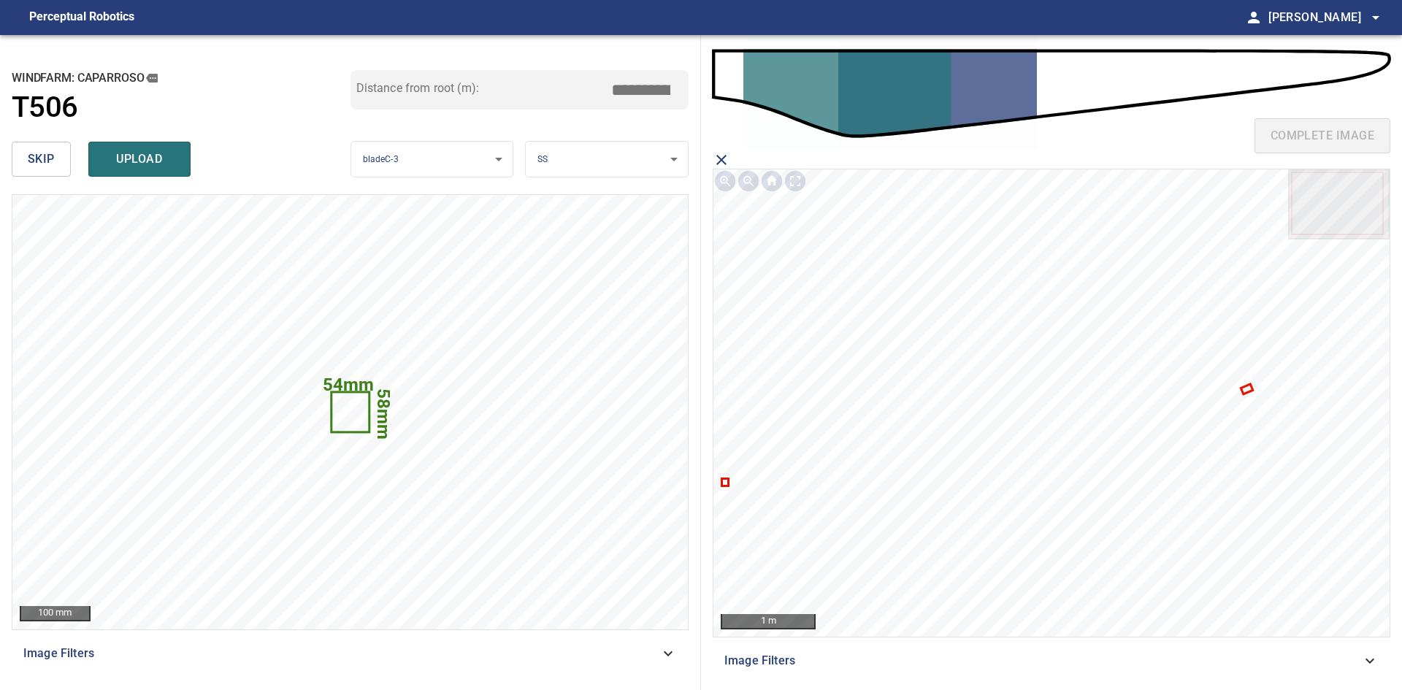
click at [725, 482] on icon at bounding box center [725, 482] width 4 height 4
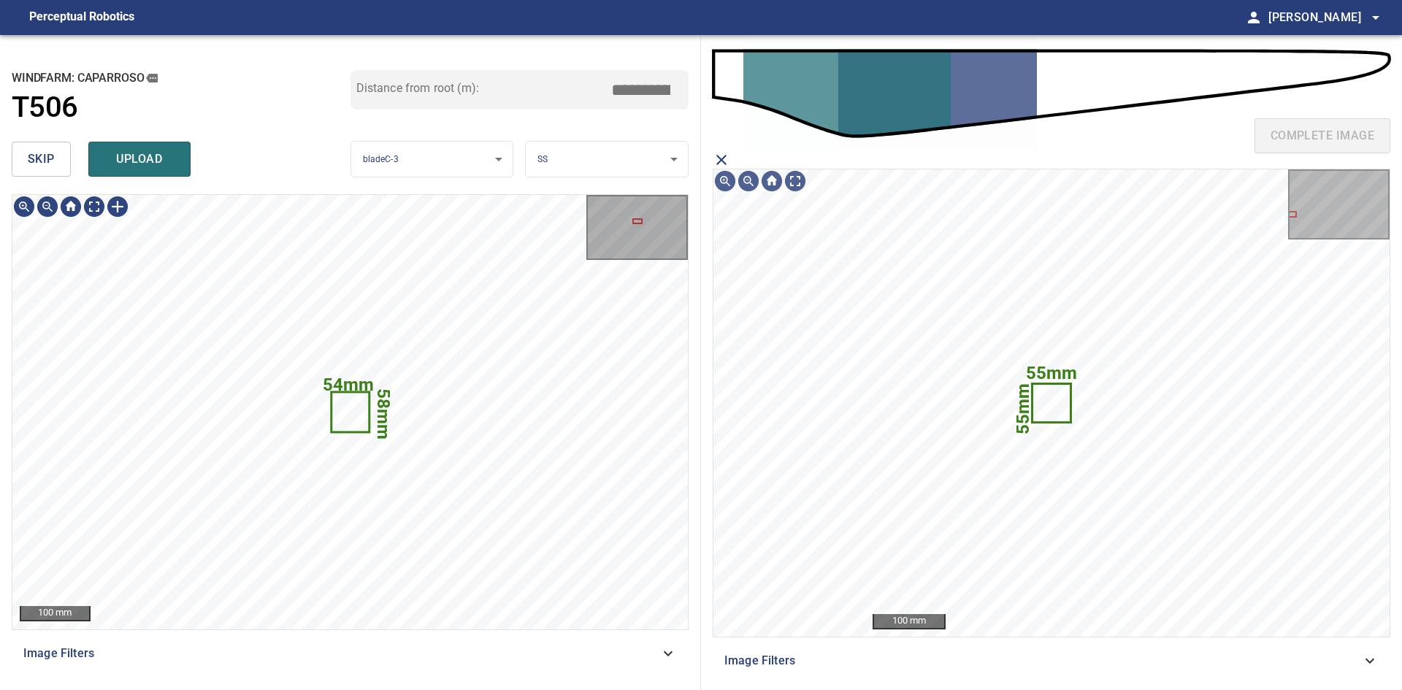
click at [163, 154] on span "upload" at bounding box center [139, 159] width 70 height 20
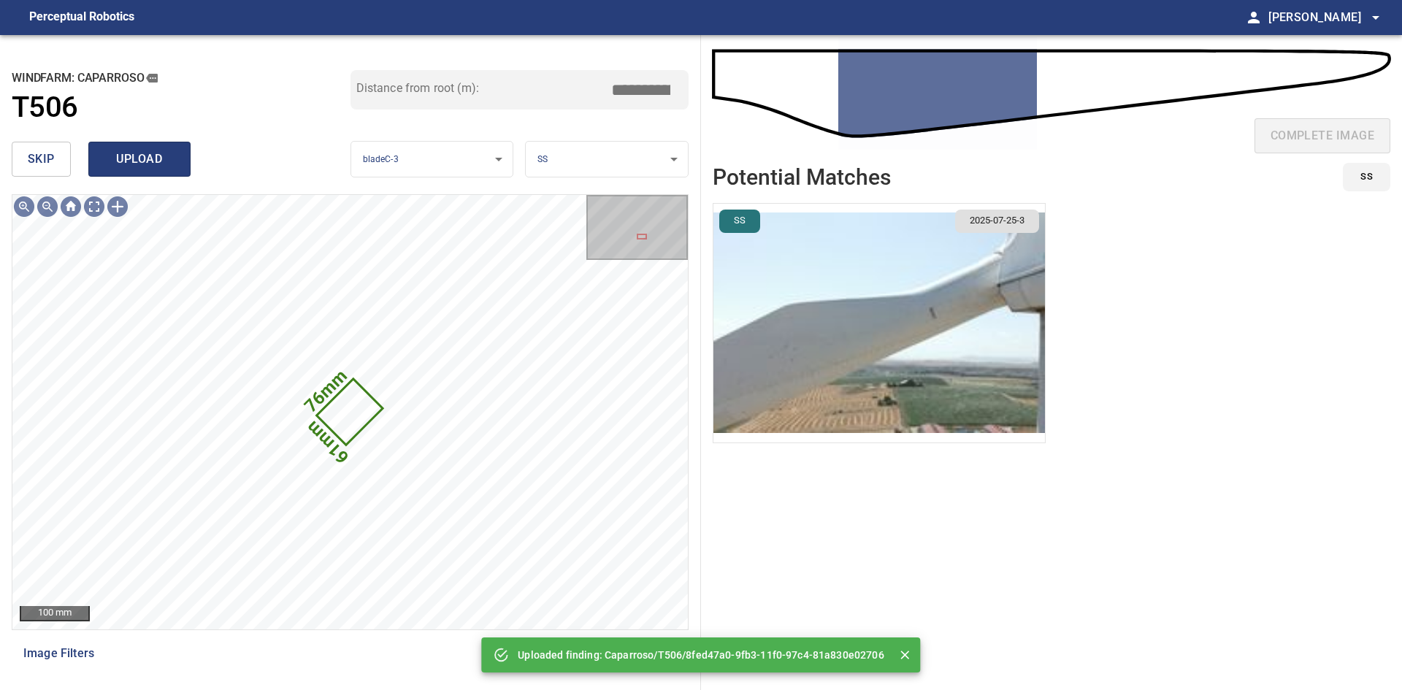
click at [139, 158] on span "upload" at bounding box center [139, 159] width 70 height 20
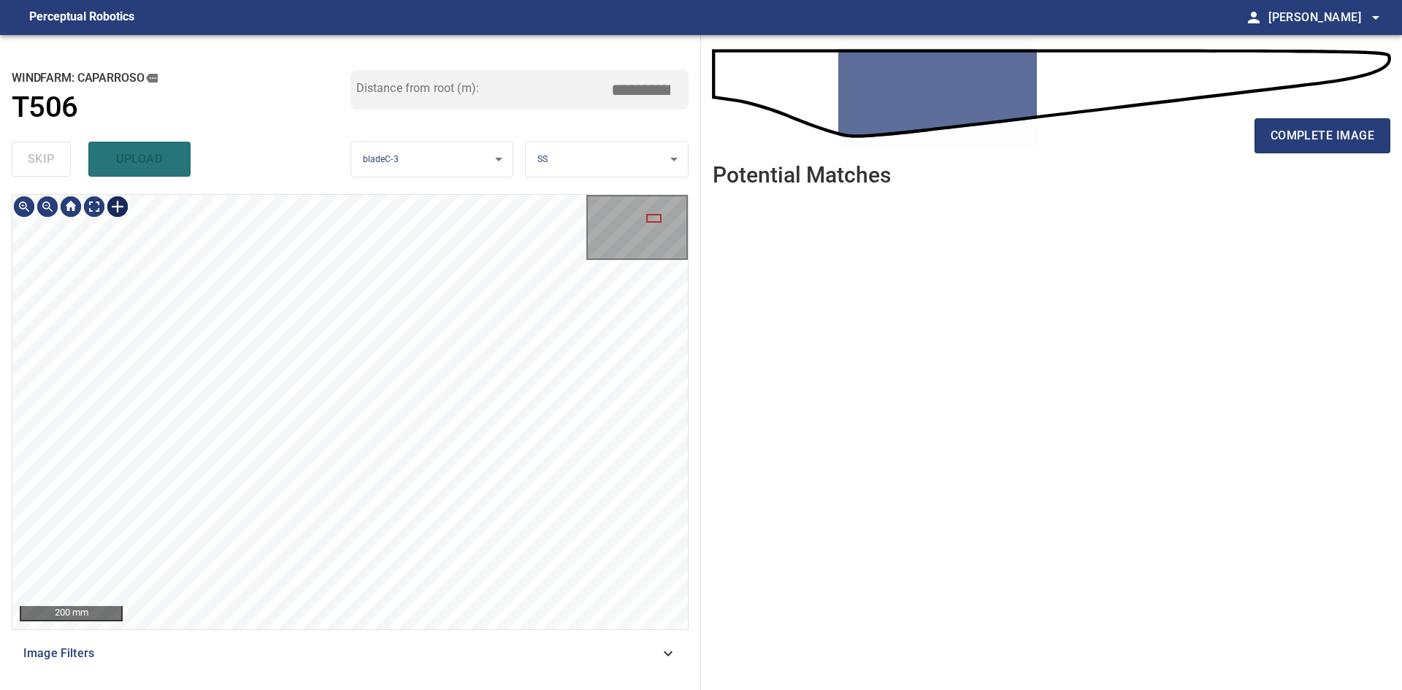
click at [115, 212] on div at bounding box center [117, 206] width 23 height 23
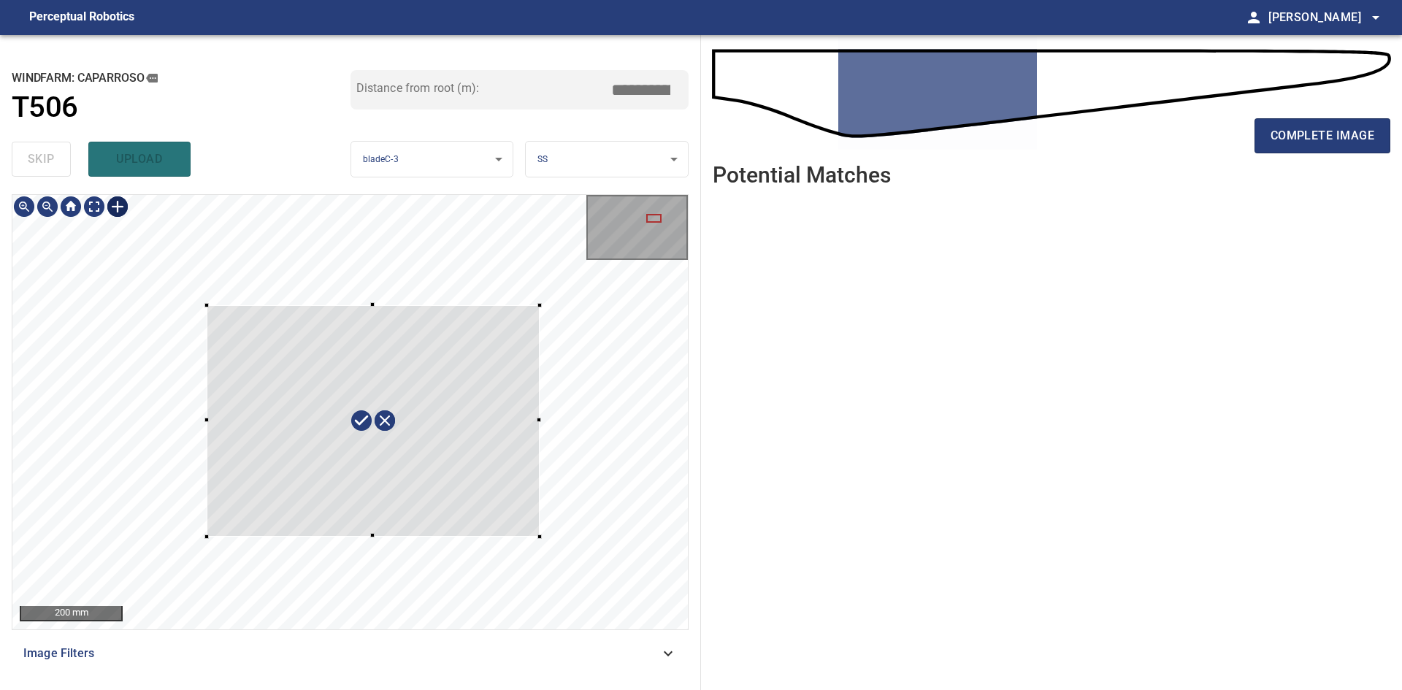
click at [539, 537] on div at bounding box center [349, 412] width 675 height 434
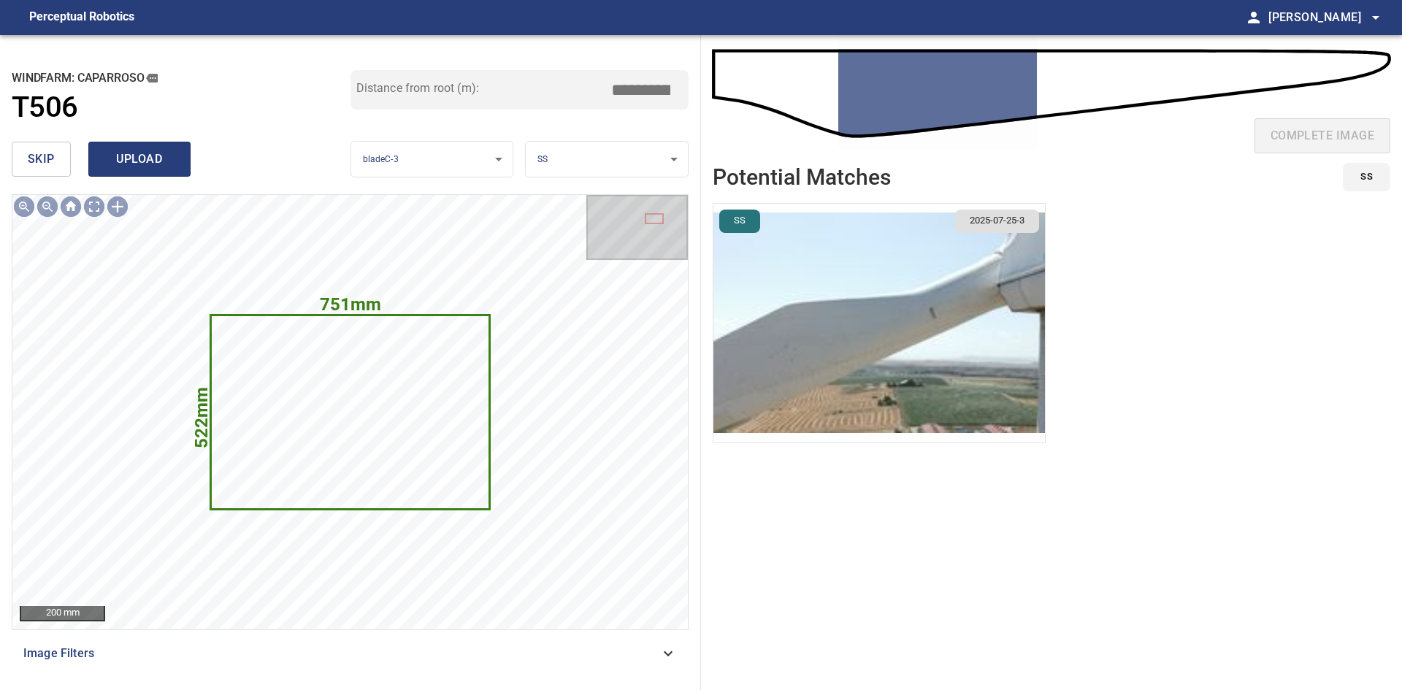
click at [128, 153] on span "upload" at bounding box center [139, 159] width 70 height 20
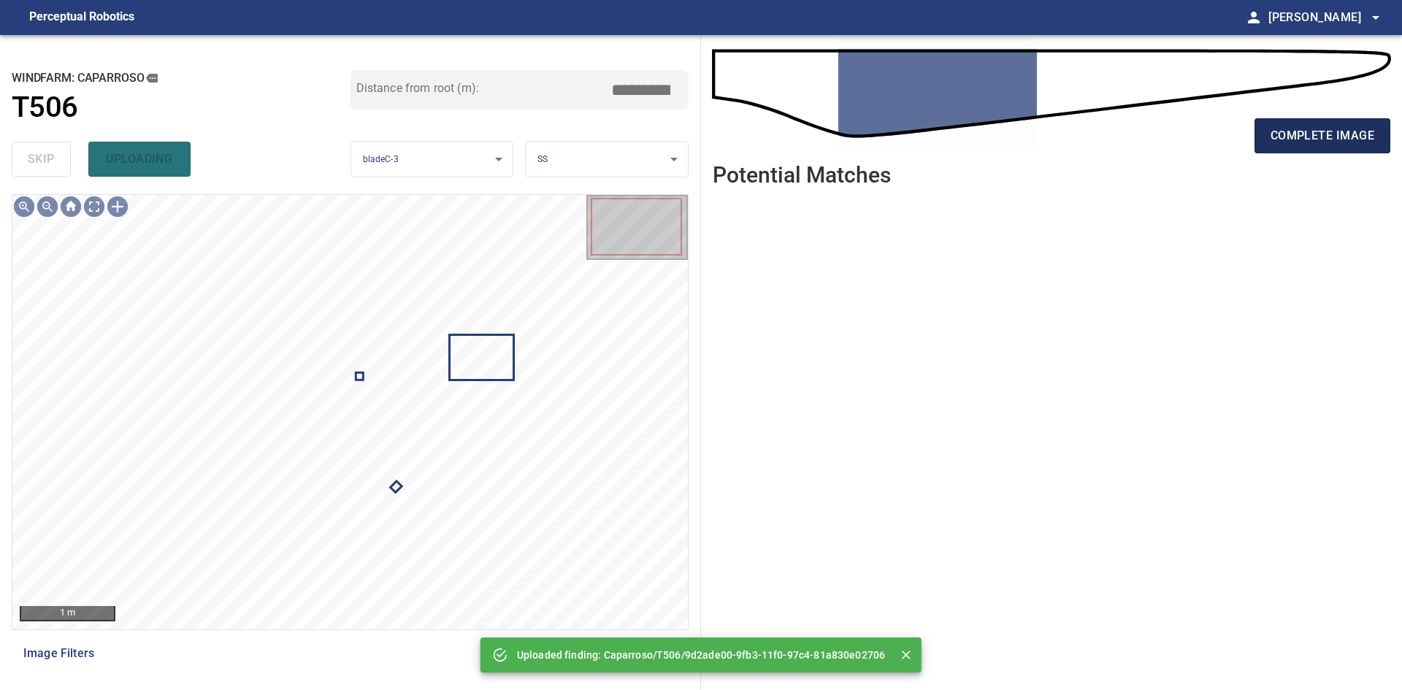
click at [1331, 140] on span "complete image" at bounding box center [1322, 136] width 104 height 20
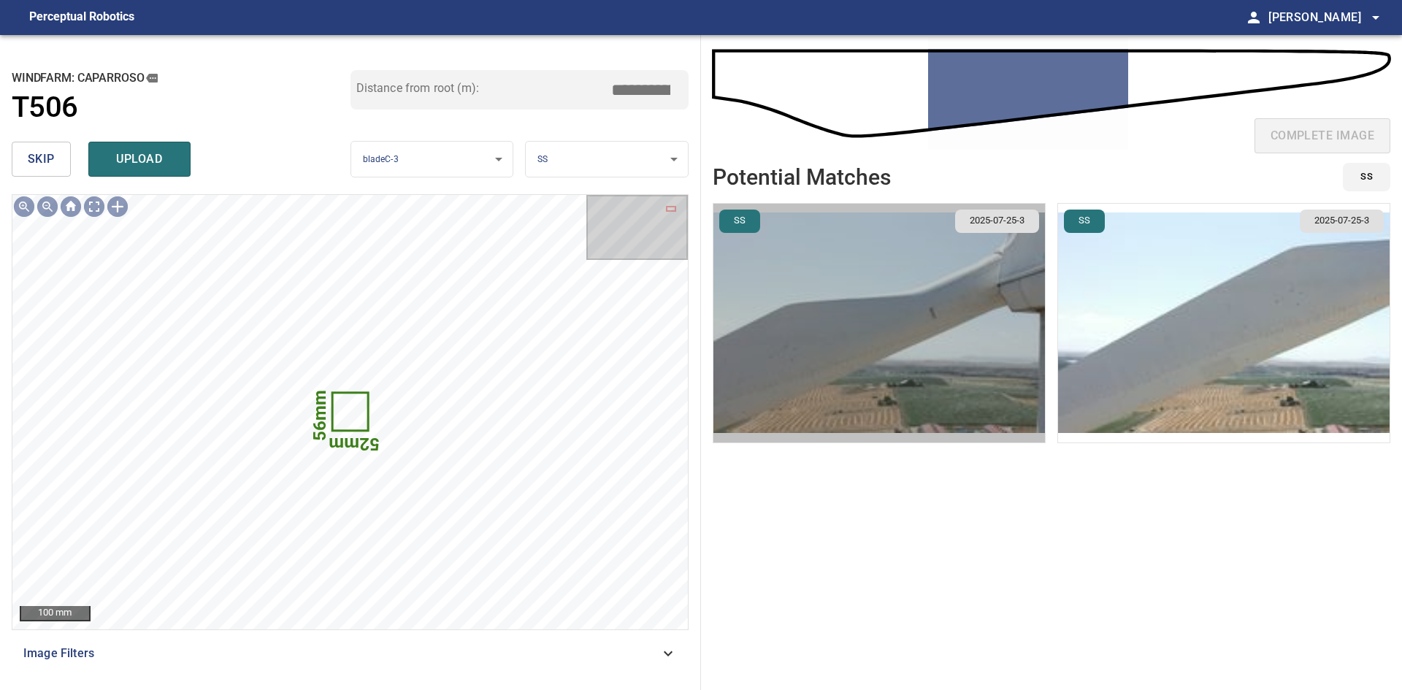
click at [878, 303] on img "button" at bounding box center [878, 323] width 331 height 239
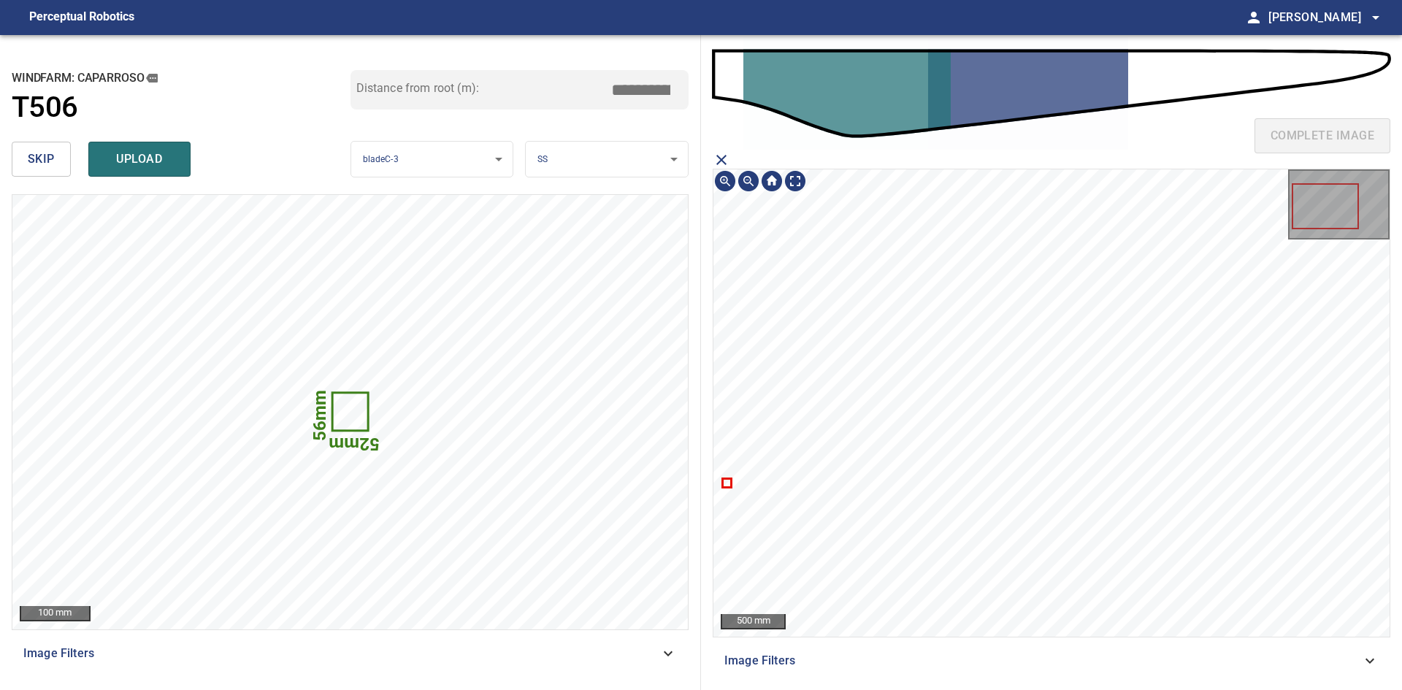
click at [725, 482] on icon at bounding box center [726, 483] width 7 height 7
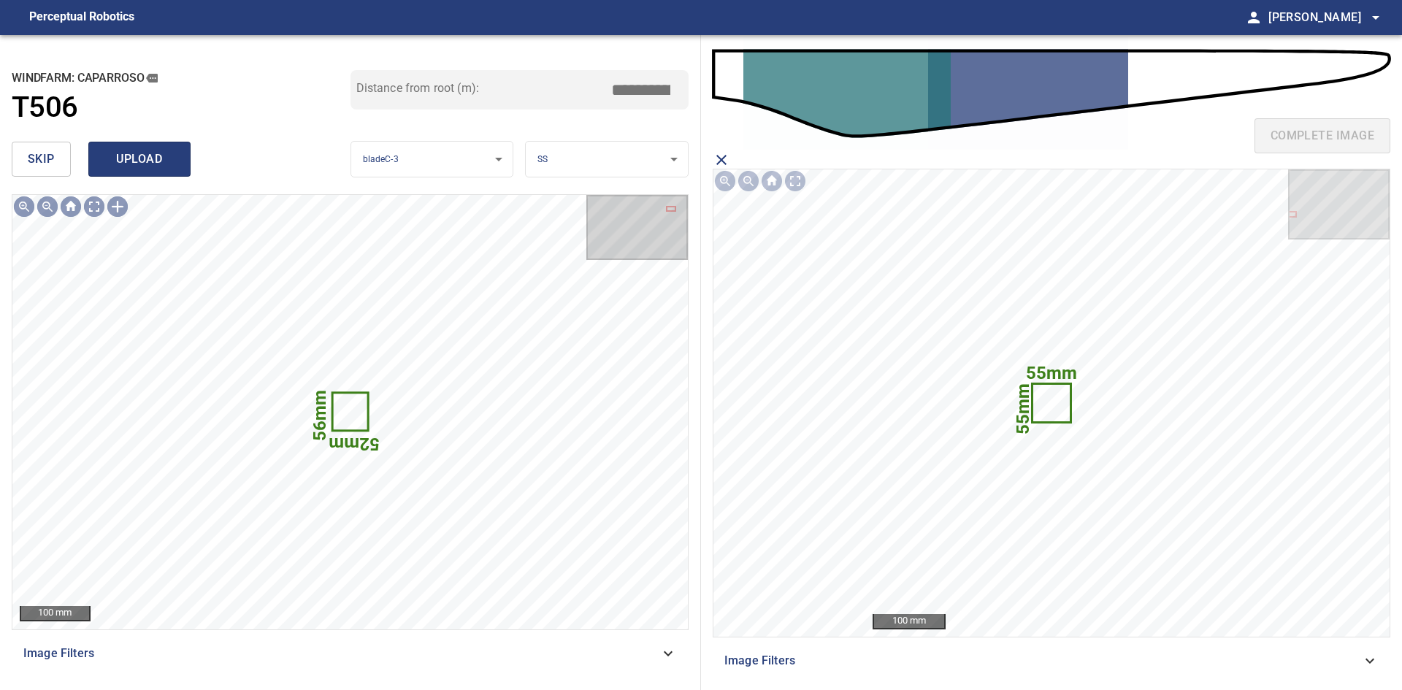
click at [140, 161] on span "upload" at bounding box center [139, 159] width 70 height 20
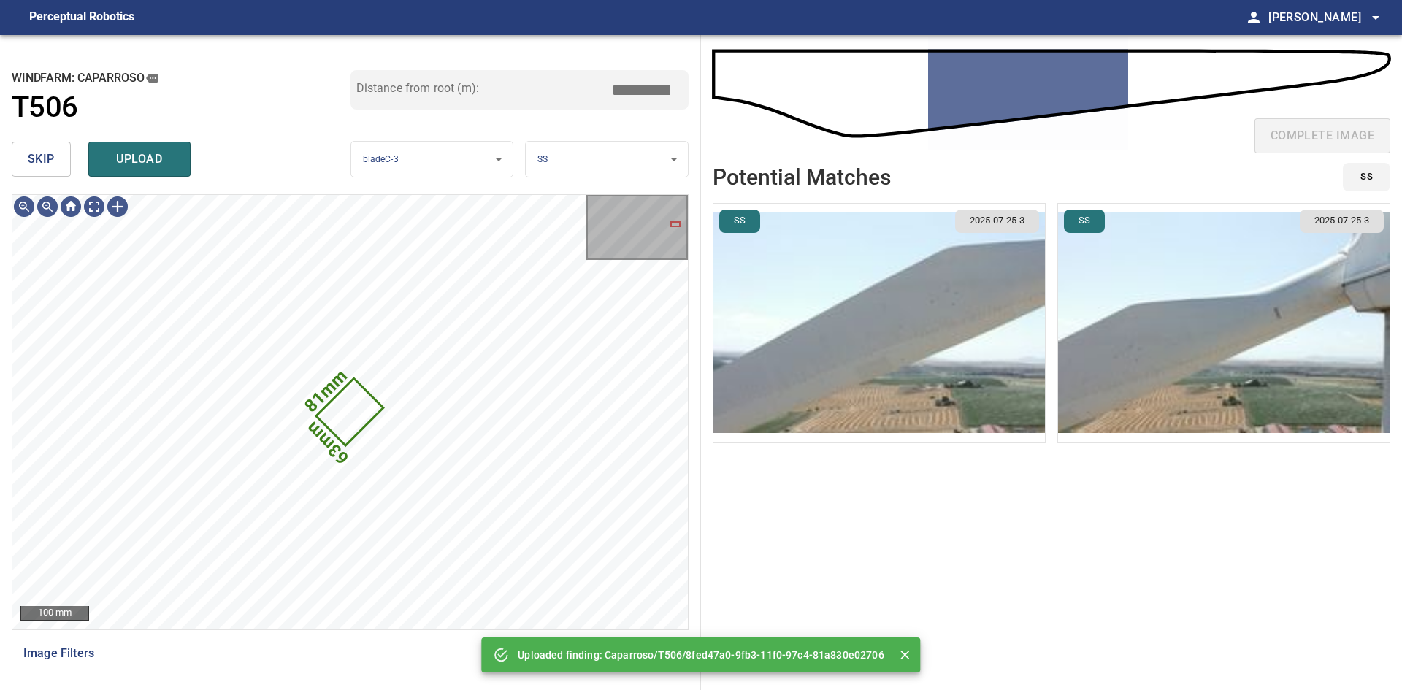
click at [907, 388] on img "button" at bounding box center [878, 323] width 331 height 239
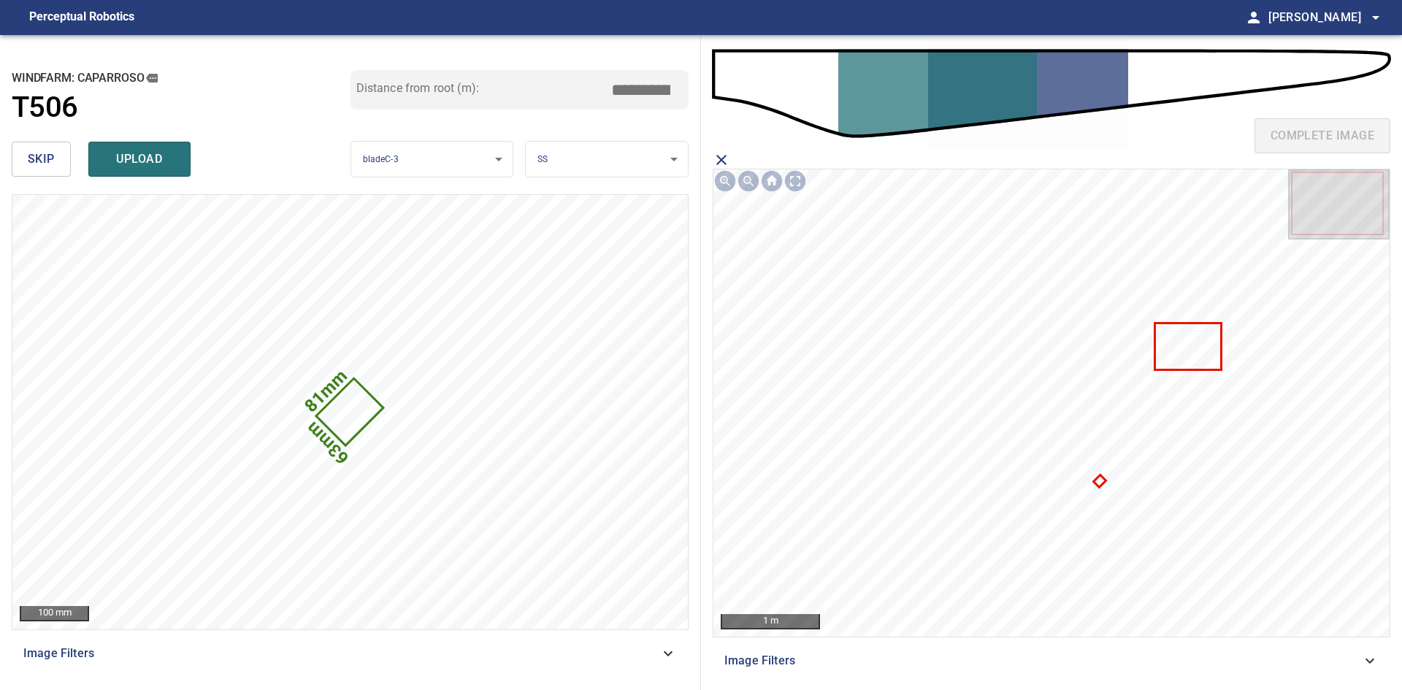
click at [1101, 481] on icon at bounding box center [1098, 481] width 9 height 9
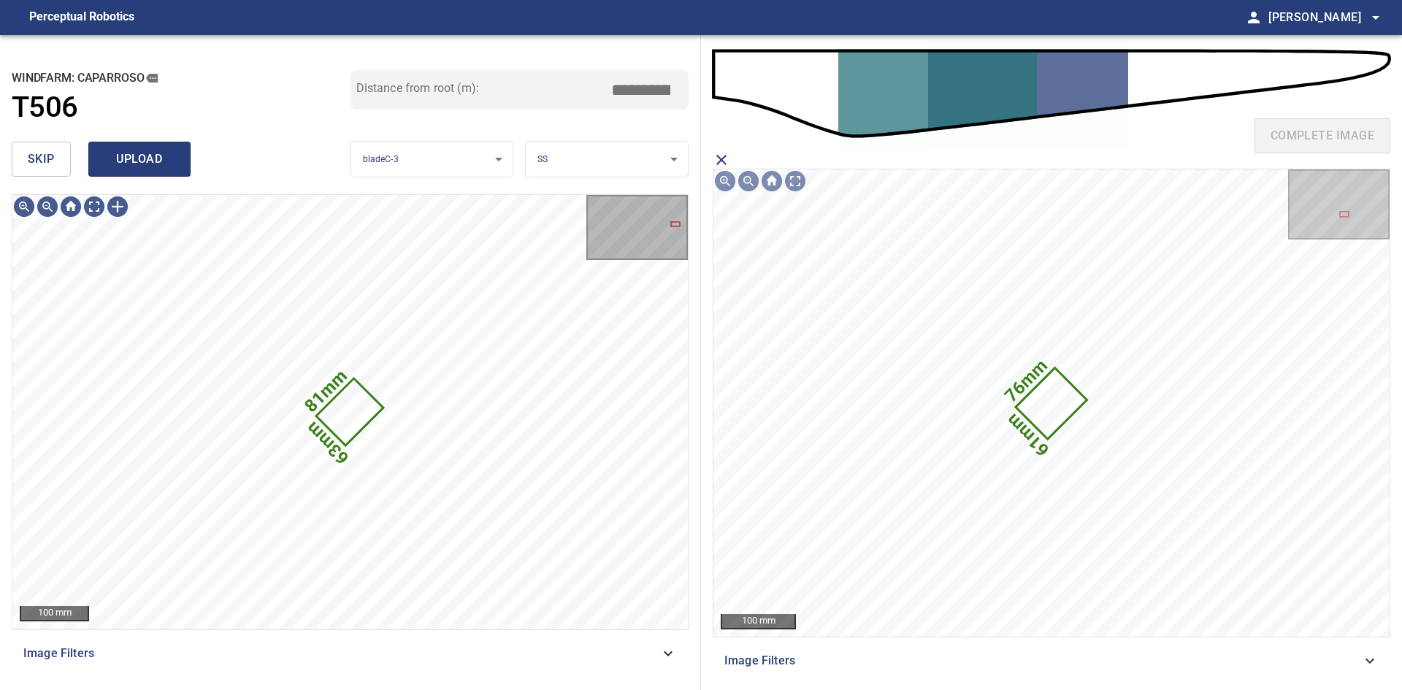
click at [142, 158] on span "upload" at bounding box center [139, 159] width 70 height 20
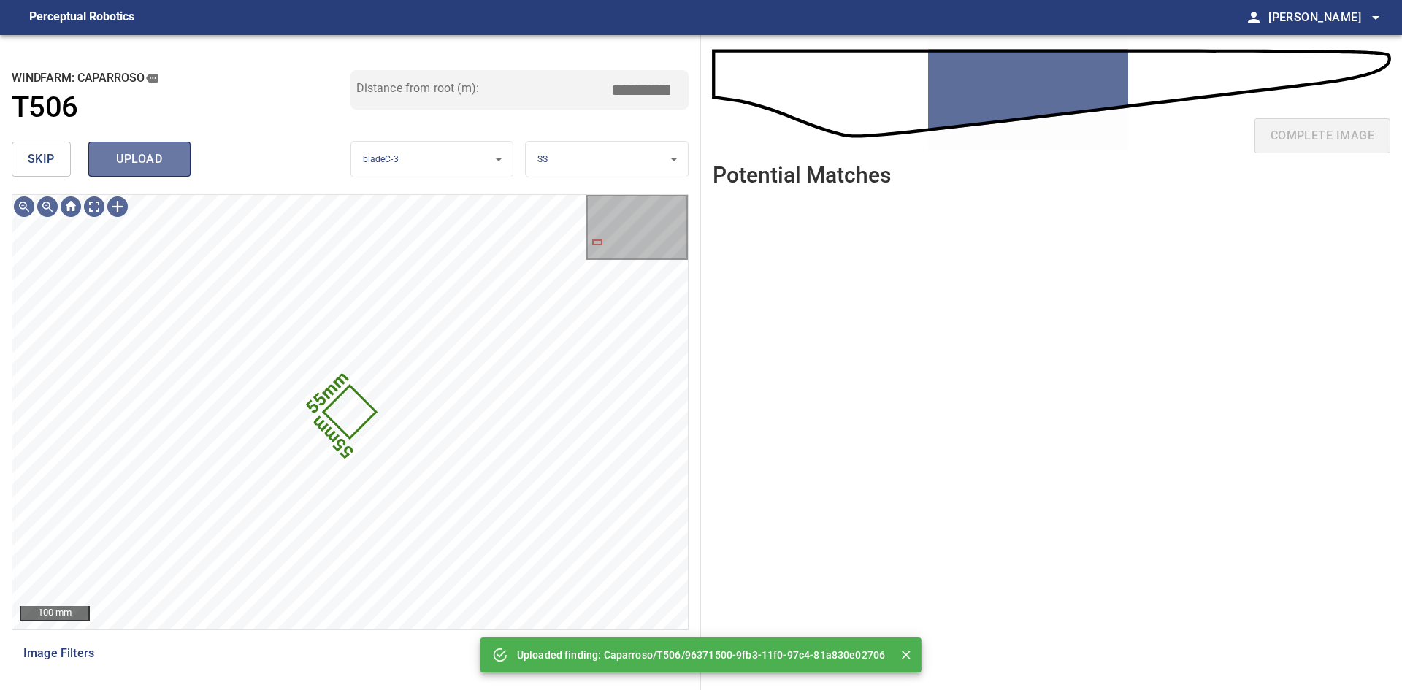
click at [171, 164] on span "upload" at bounding box center [139, 159] width 70 height 20
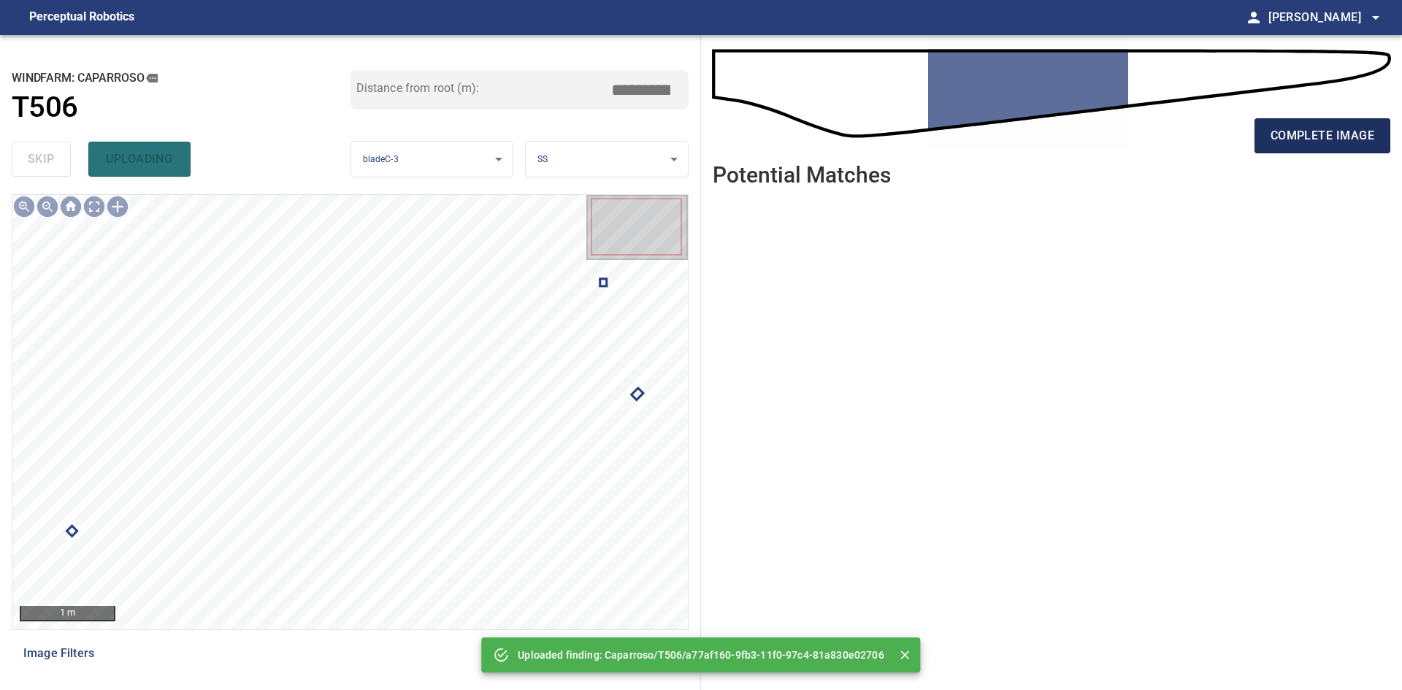
click at [1347, 137] on span "complete image" at bounding box center [1322, 136] width 104 height 20
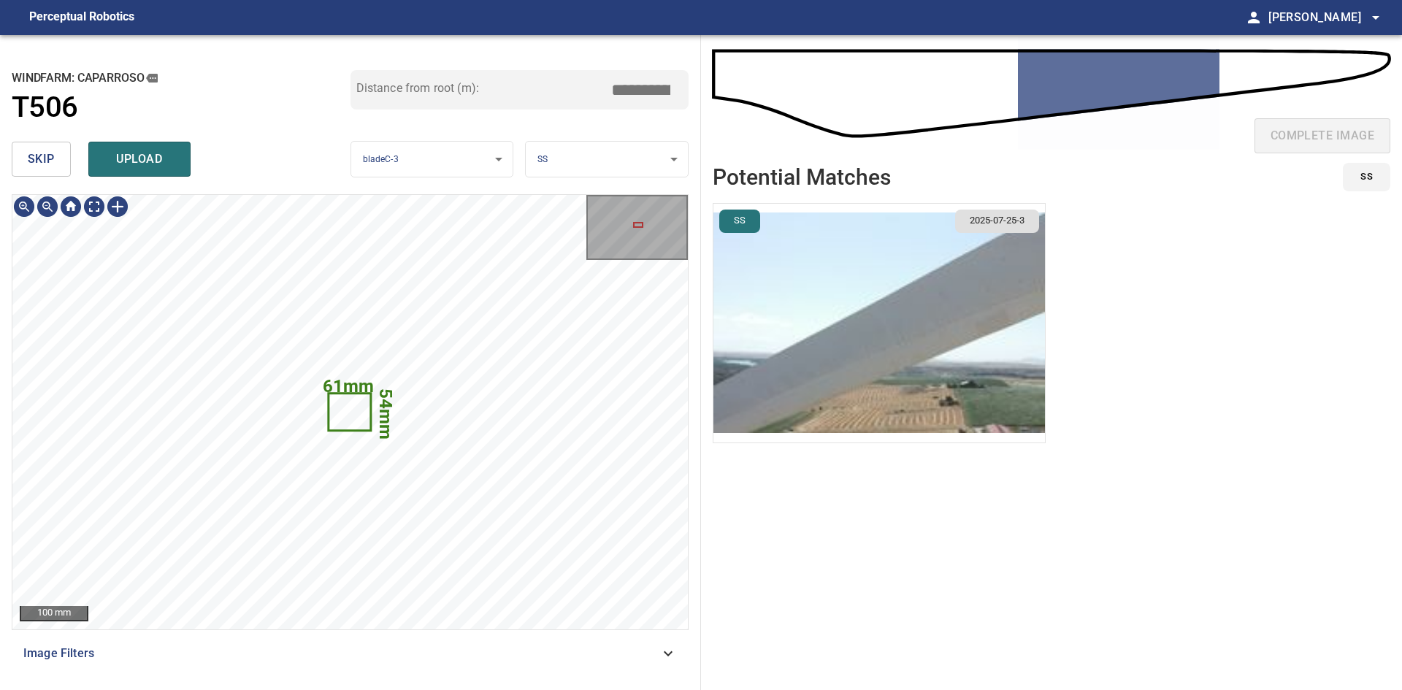
click at [862, 295] on img "button" at bounding box center [878, 323] width 331 height 239
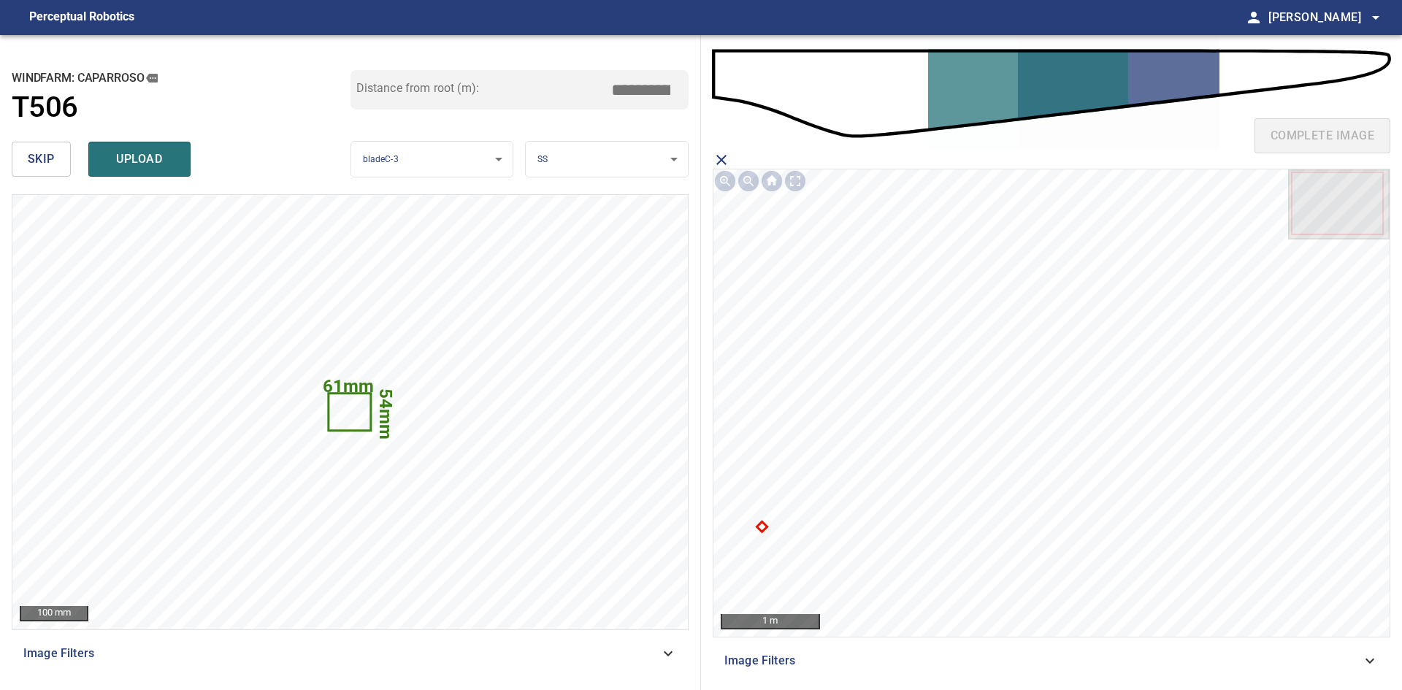
click at [761, 523] on icon at bounding box center [762, 526] width 7 height 7
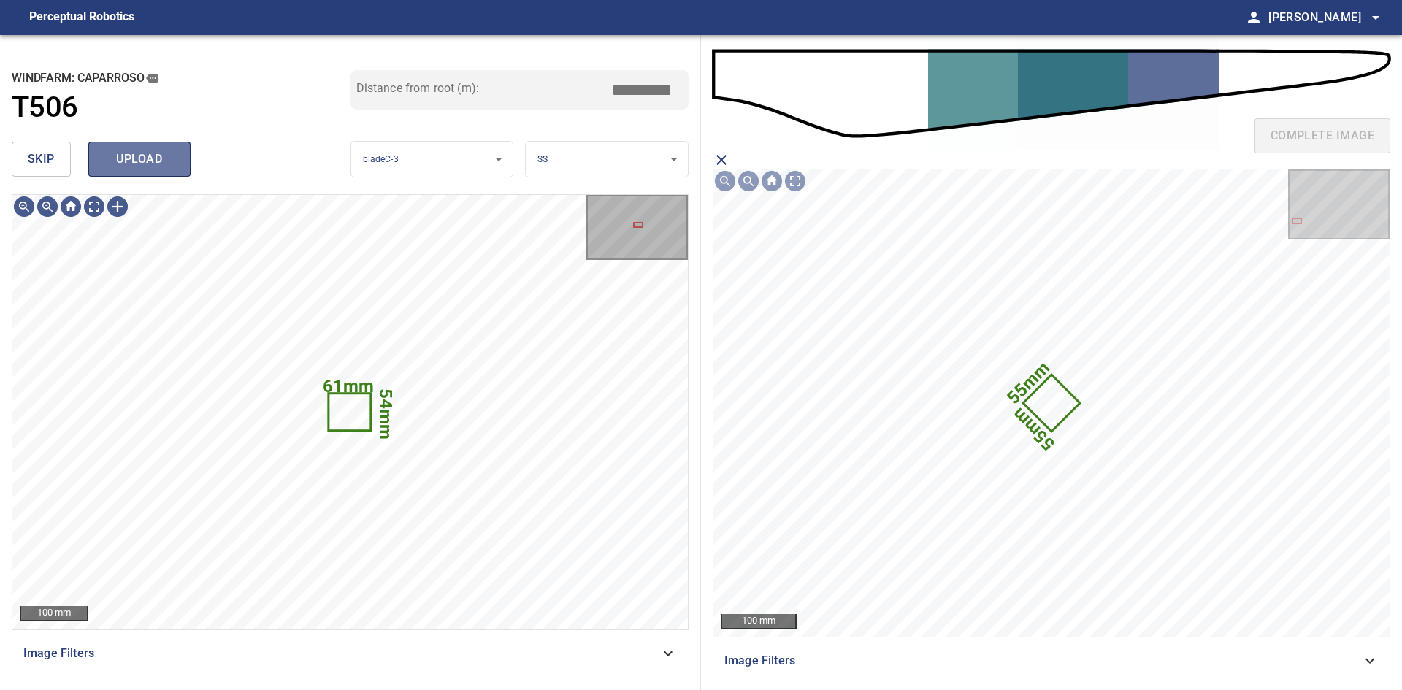
click at [164, 156] on span "upload" at bounding box center [139, 159] width 70 height 20
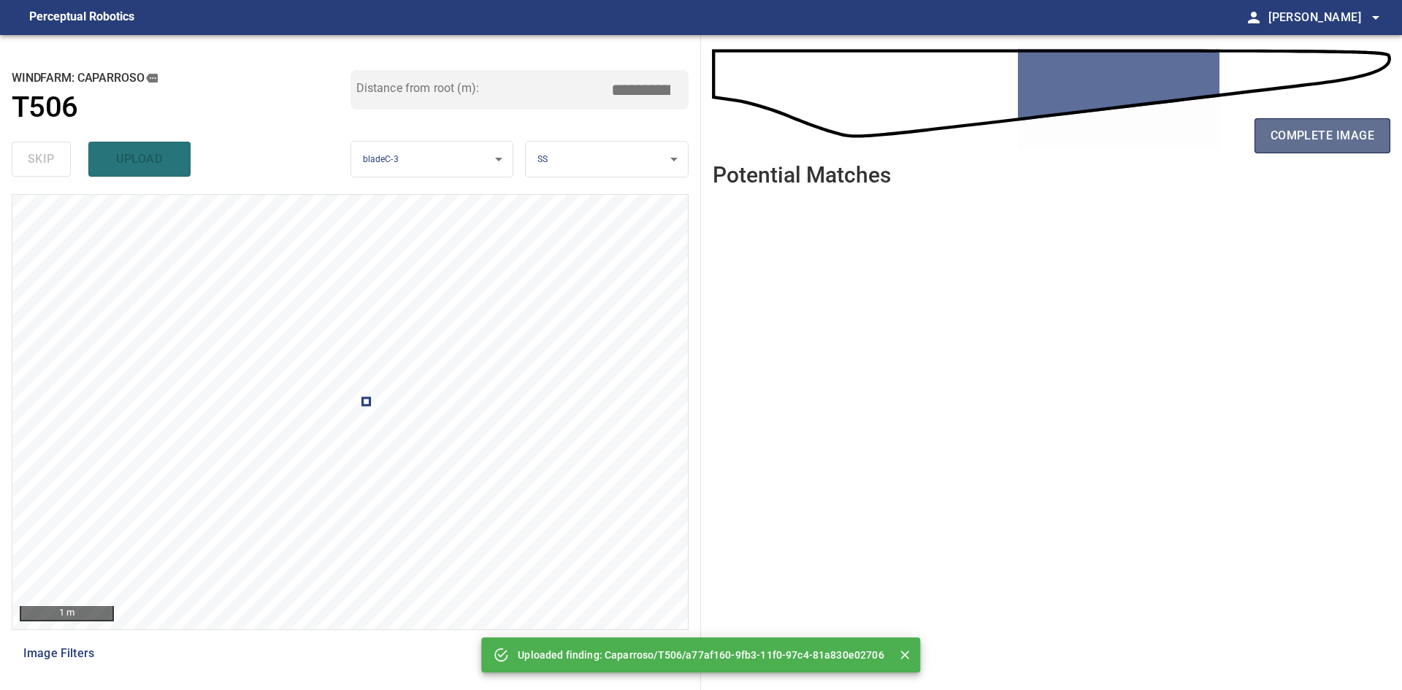
click at [1314, 142] on span "complete image" at bounding box center [1322, 136] width 104 height 20
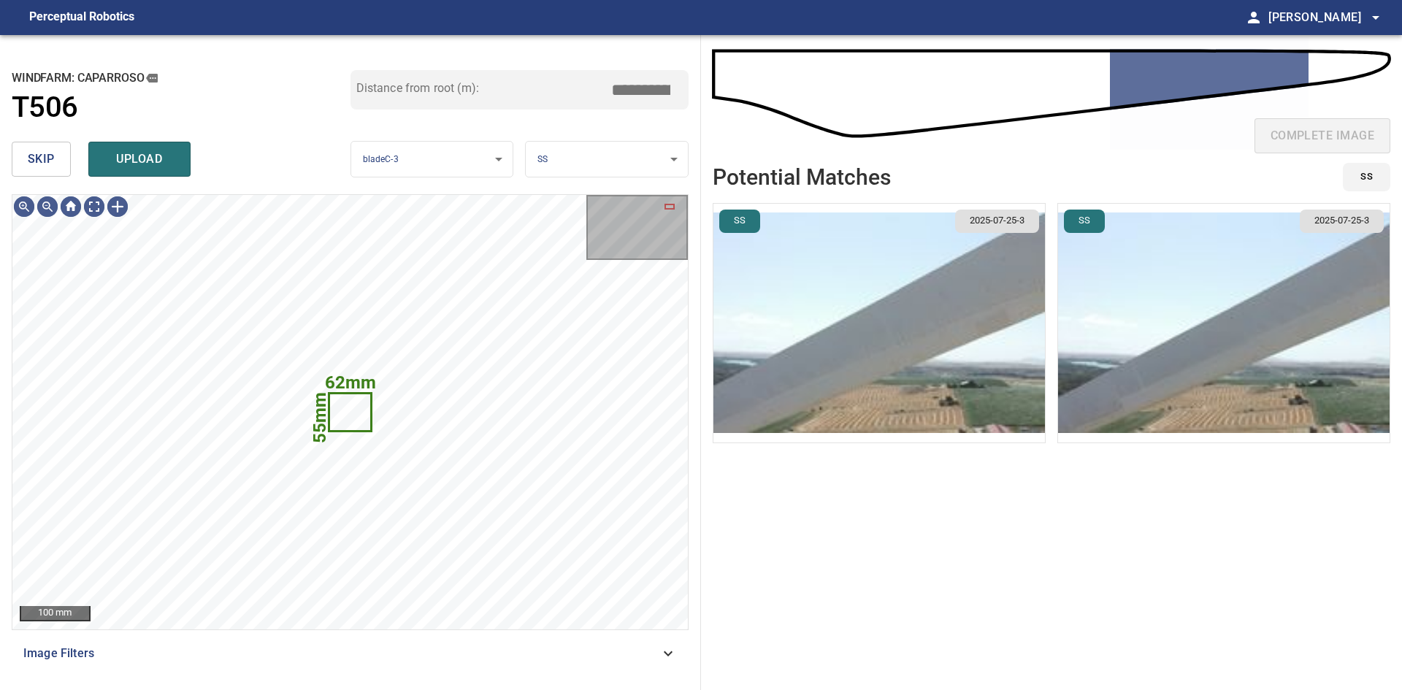
click at [947, 322] on img "button" at bounding box center [878, 323] width 331 height 239
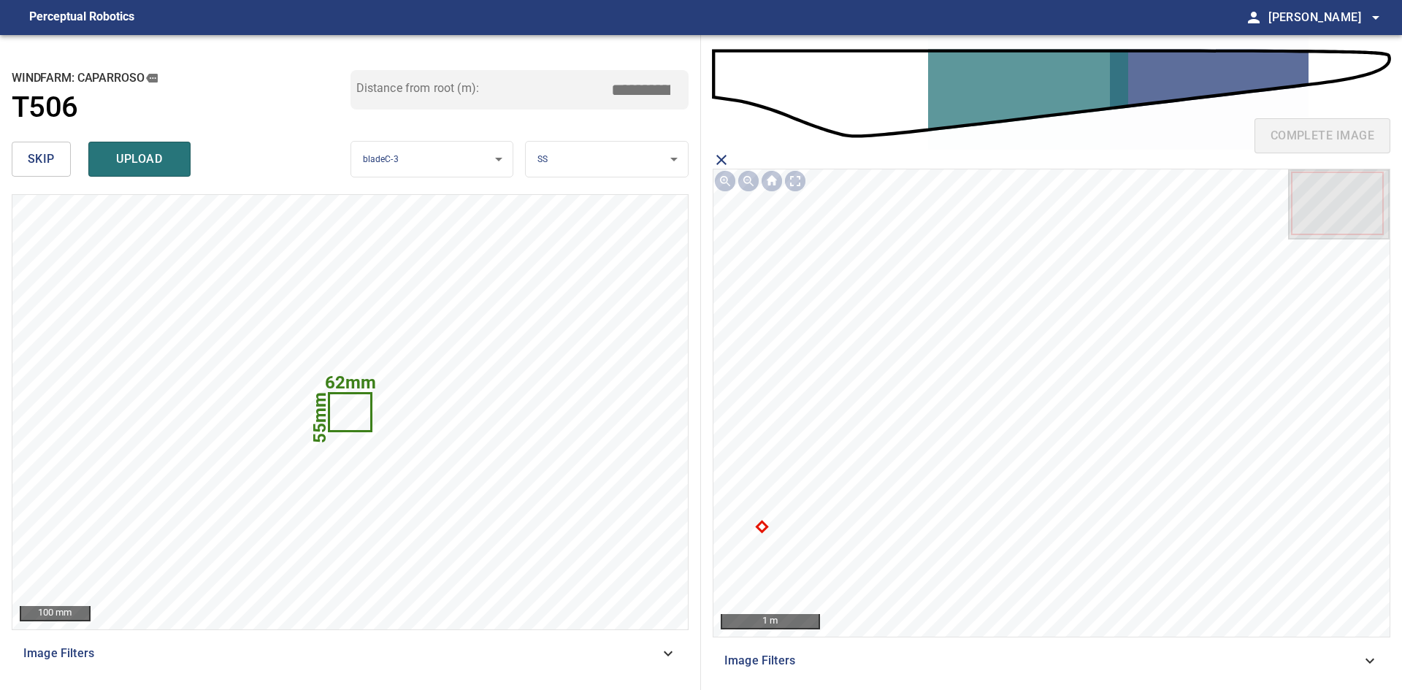
click at [759, 526] on icon at bounding box center [762, 526] width 7 height 7
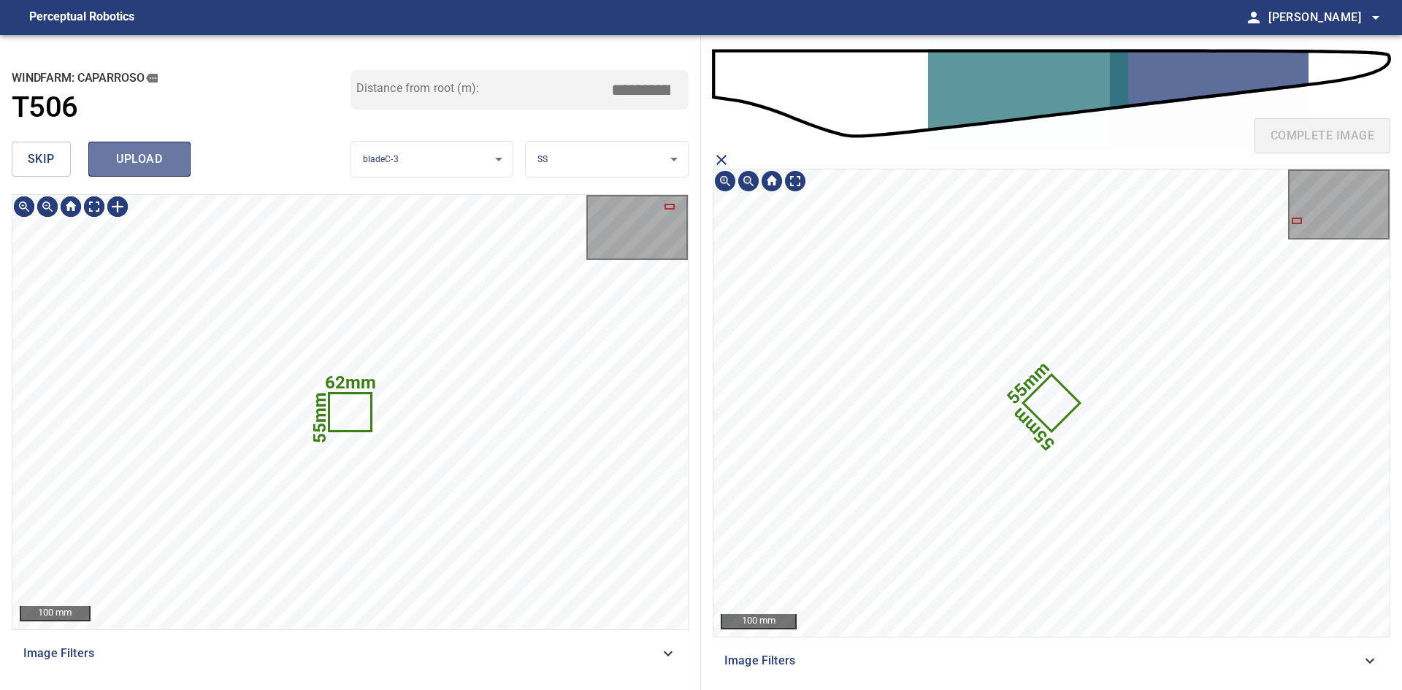
click at [176, 157] on button "upload" at bounding box center [139, 159] width 102 height 35
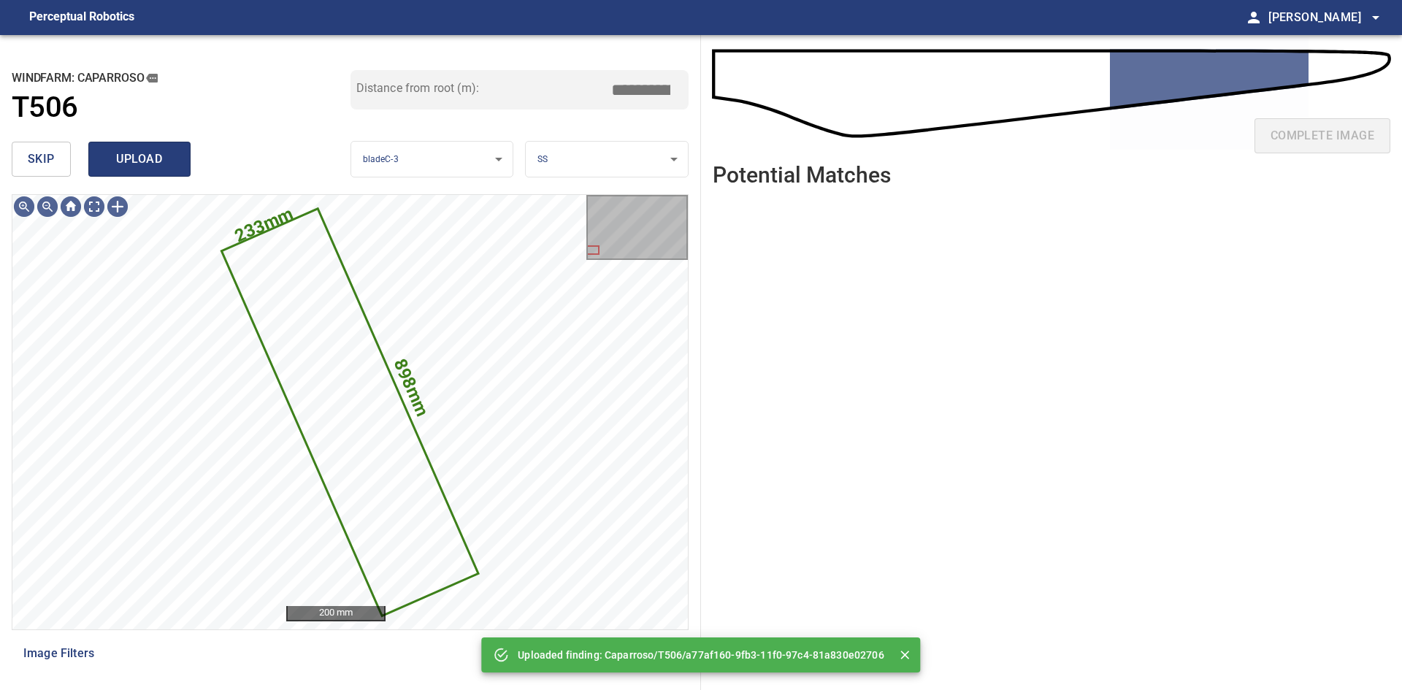
click at [143, 148] on button "upload" at bounding box center [139, 159] width 102 height 35
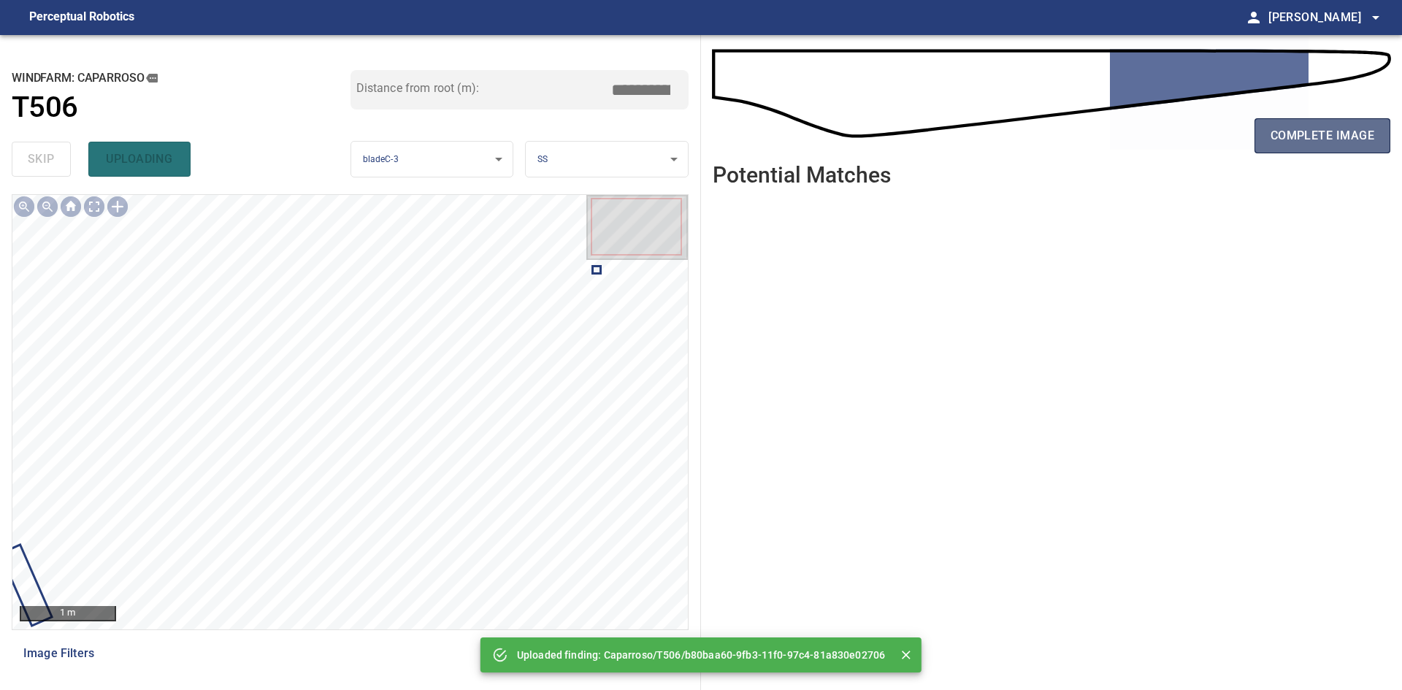
click at [1334, 141] on span "complete image" at bounding box center [1322, 136] width 104 height 20
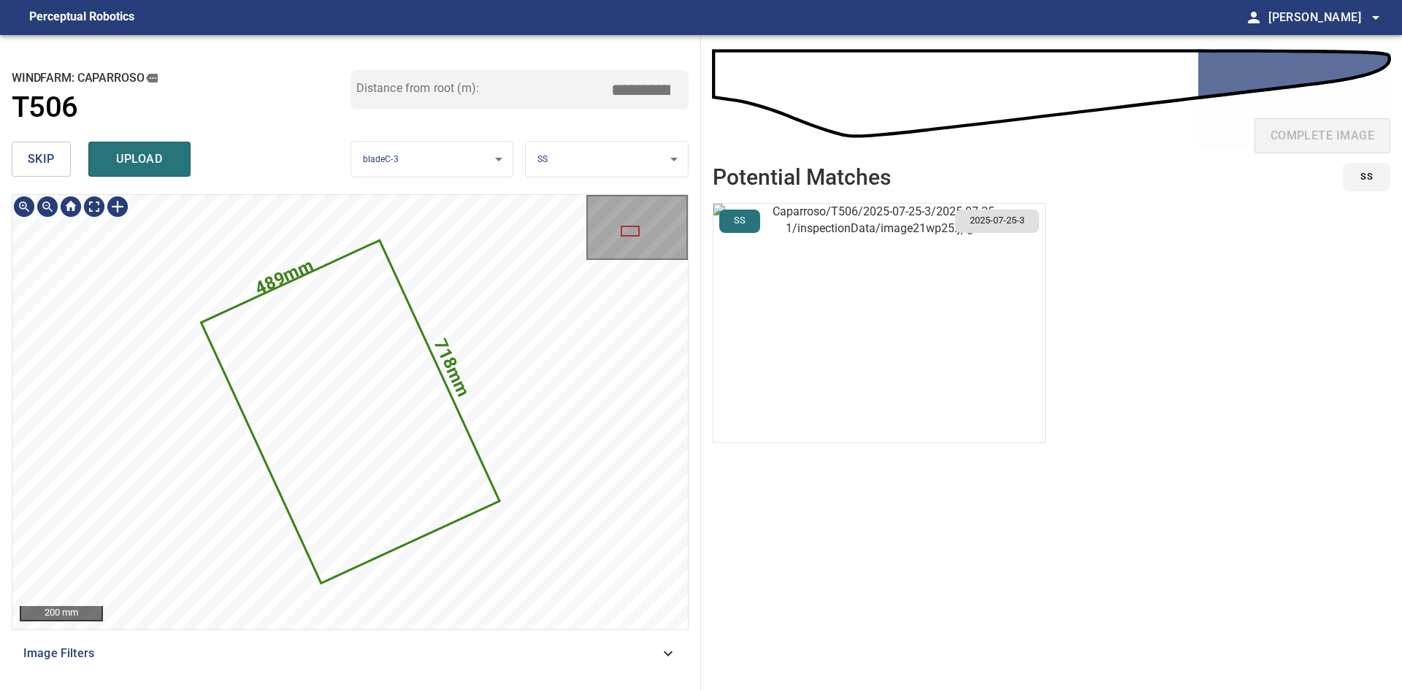
click at [846, 276] on img "button" at bounding box center [878, 323] width 331 height 239
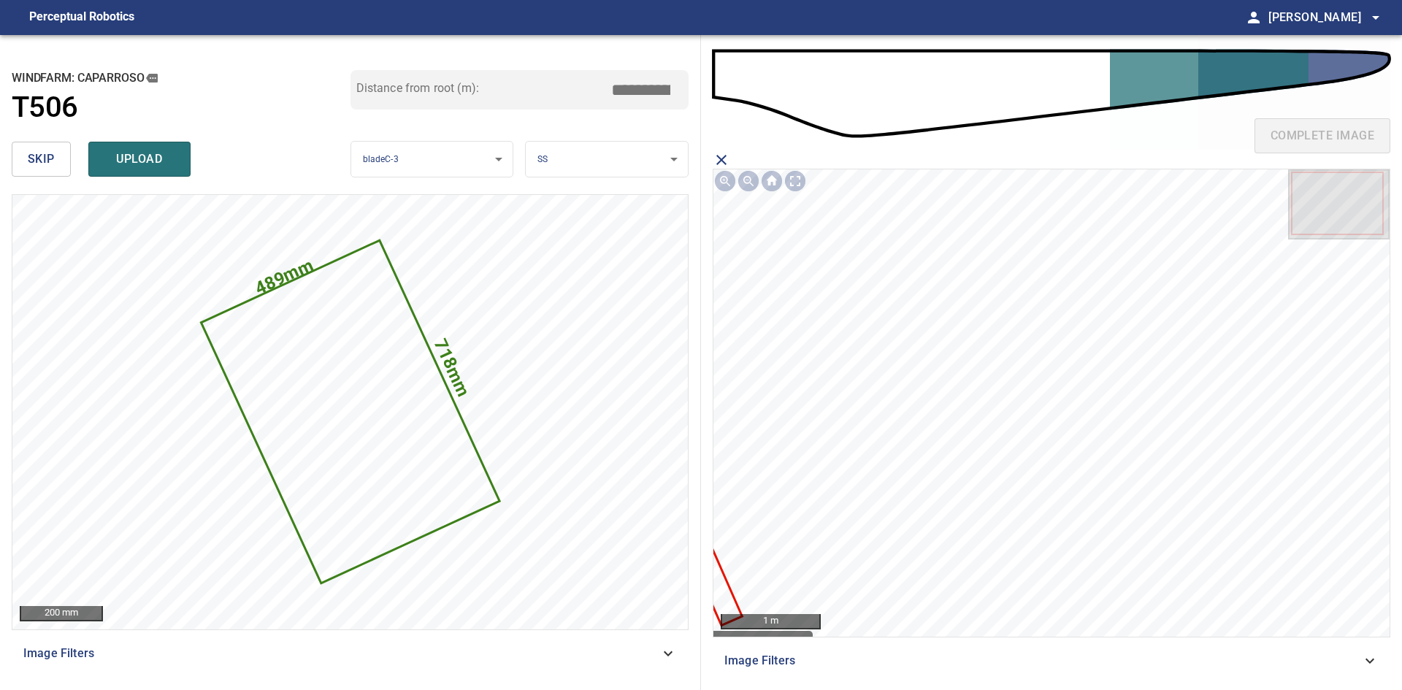
click at [728, 594] on icon at bounding box center [715, 582] width 51 height 81
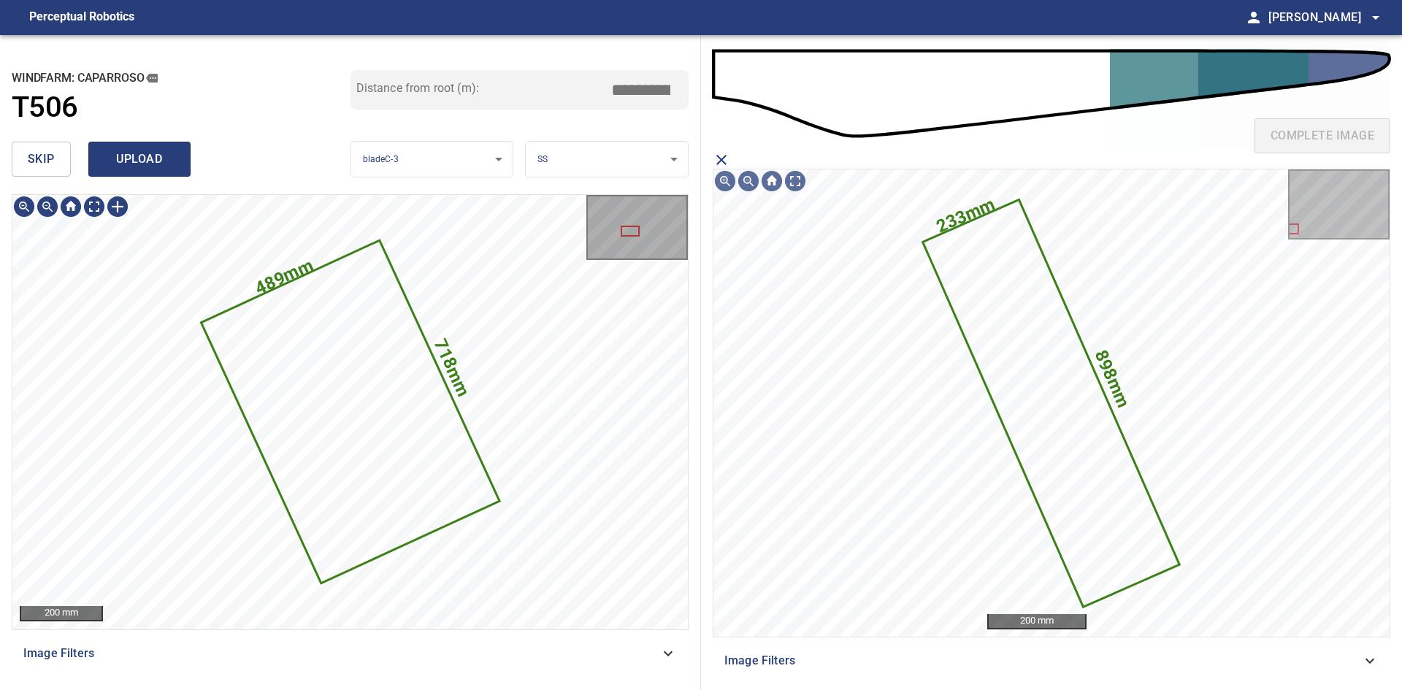
click at [155, 154] on span "upload" at bounding box center [139, 159] width 70 height 20
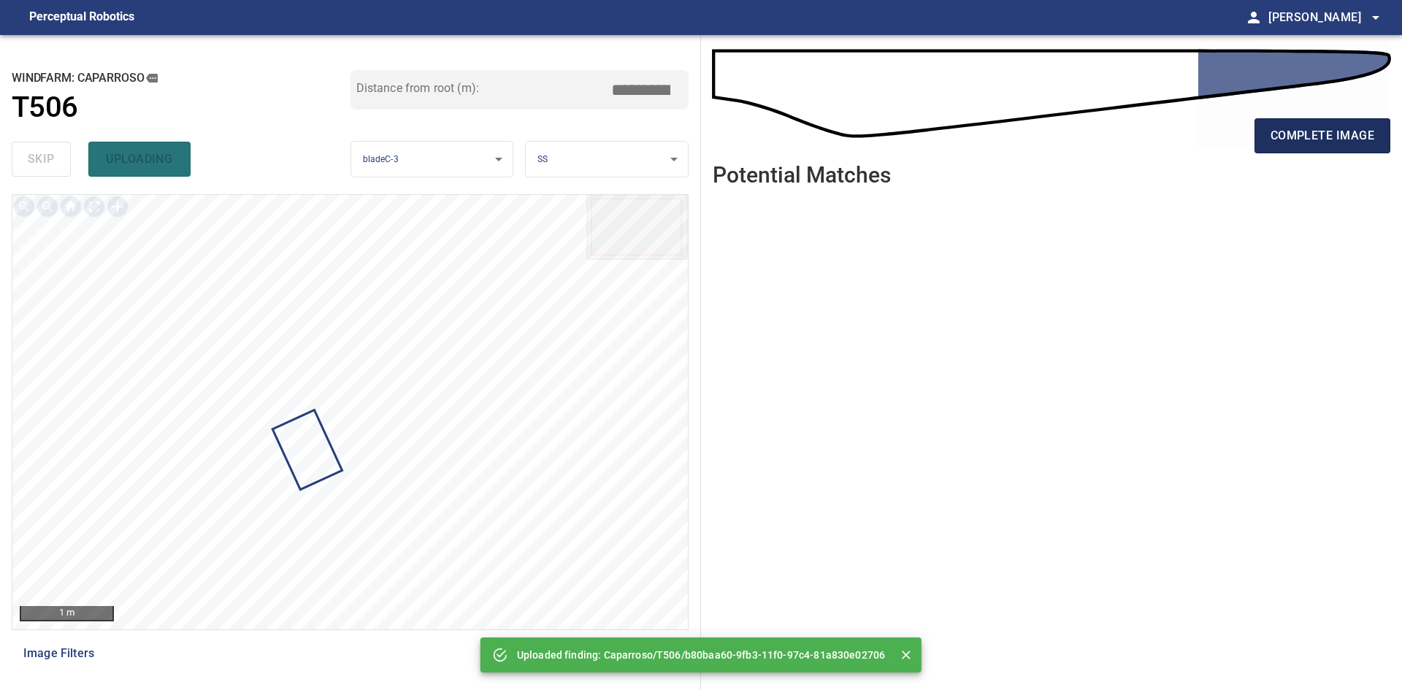
click at [1299, 148] on button "complete image" at bounding box center [1322, 135] width 136 height 35
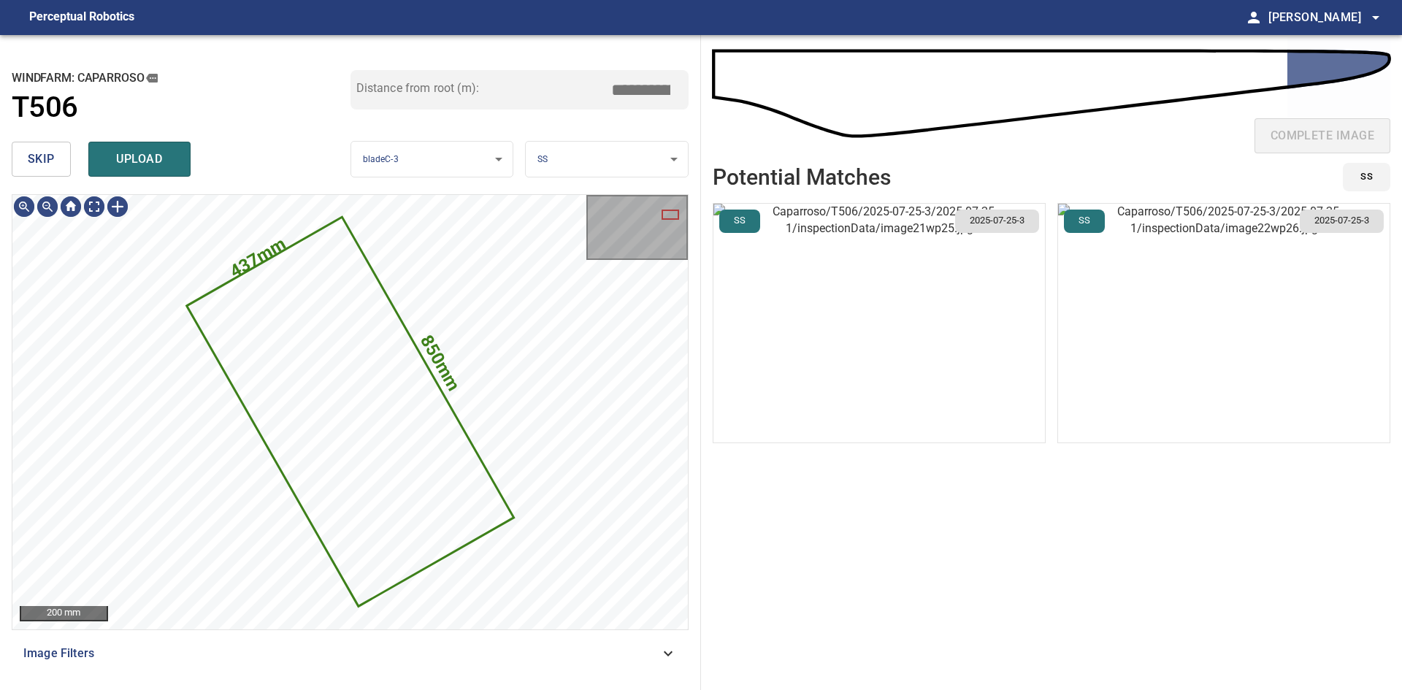
click at [42, 165] on span "skip" at bounding box center [41, 159] width 27 height 20
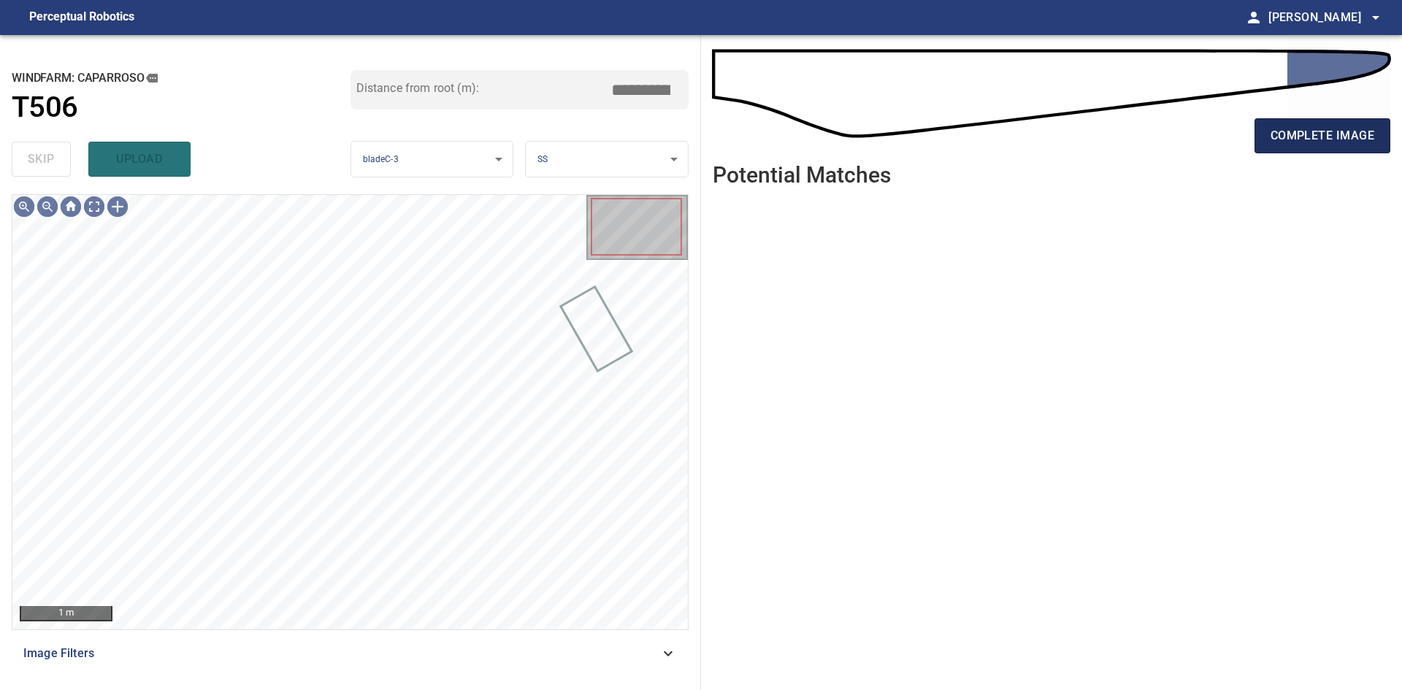
click at [1341, 120] on button "complete image" at bounding box center [1322, 135] width 136 height 35
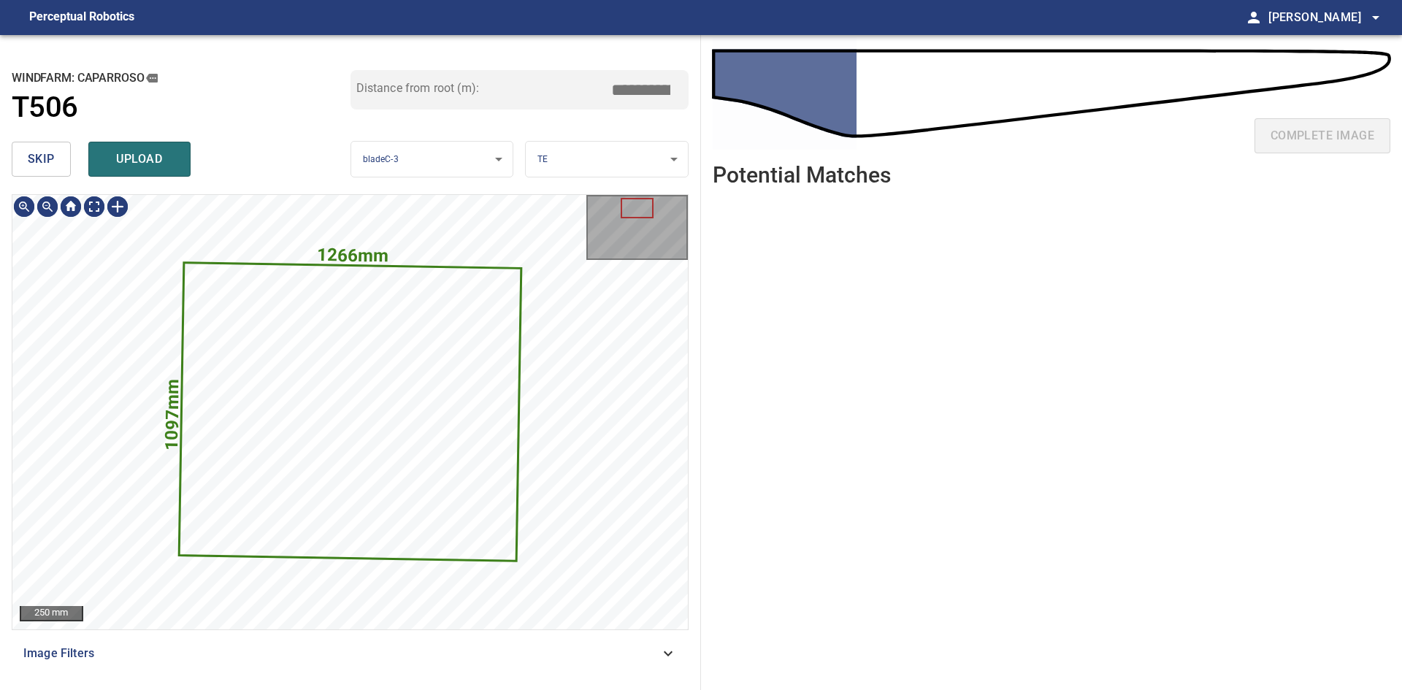
click at [60, 166] on button "skip" at bounding box center [41, 159] width 59 height 35
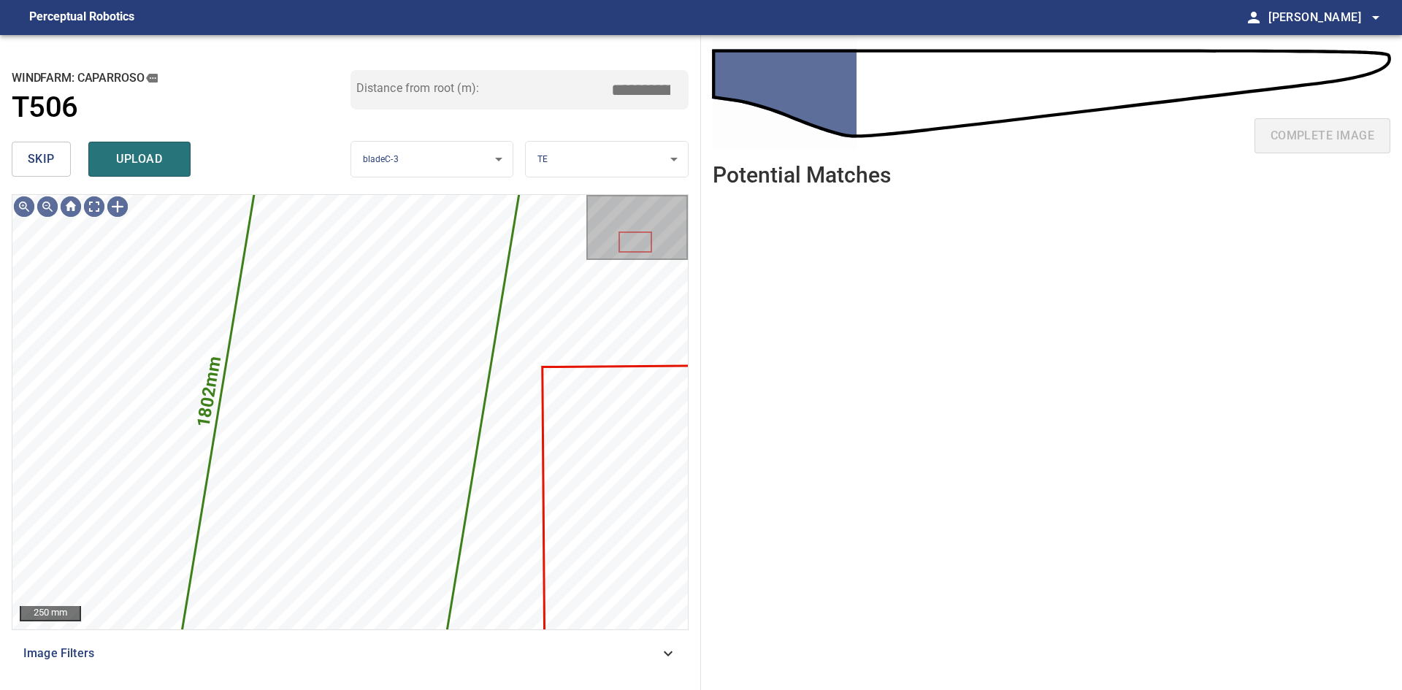
click at [55, 164] on button "skip" at bounding box center [41, 159] width 59 height 35
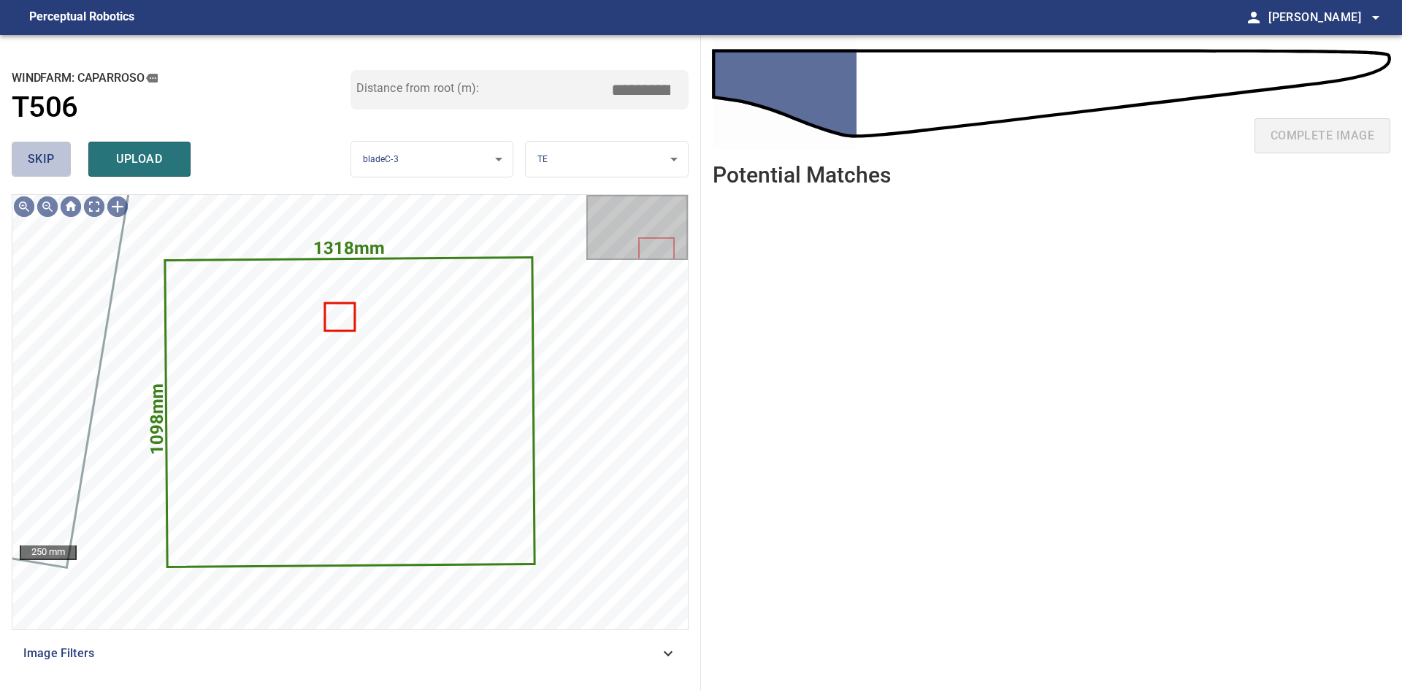
click at [45, 161] on span "skip" at bounding box center [41, 159] width 27 height 20
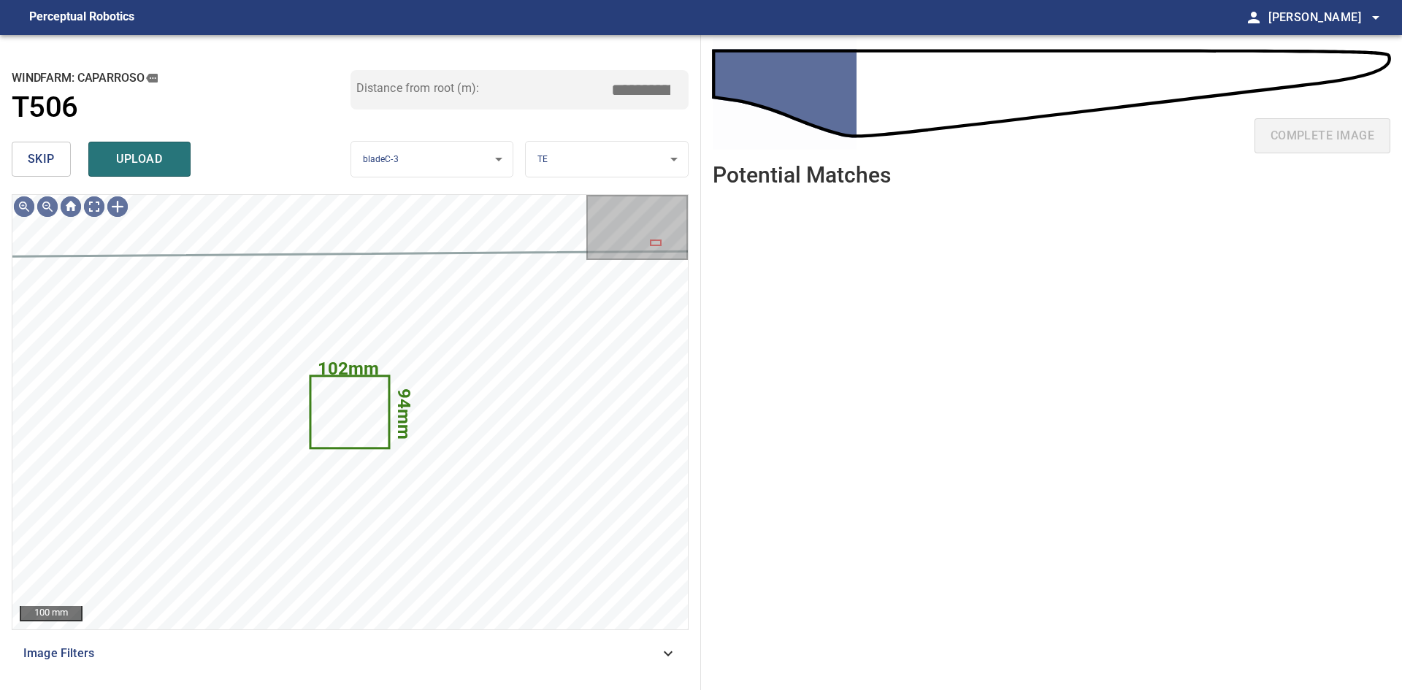
click at [45, 161] on span "skip" at bounding box center [41, 159] width 27 height 20
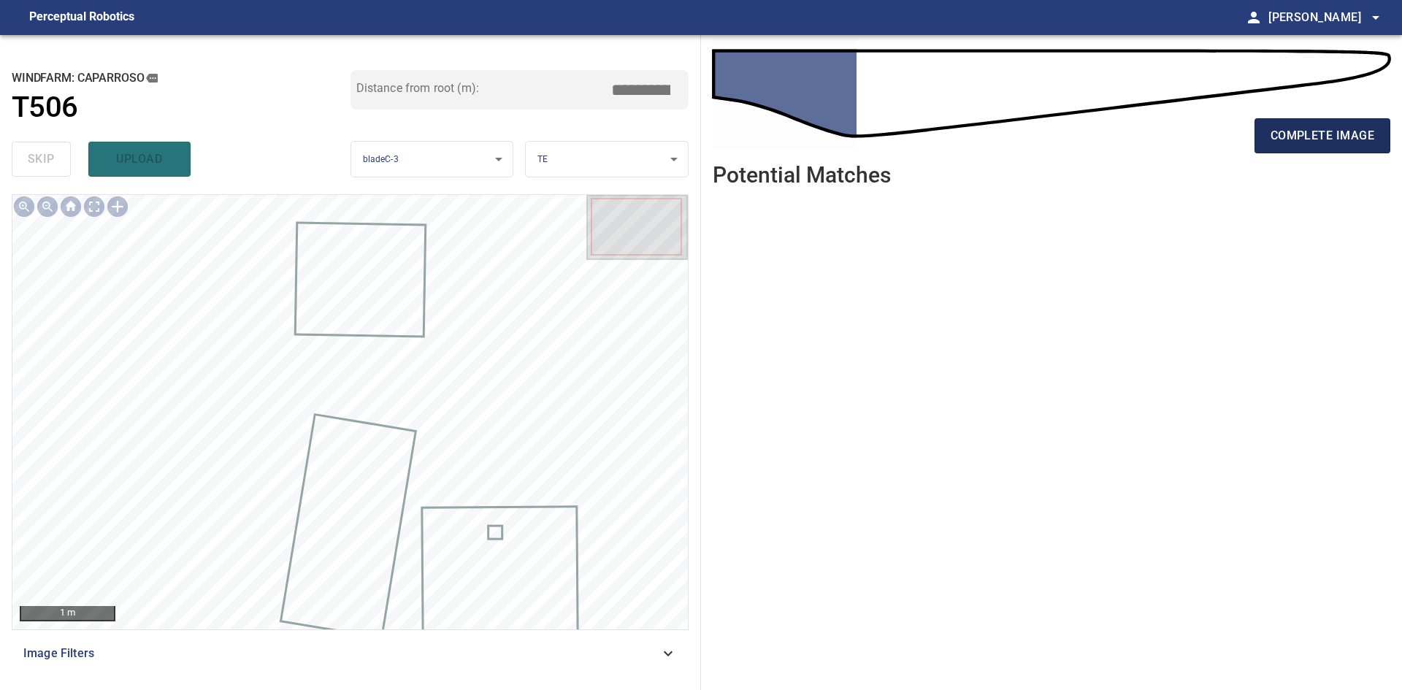
click at [1324, 137] on span "complete image" at bounding box center [1322, 136] width 104 height 20
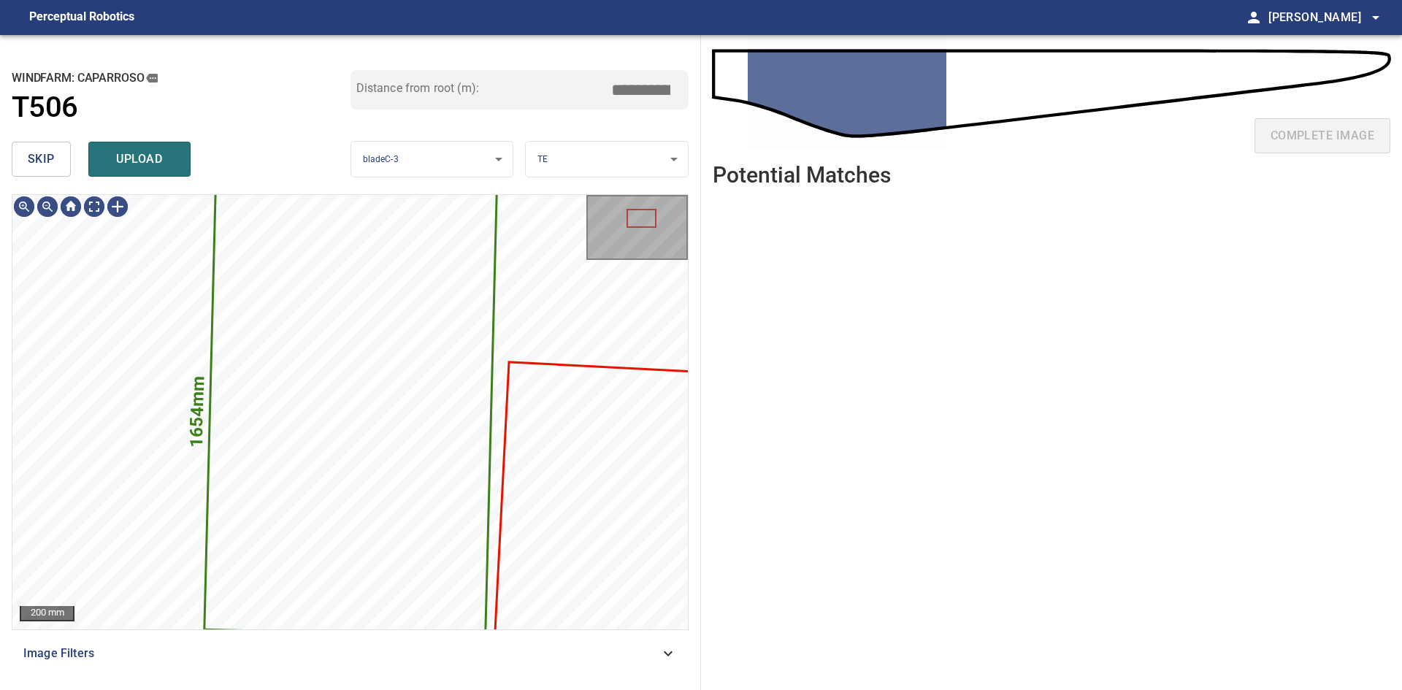
click at [52, 150] on span "skip" at bounding box center [41, 159] width 27 height 20
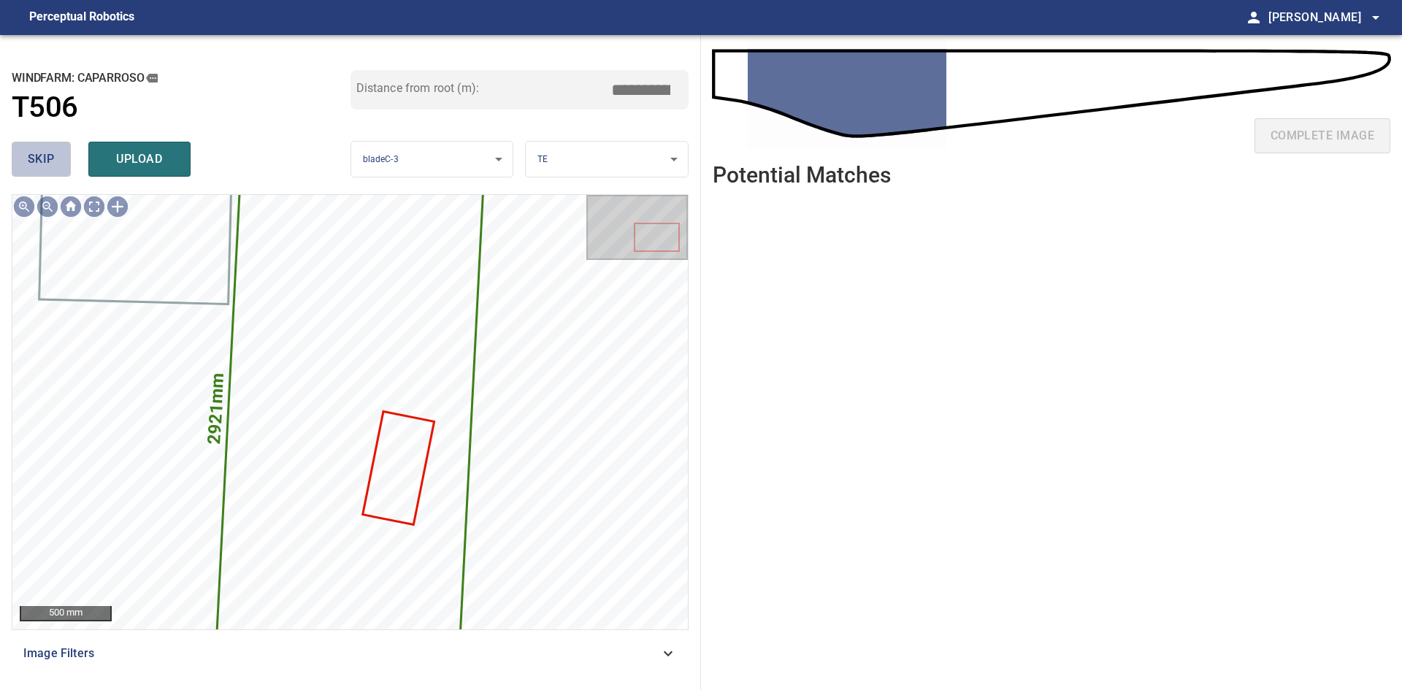
click at [52, 150] on span "skip" at bounding box center [41, 159] width 27 height 20
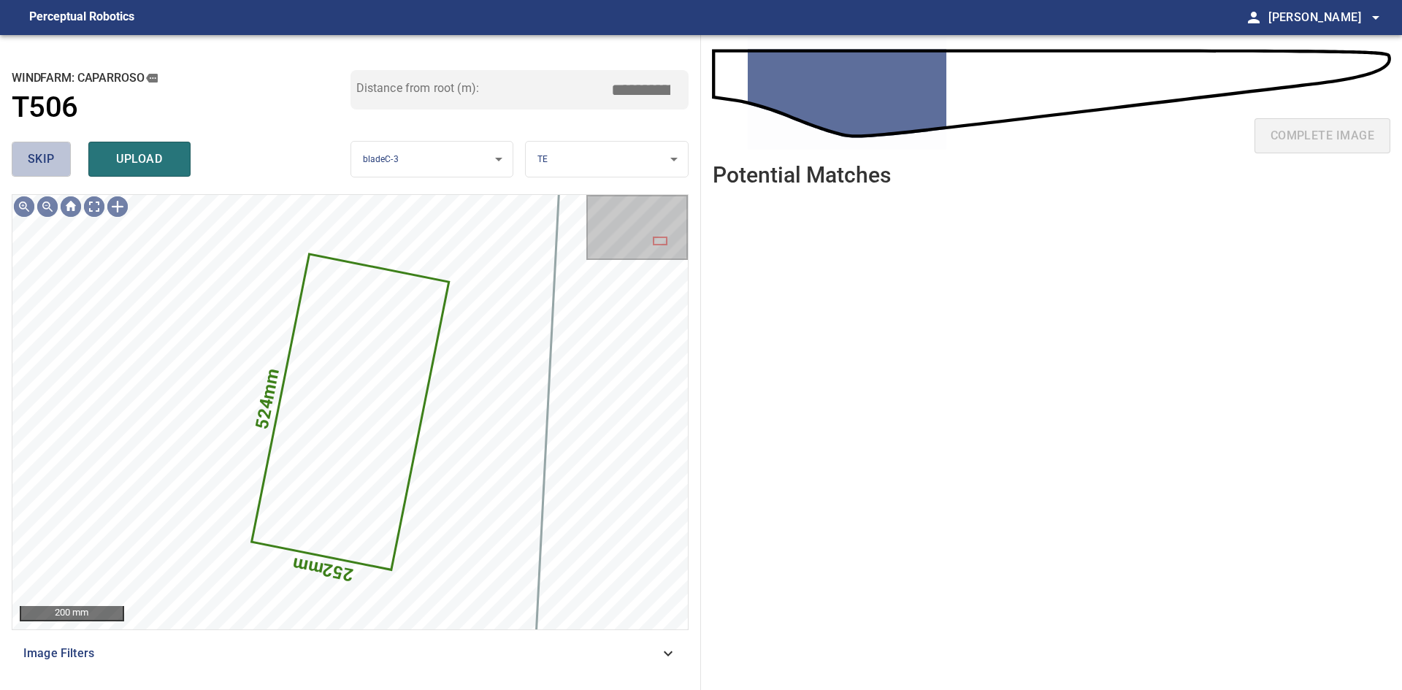
click at [52, 150] on span "skip" at bounding box center [41, 159] width 27 height 20
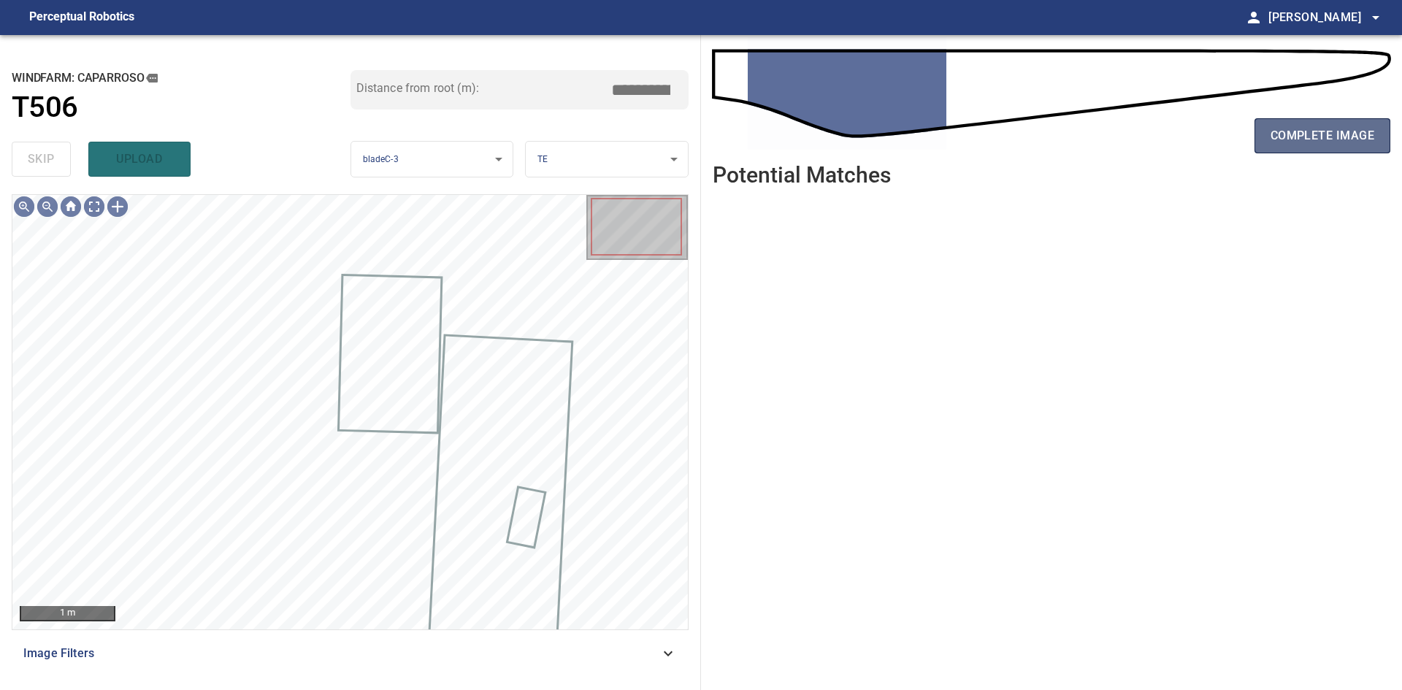
click at [1329, 142] on span "complete image" at bounding box center [1322, 136] width 104 height 20
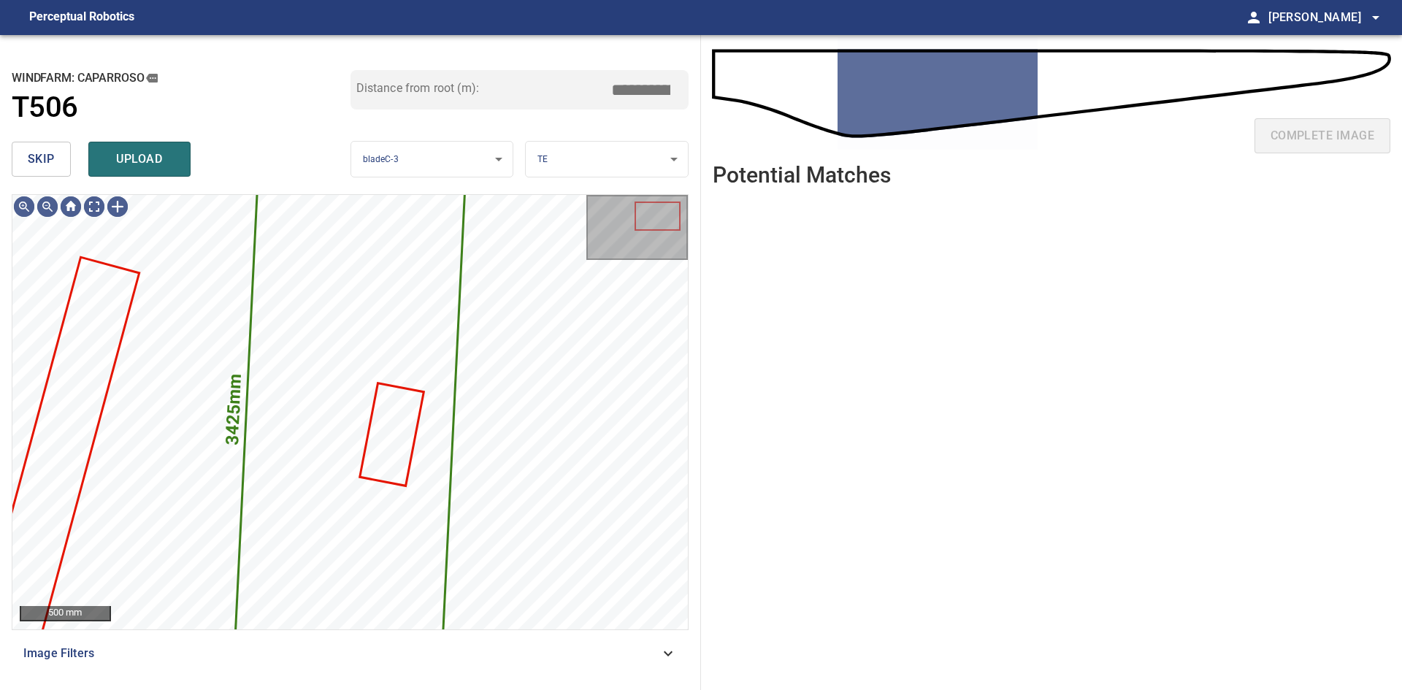
click at [51, 147] on button "skip" at bounding box center [41, 159] width 59 height 35
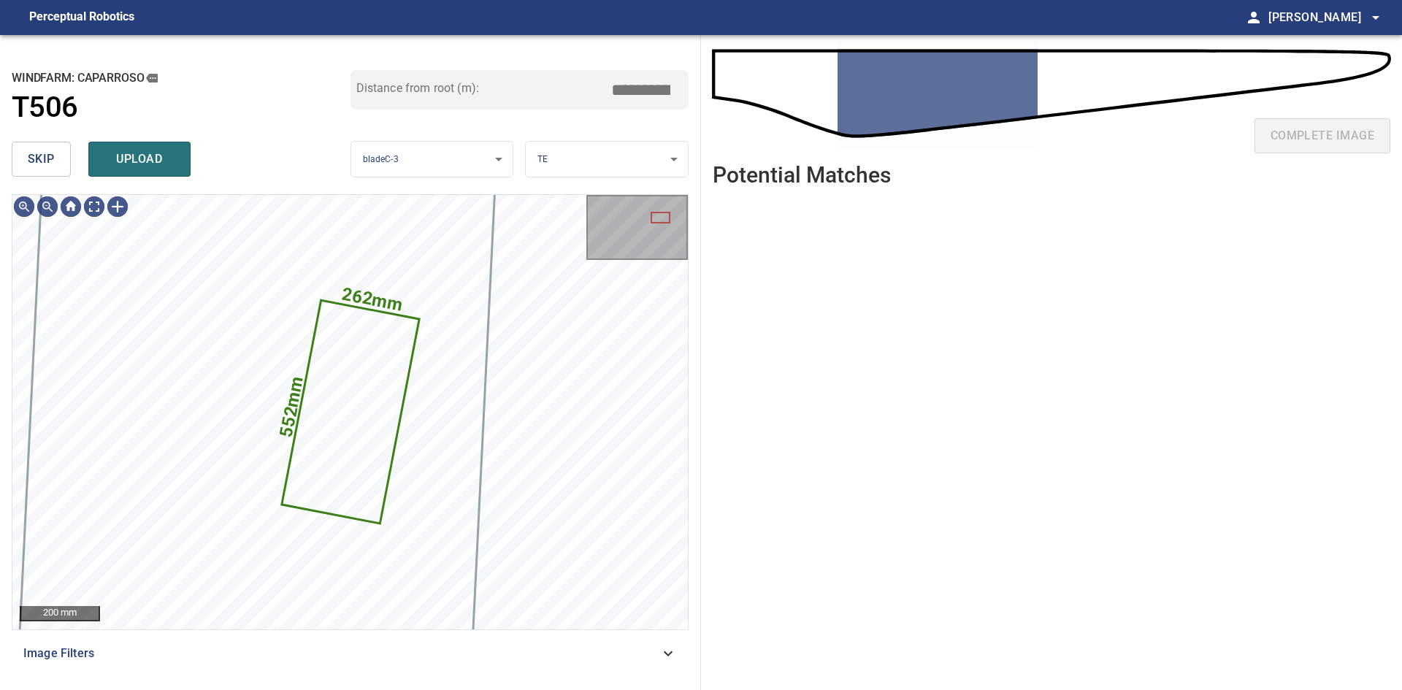
click at [48, 153] on span "skip" at bounding box center [41, 159] width 27 height 20
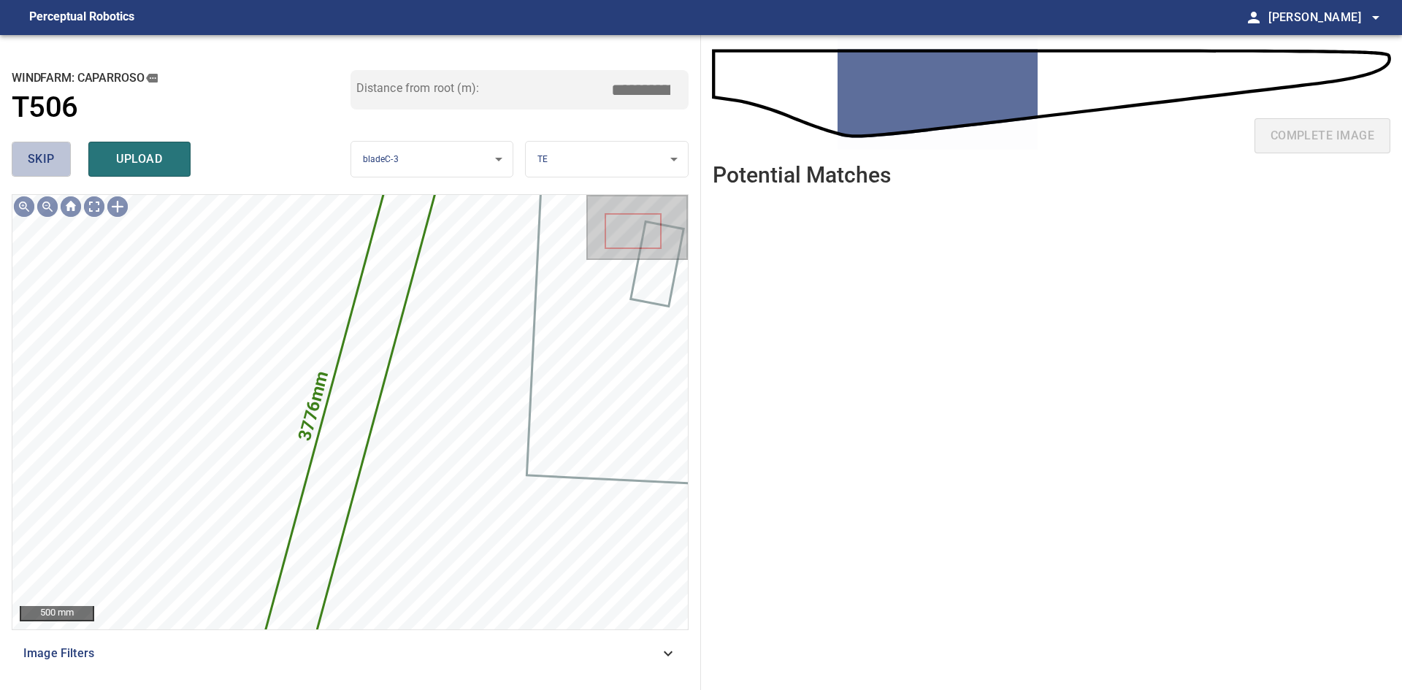
click at [48, 153] on span "skip" at bounding box center [41, 159] width 27 height 20
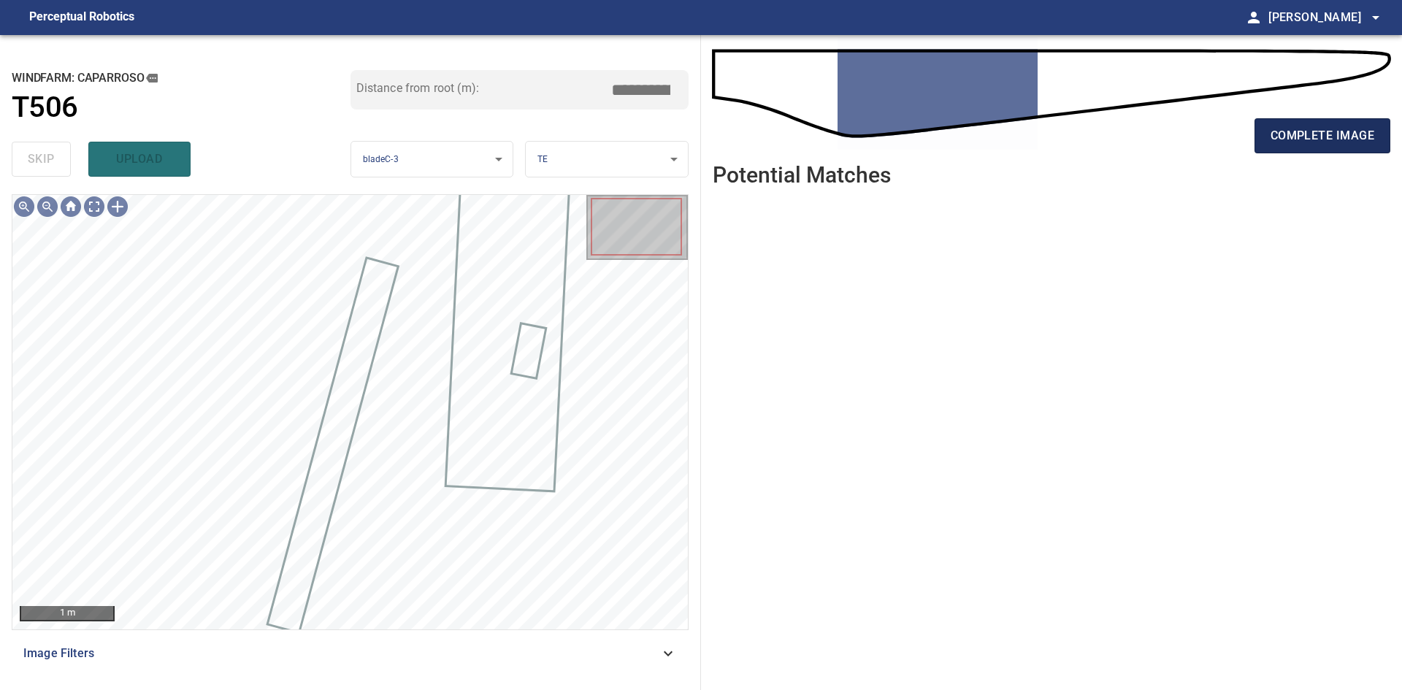
click at [1276, 139] on span "complete image" at bounding box center [1322, 136] width 104 height 20
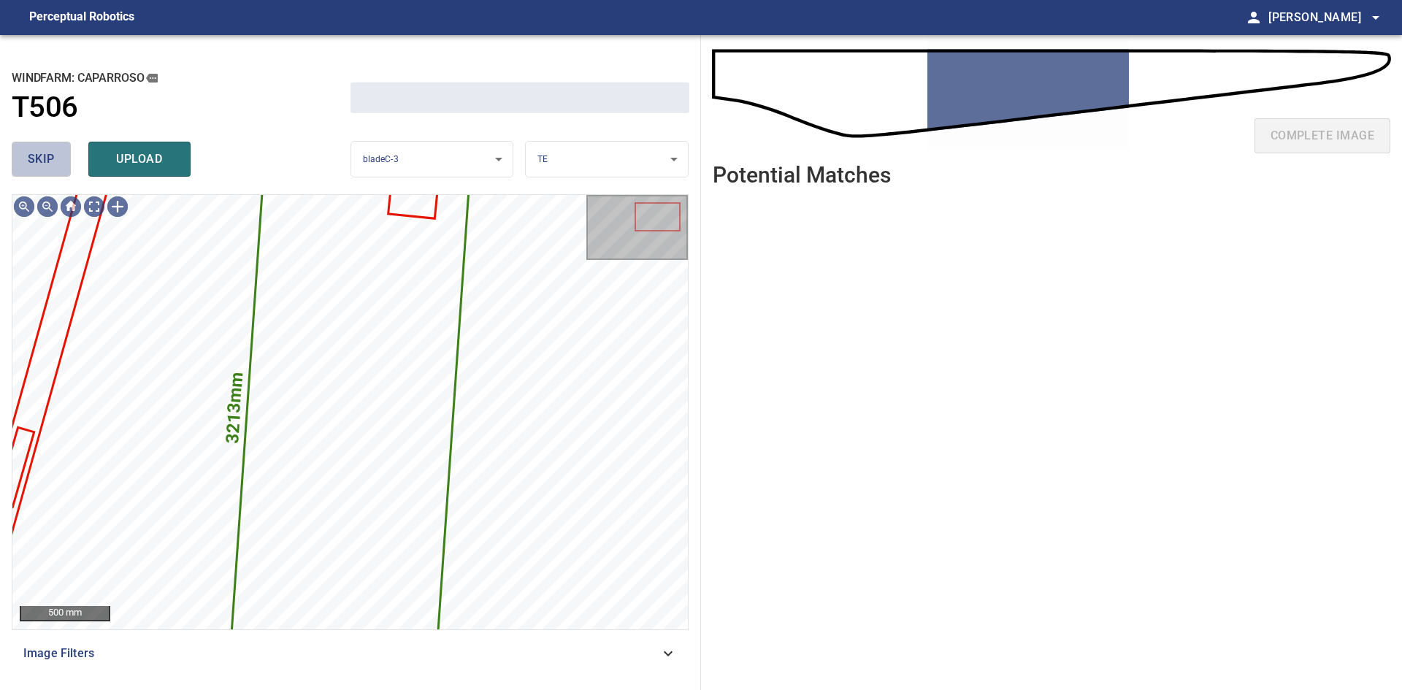
click at [40, 165] on span "skip" at bounding box center [41, 159] width 27 height 20
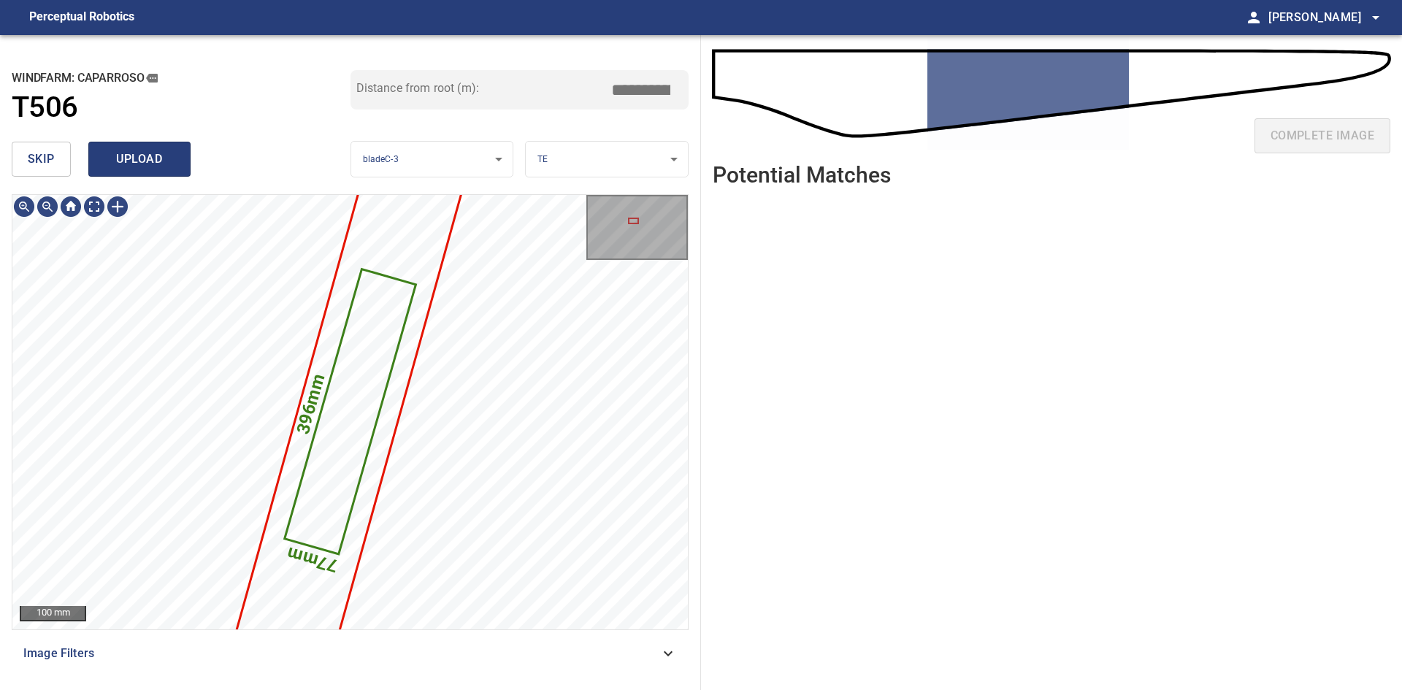
click at [167, 156] on span "upload" at bounding box center [139, 159] width 70 height 20
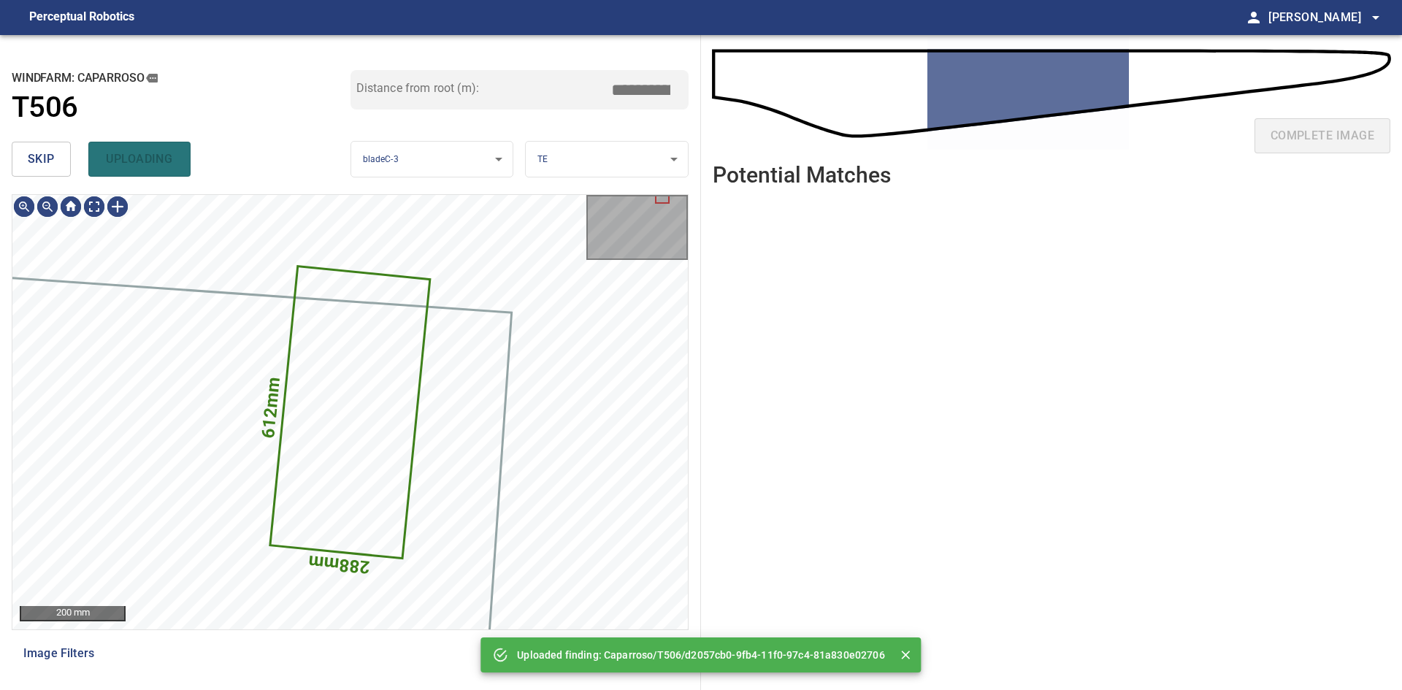
click at [23, 151] on button "skip" at bounding box center [41, 159] width 59 height 35
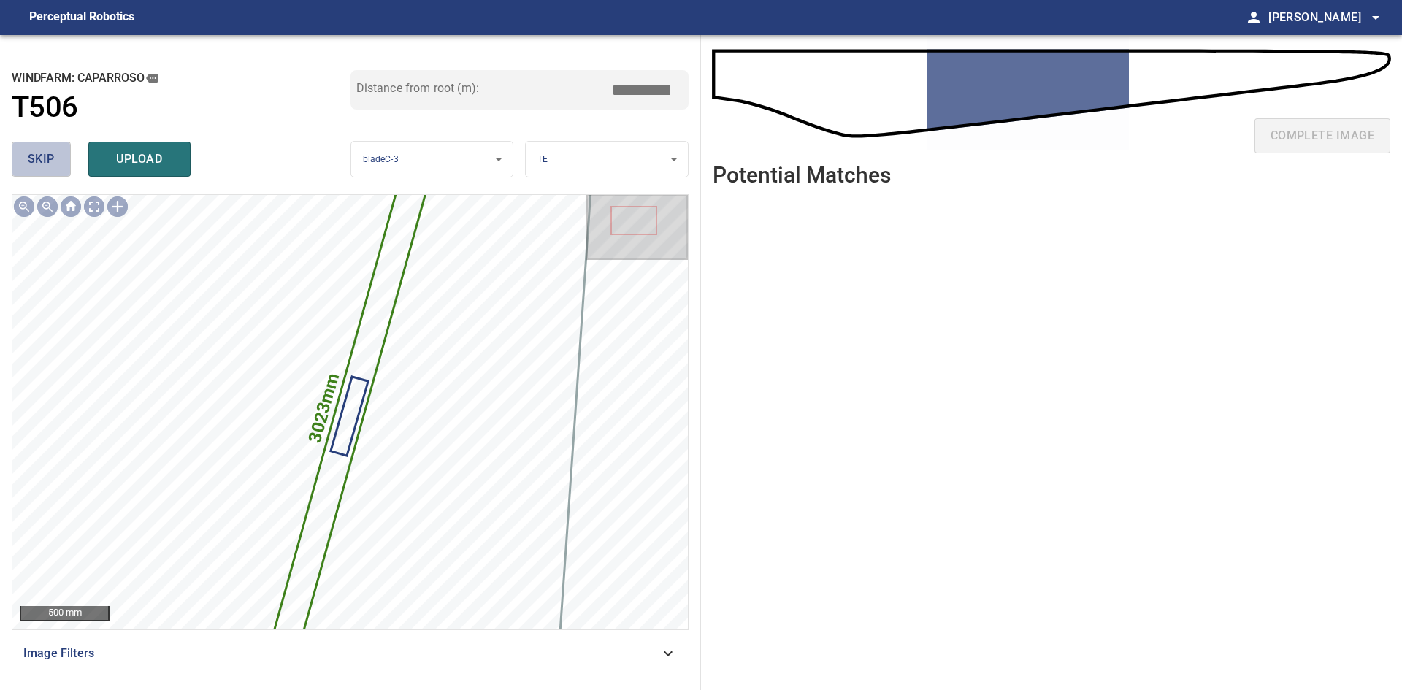
click at [50, 164] on span "skip" at bounding box center [41, 159] width 27 height 20
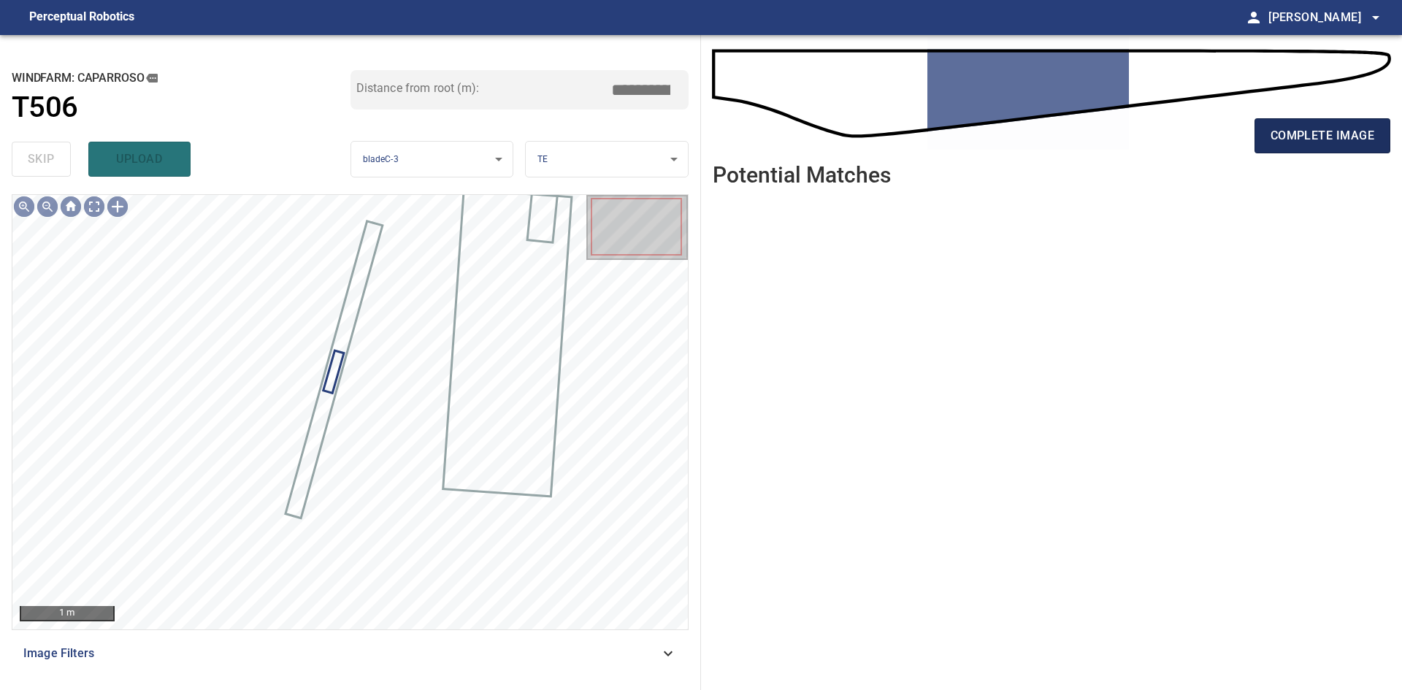
click at [1298, 123] on button "complete image" at bounding box center [1322, 135] width 136 height 35
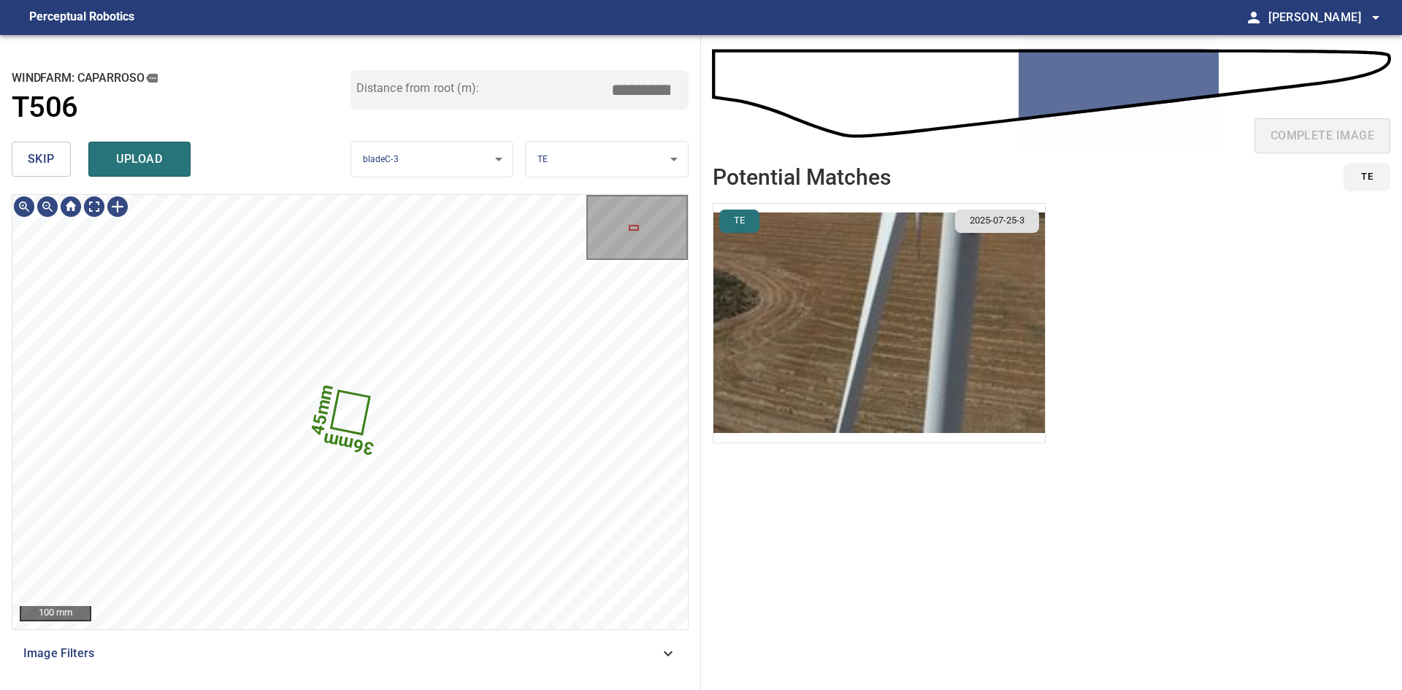
click at [904, 358] on img "button" at bounding box center [878, 323] width 331 height 239
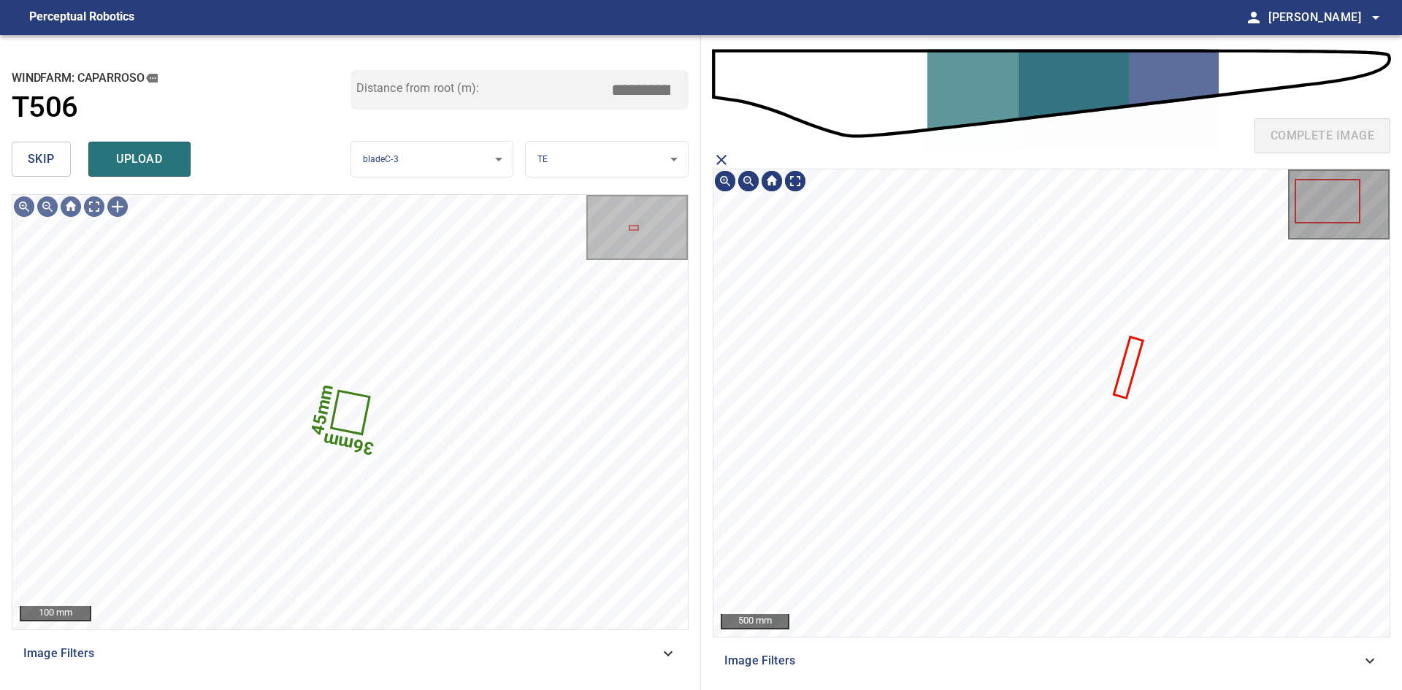
click at [720, 159] on icon "close matching imageResolution:" at bounding box center [721, 160] width 10 height 10
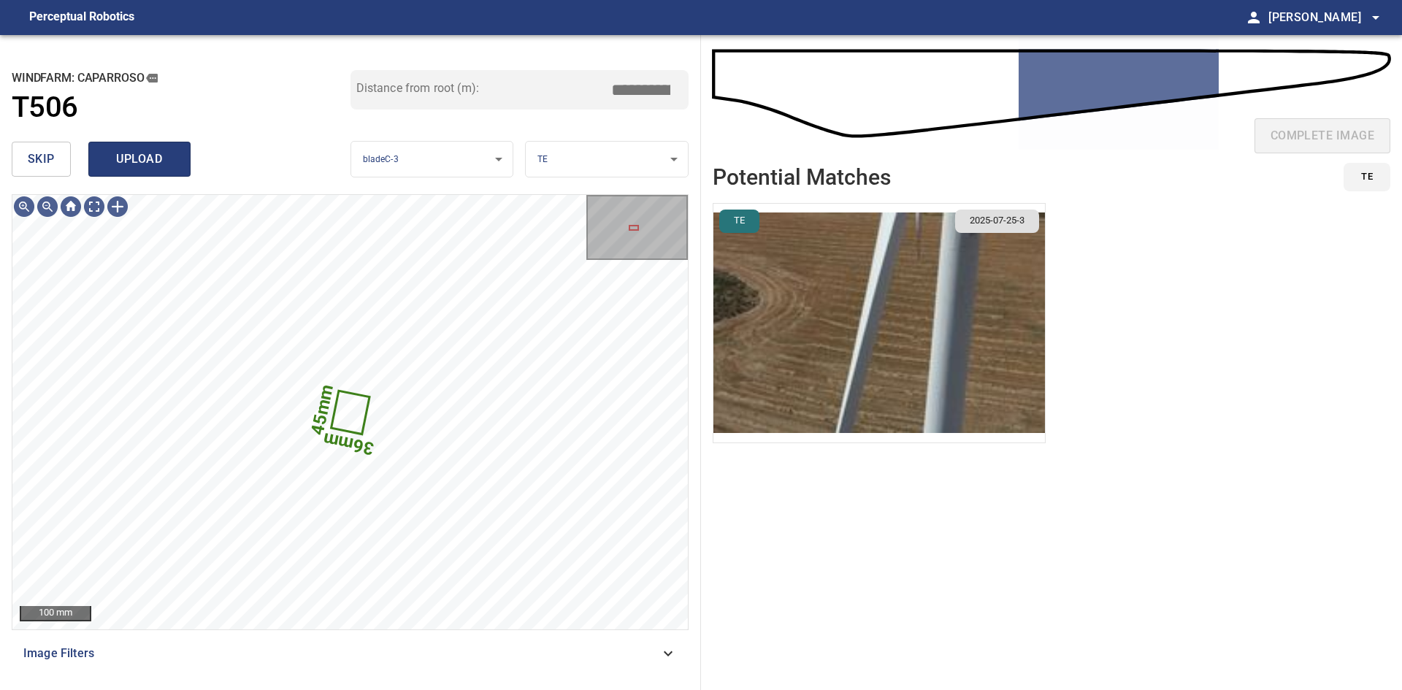
click at [143, 161] on span "upload" at bounding box center [139, 159] width 70 height 20
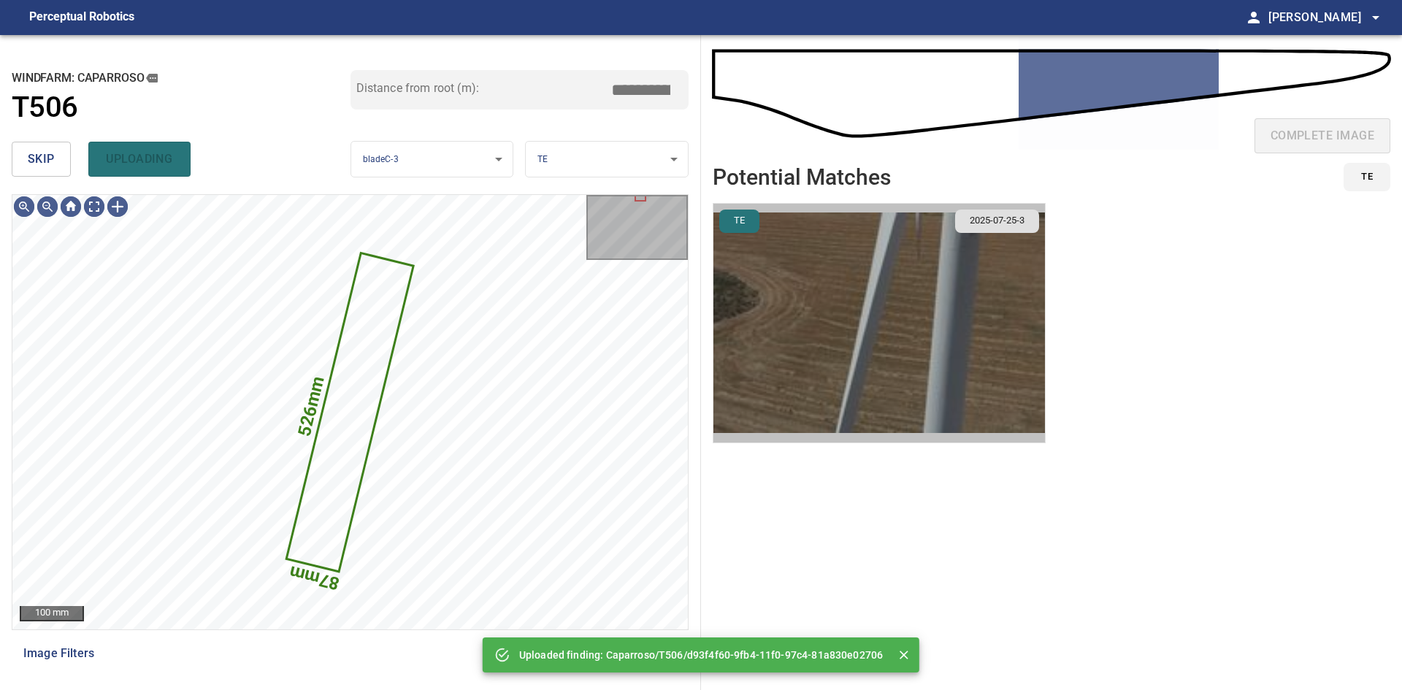
click at [956, 337] on img "button" at bounding box center [878, 323] width 331 height 239
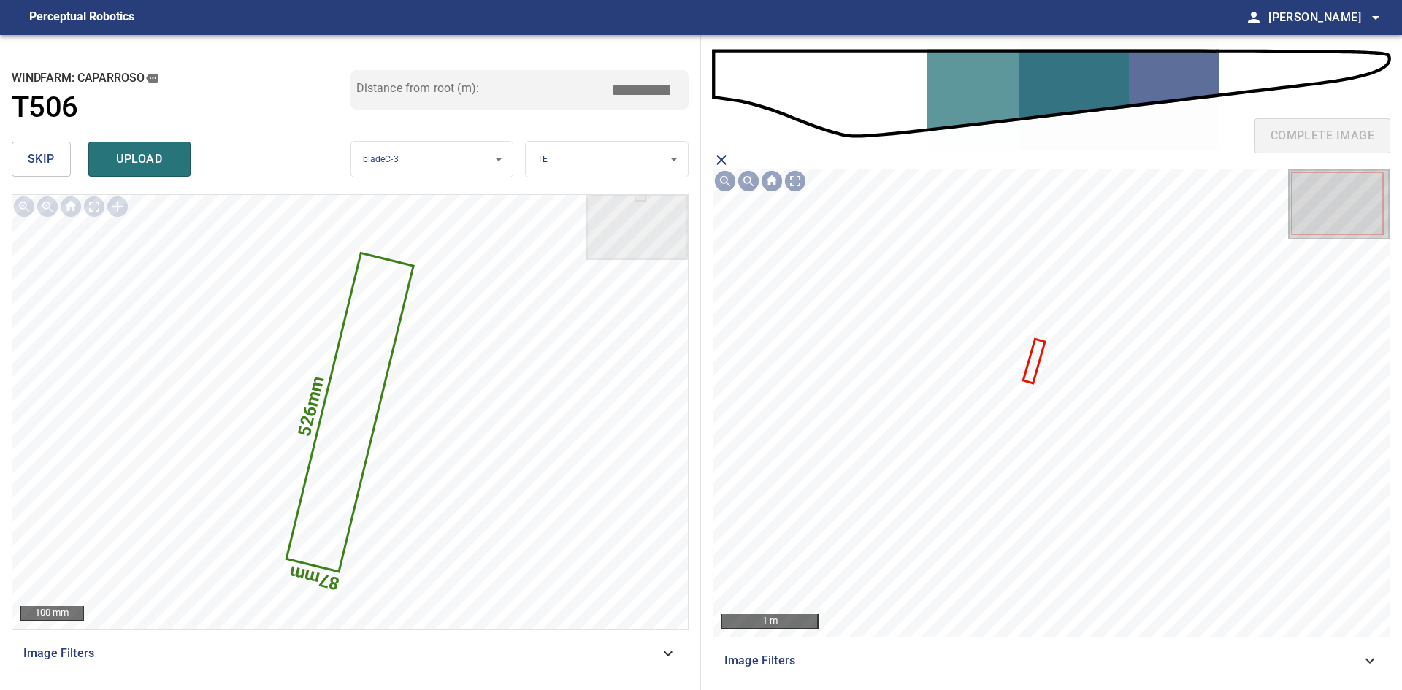
click at [1033, 357] on icon at bounding box center [1033, 361] width 19 height 42
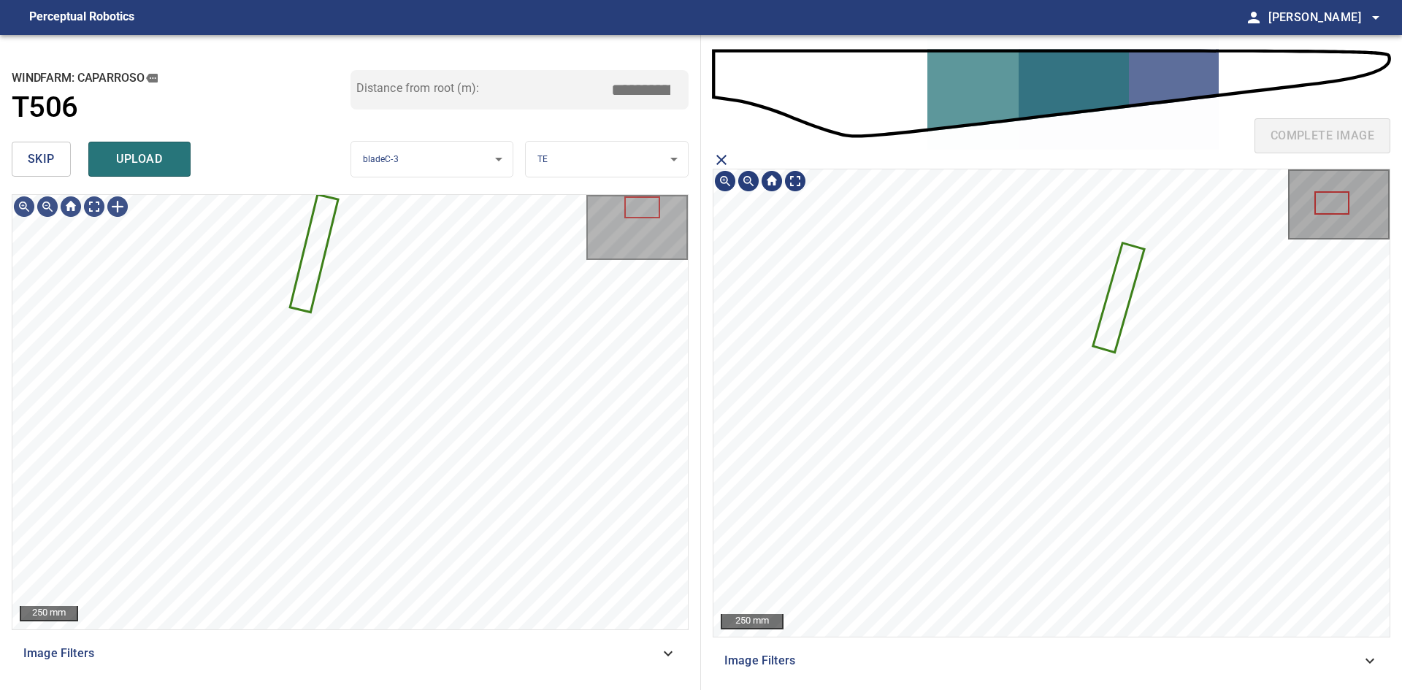
click at [50, 156] on span "skip" at bounding box center [41, 159] width 27 height 20
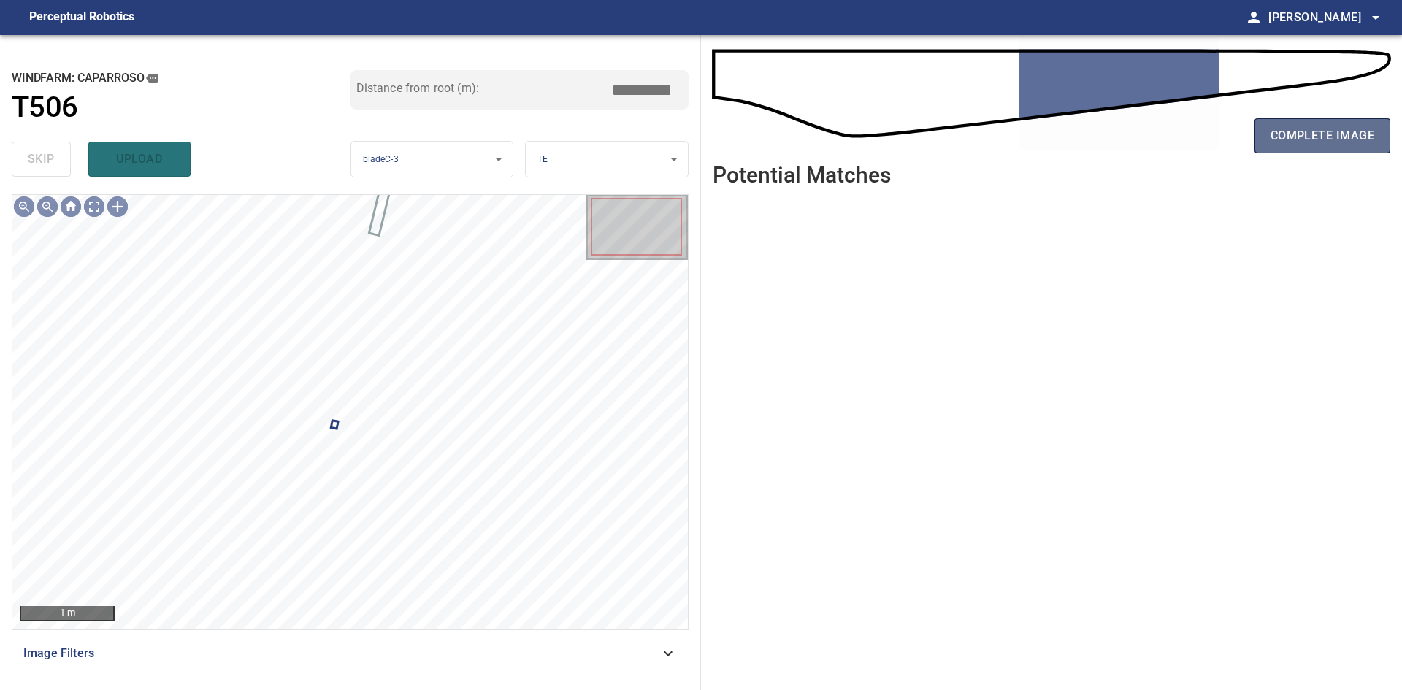
click at [1333, 142] on span "complete image" at bounding box center [1322, 136] width 104 height 20
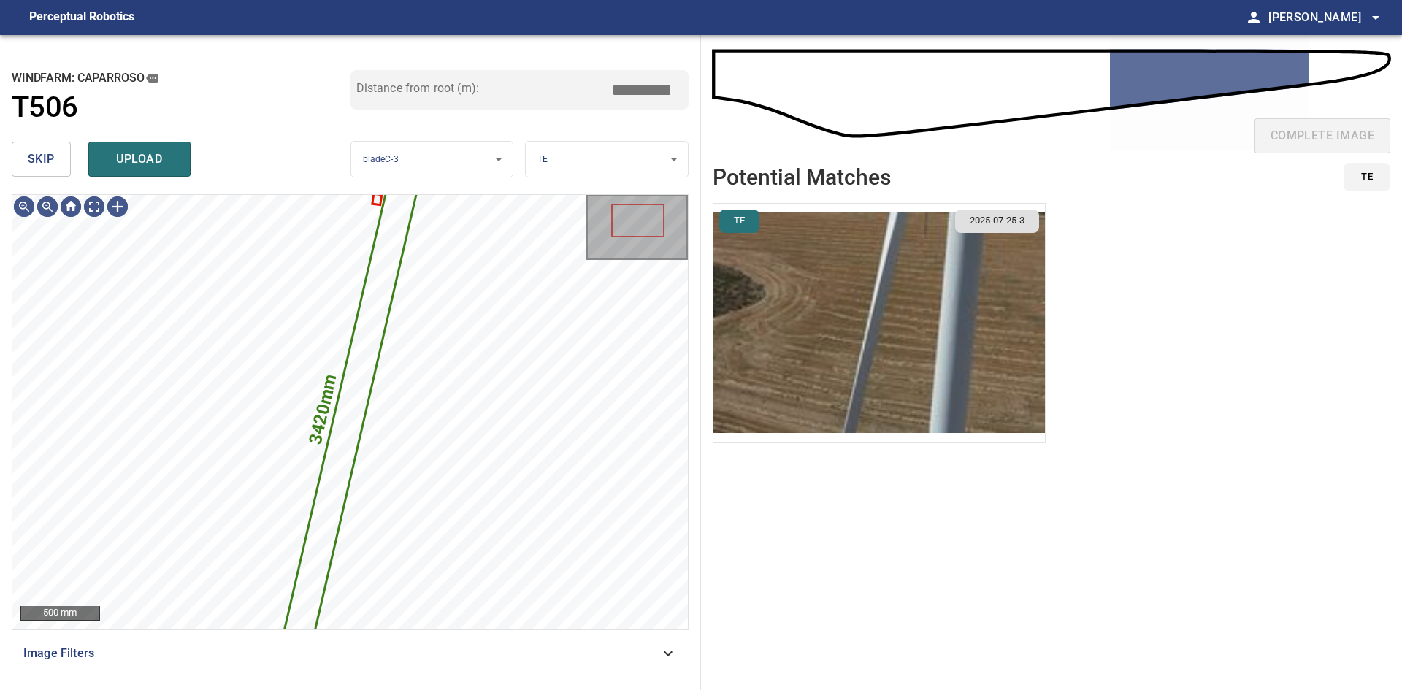
click at [52, 153] on span "skip" at bounding box center [41, 159] width 27 height 20
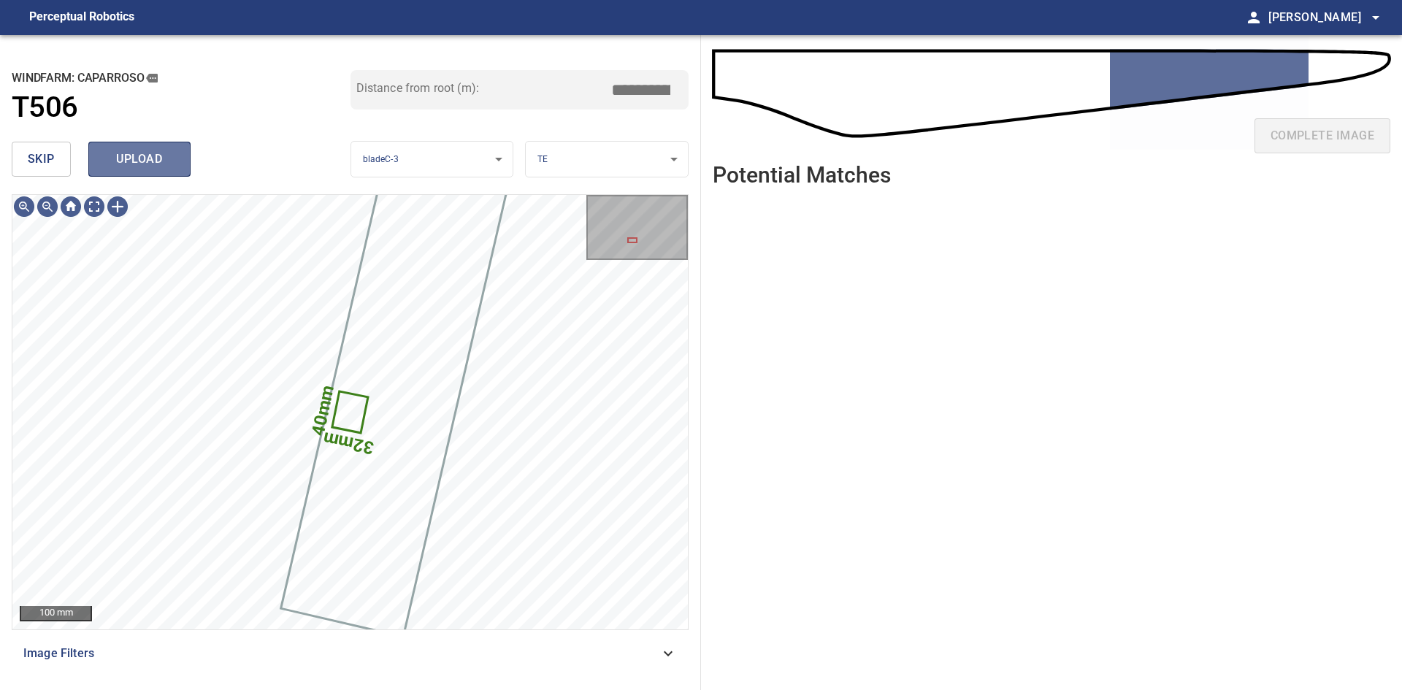
click at [157, 152] on span "upload" at bounding box center [139, 159] width 70 height 20
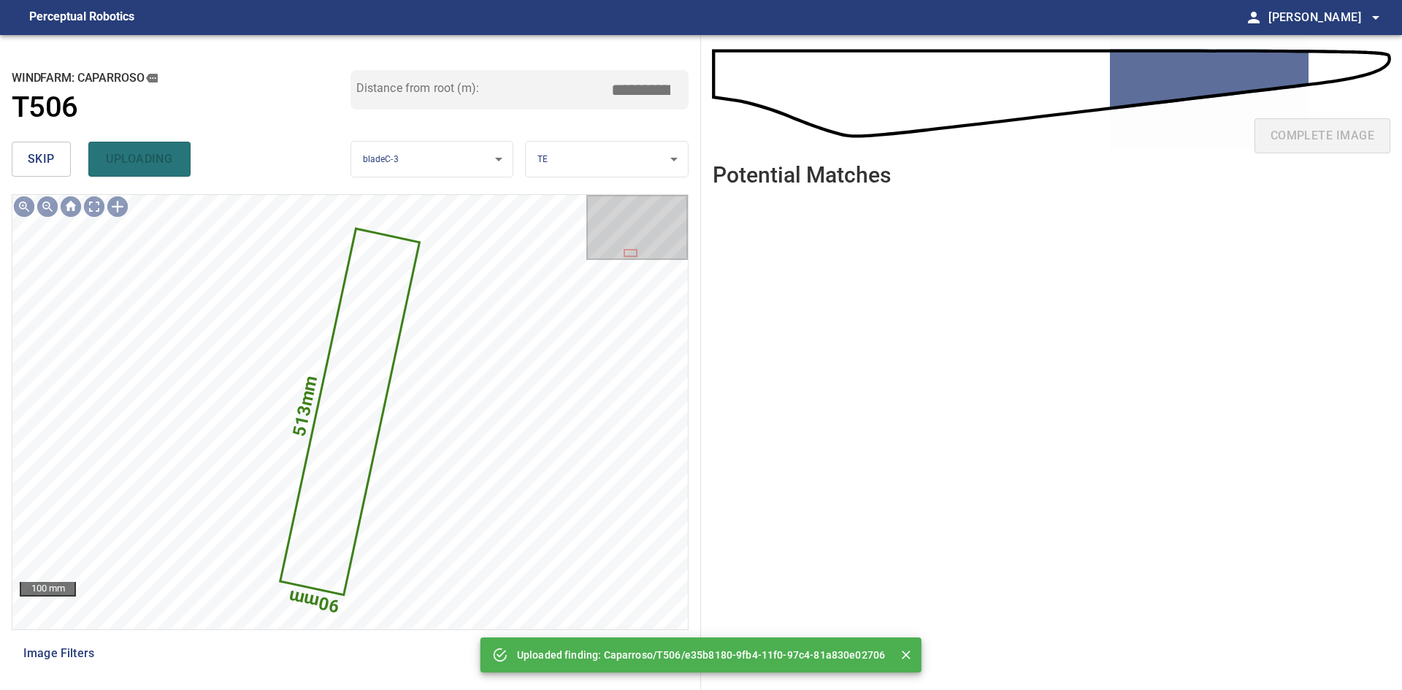
click at [154, 158] on div "skip uploading" at bounding box center [181, 159] width 339 height 47
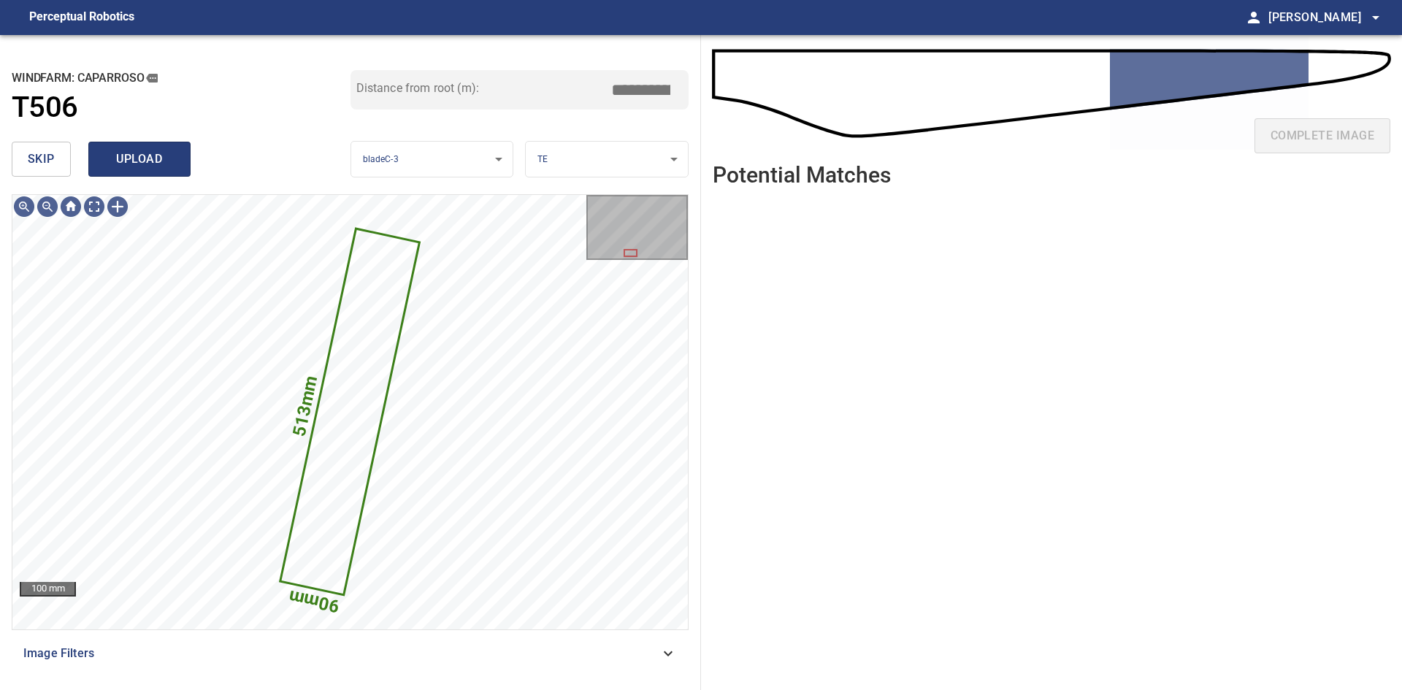
click at [143, 165] on span "upload" at bounding box center [139, 159] width 70 height 20
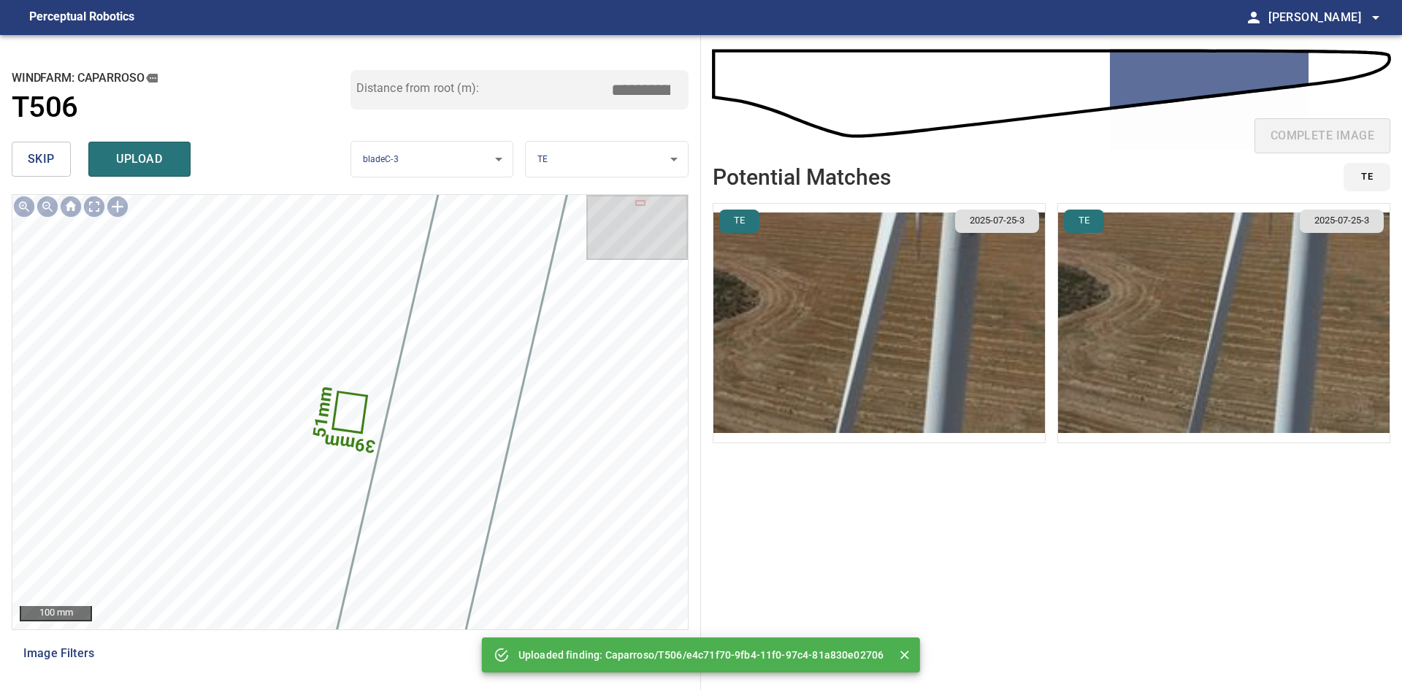
click at [145, 163] on span "upload" at bounding box center [139, 159] width 70 height 20
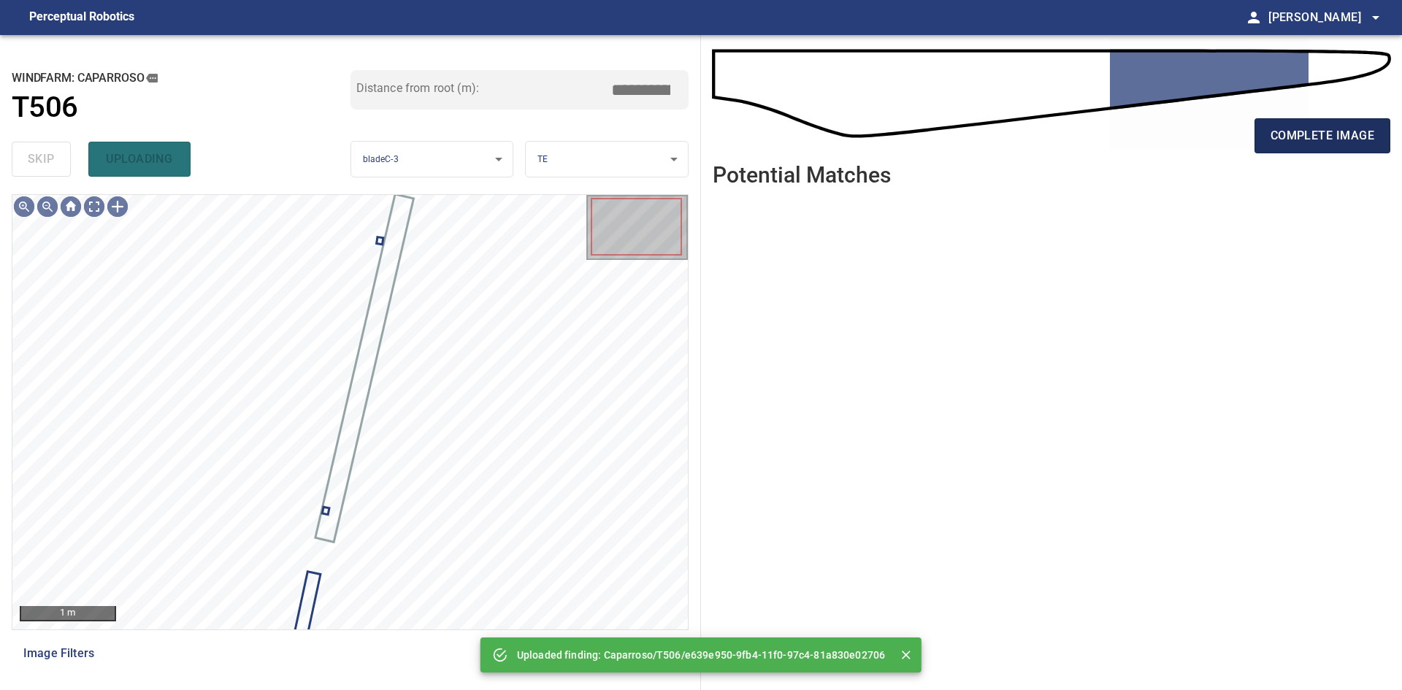
click at [1341, 129] on span "complete image" at bounding box center [1322, 136] width 104 height 20
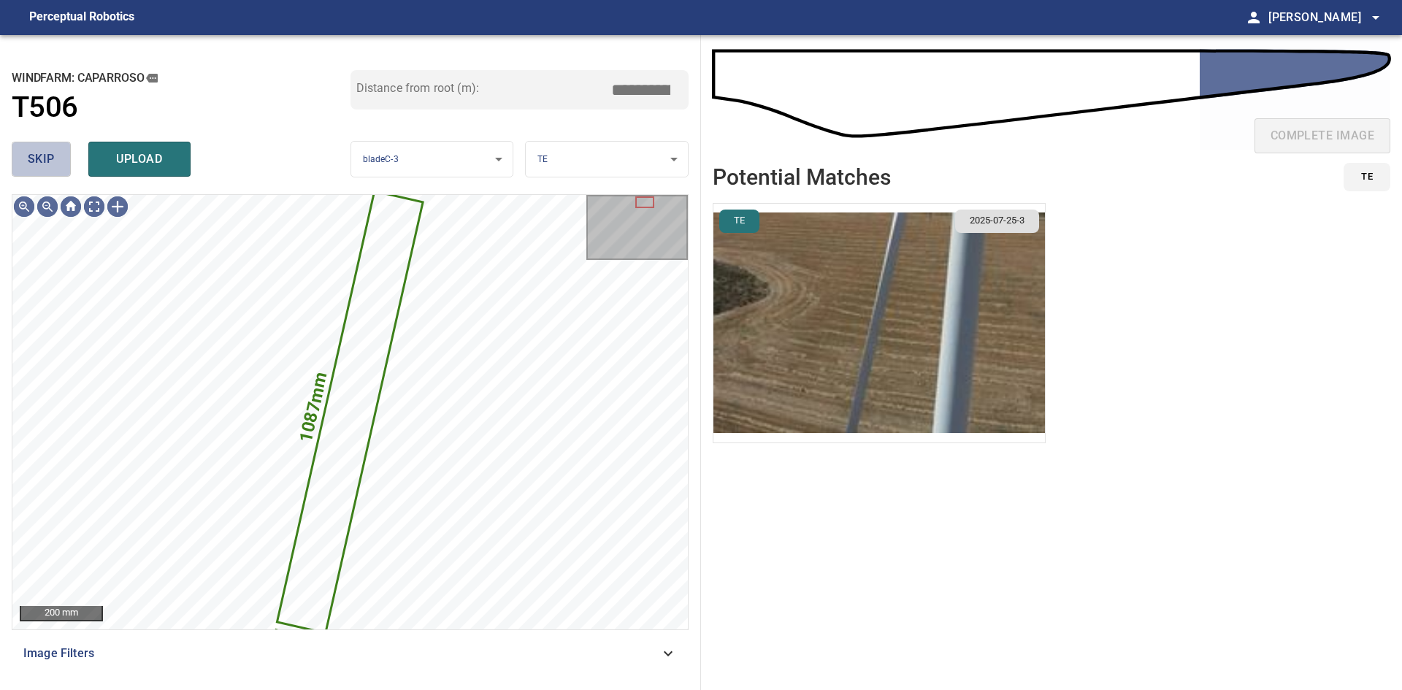
click at [55, 158] on button "skip" at bounding box center [41, 159] width 59 height 35
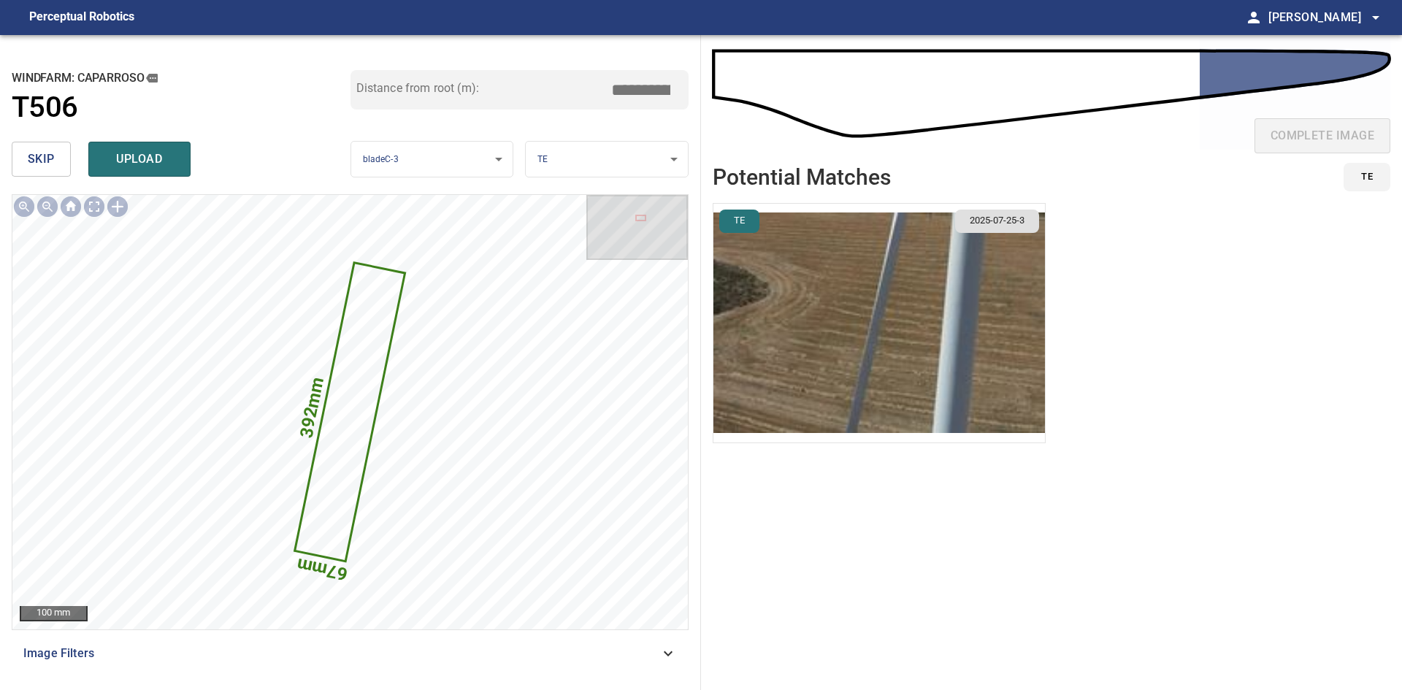
click at [793, 277] on img "button" at bounding box center [878, 323] width 331 height 239
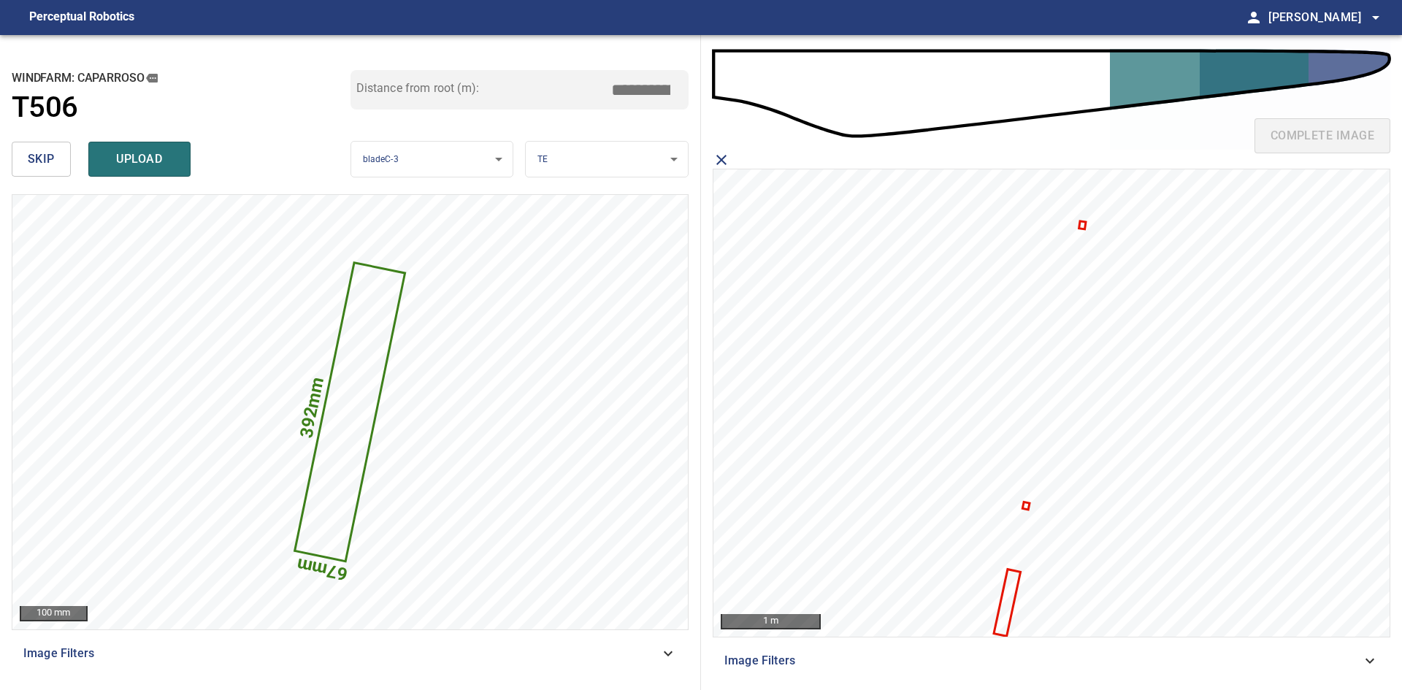
click at [1012, 588] on icon at bounding box center [1007, 602] width 24 height 64
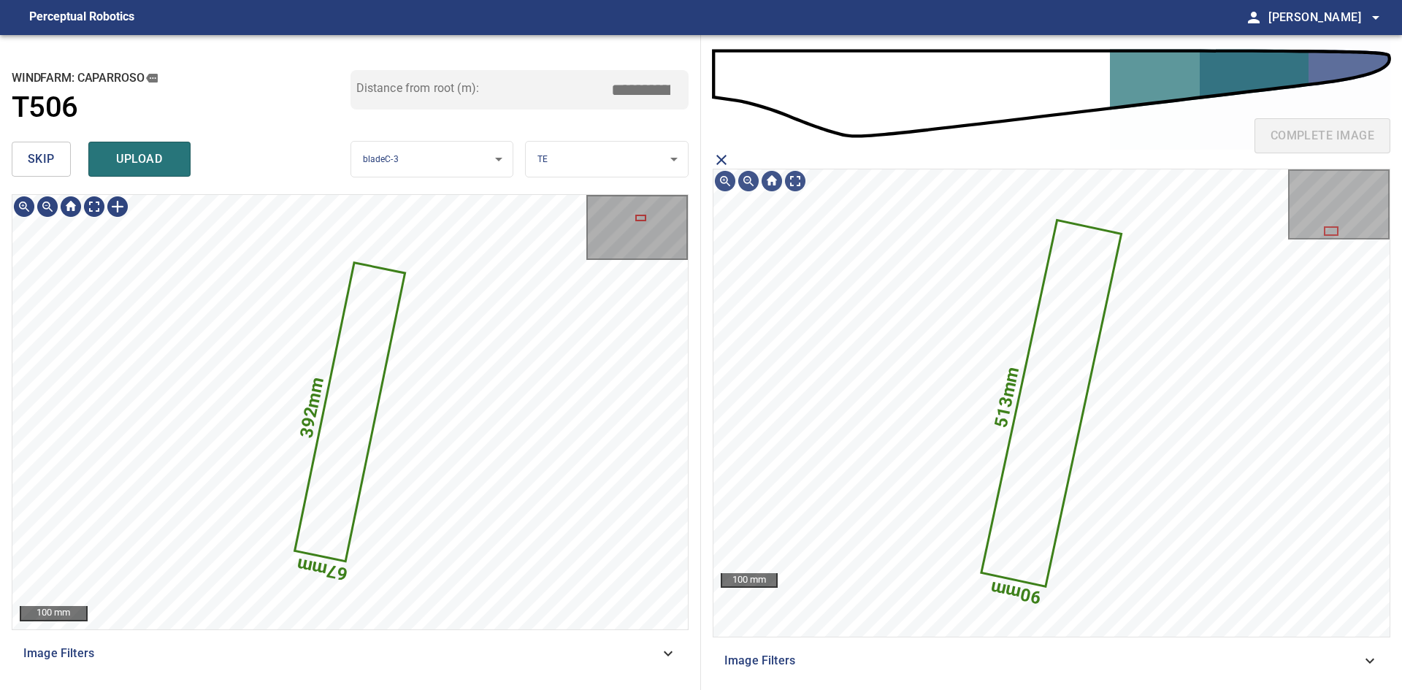
click at [123, 170] on button "upload" at bounding box center [139, 159] width 102 height 35
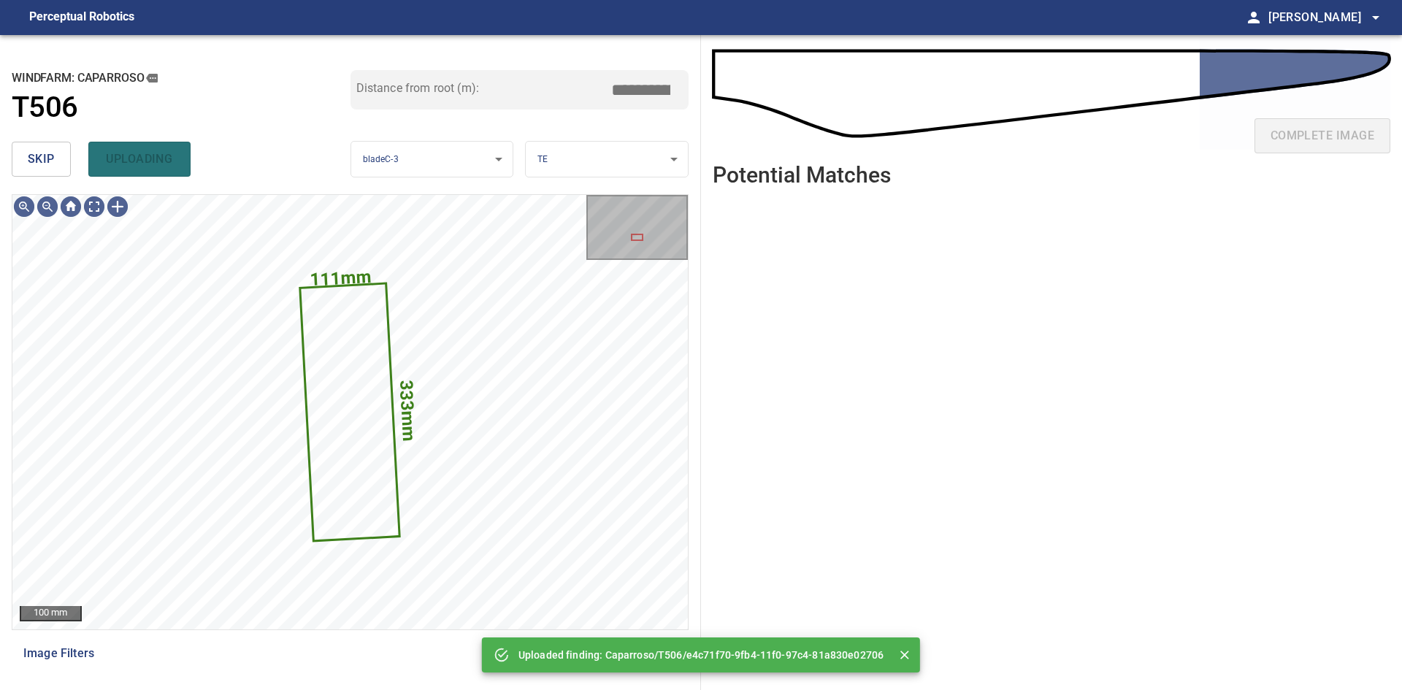
click at [59, 165] on button "skip" at bounding box center [41, 159] width 59 height 35
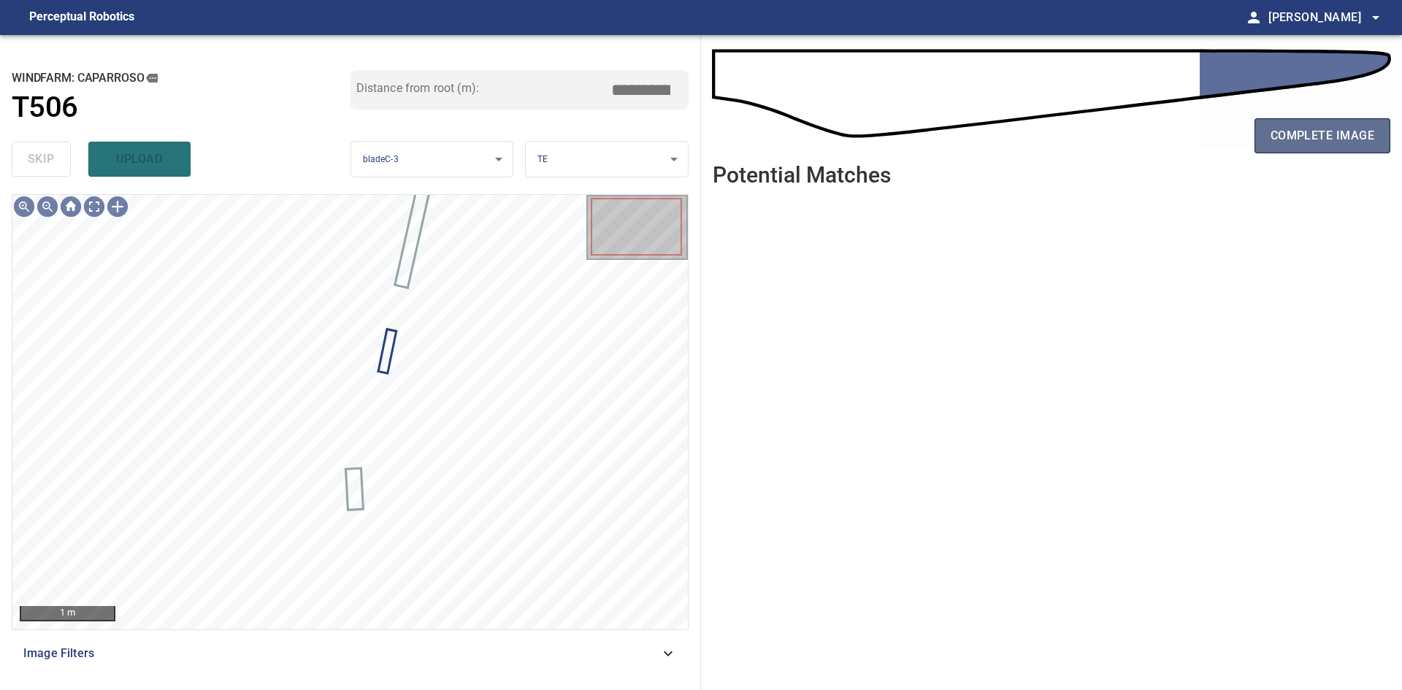
click at [1355, 142] on span "complete image" at bounding box center [1322, 136] width 104 height 20
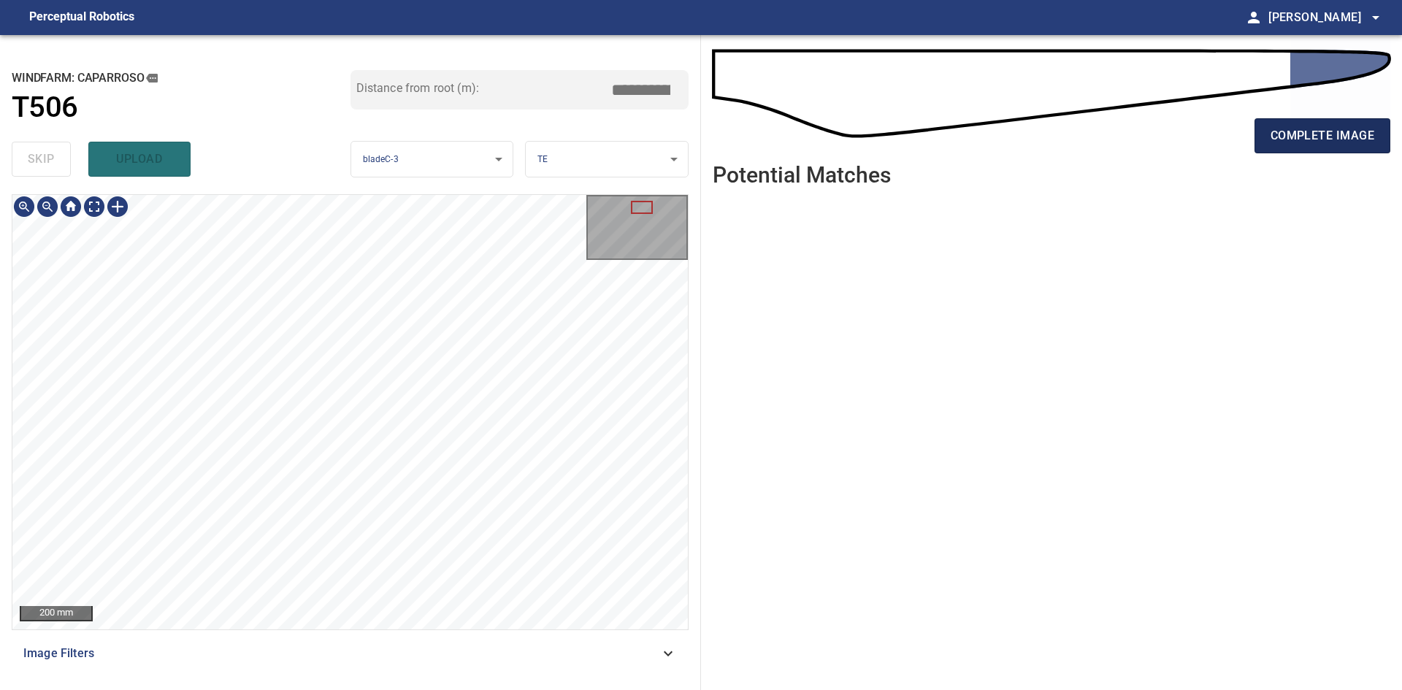
click at [1303, 144] on span "complete image" at bounding box center [1322, 136] width 104 height 20
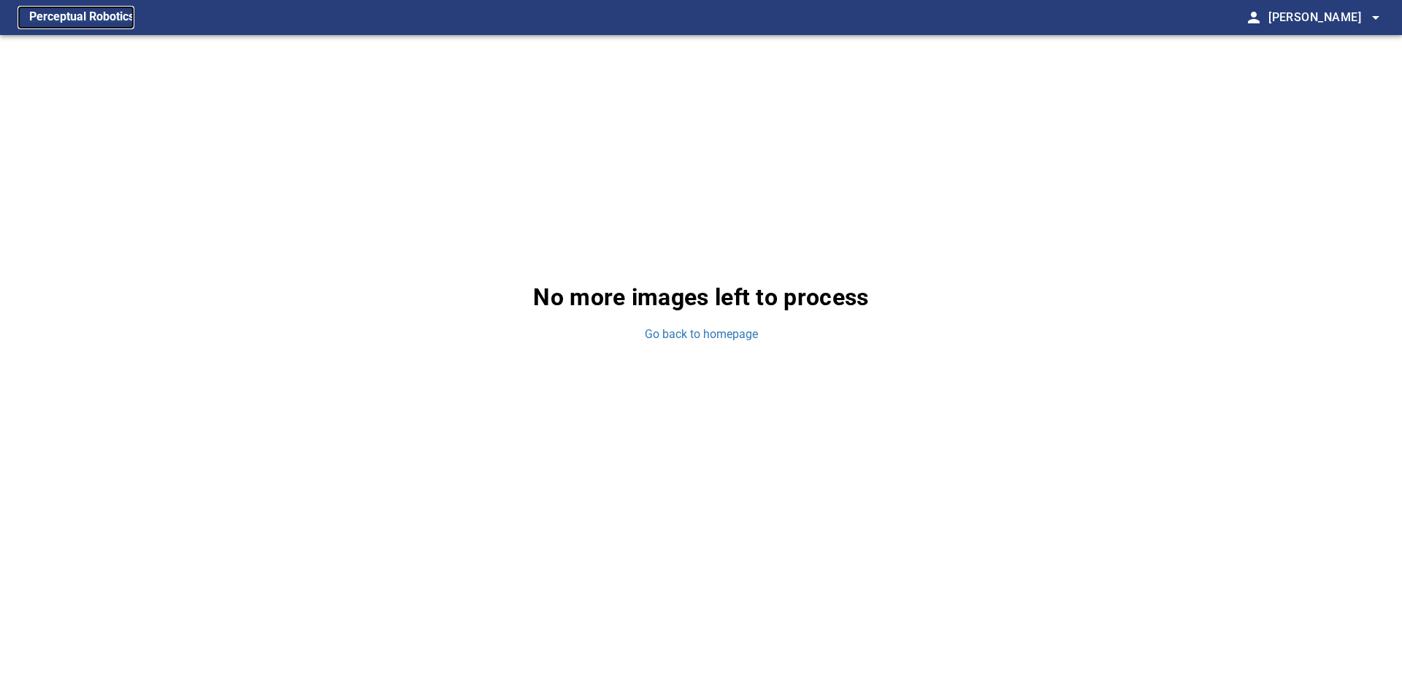
click at [102, 18] on figcaption "Perceptual Robotics" at bounding box center [81, 17] width 105 height 23
